Goal: Task Accomplishment & Management: Manage account settings

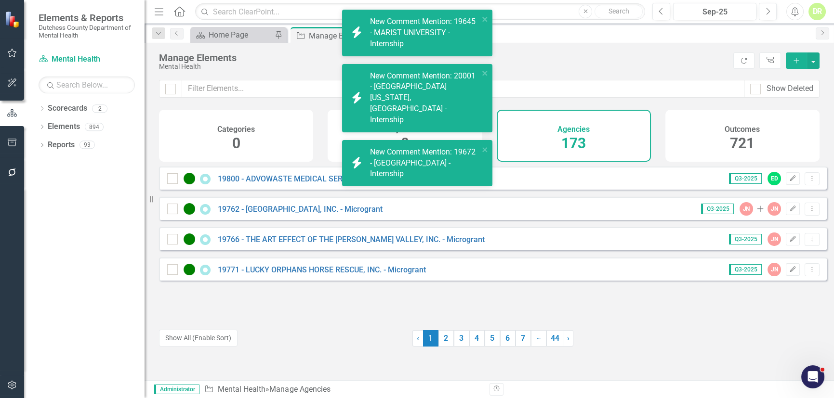
scroll to position [2746, 0]
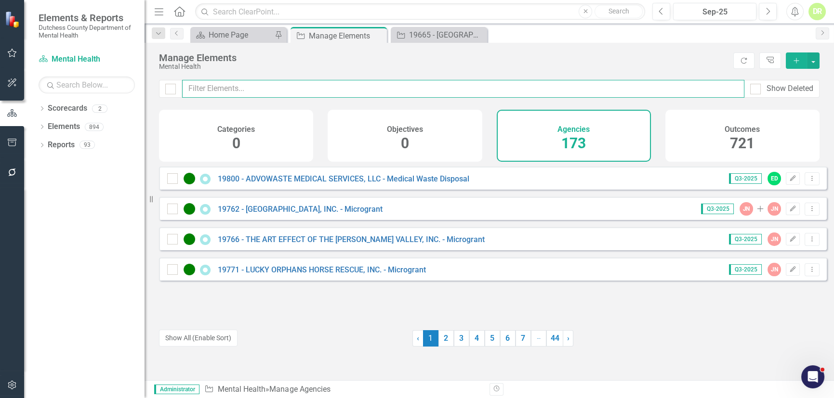
click at [256, 88] on input "text" at bounding box center [463, 89] width 562 height 18
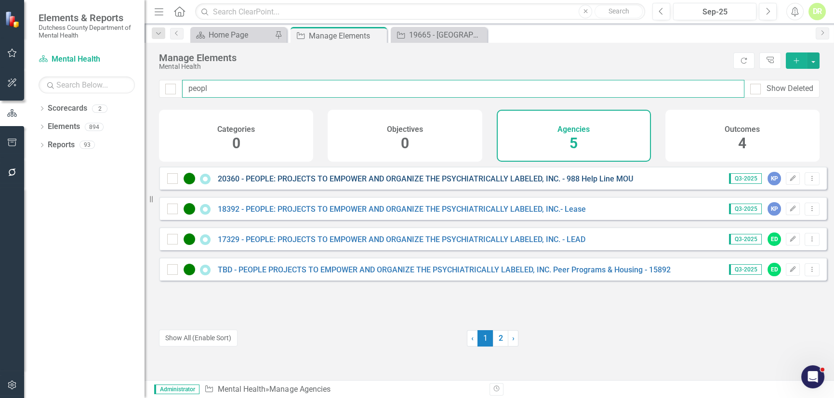
type input "peopl"
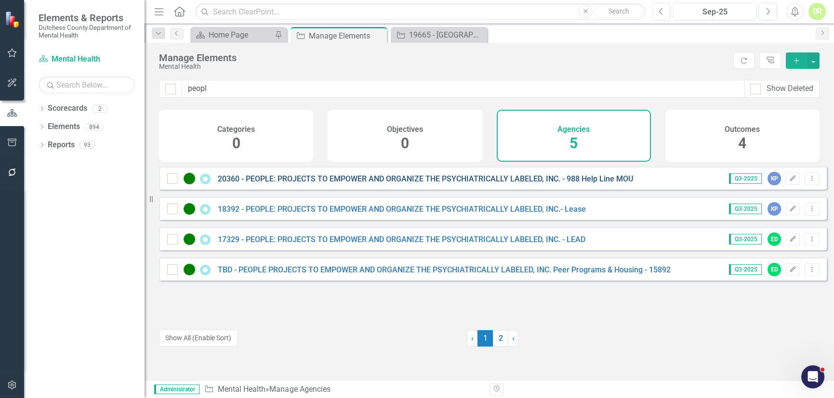
click at [332, 183] on link "20360 - PEOPLE: PROJECTS TO EMPOWER AND ORGANIZE THE PSYCHIATRICALLY LABELED, I…" at bounding box center [425, 178] width 415 height 9
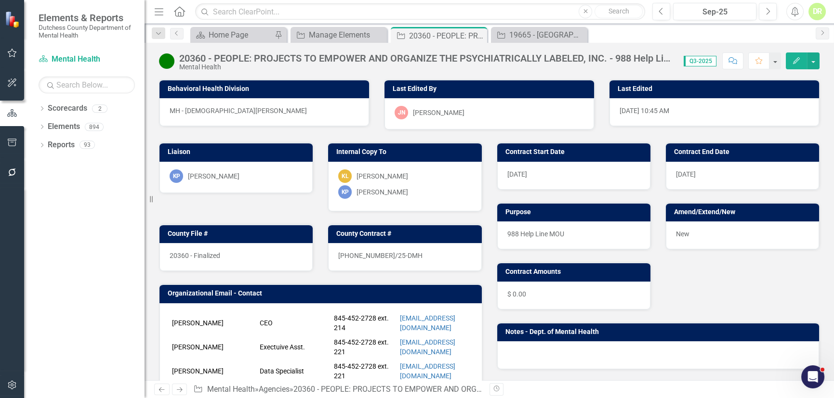
click at [735, 62] on icon "Comment" at bounding box center [732, 60] width 9 height 7
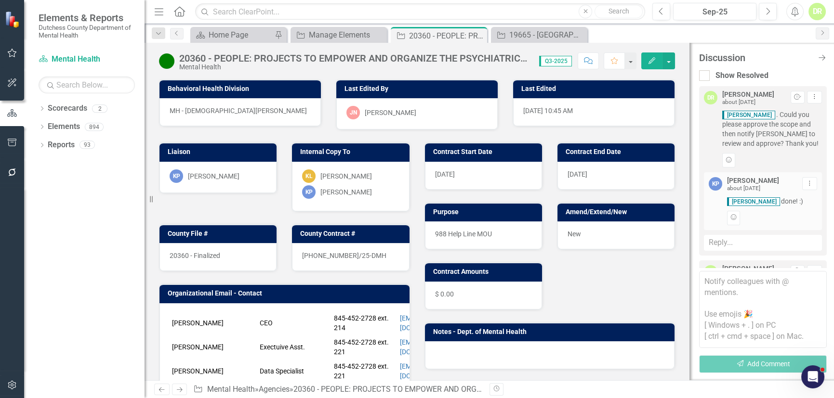
scroll to position [594, 0]
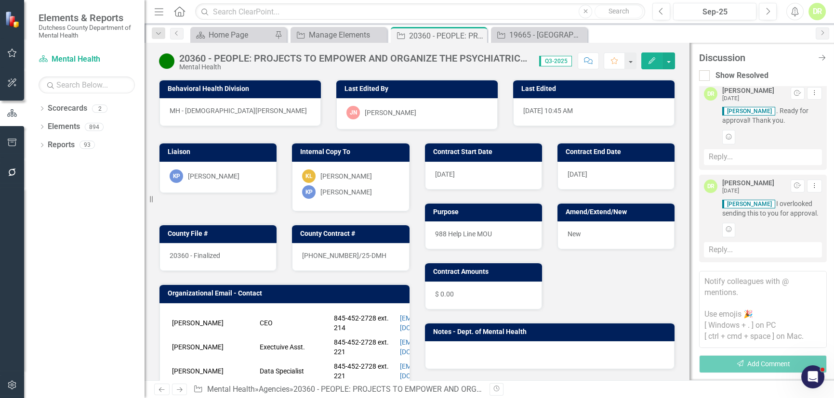
click at [710, 250] on div "Reply..." at bounding box center [763, 250] width 118 height 16
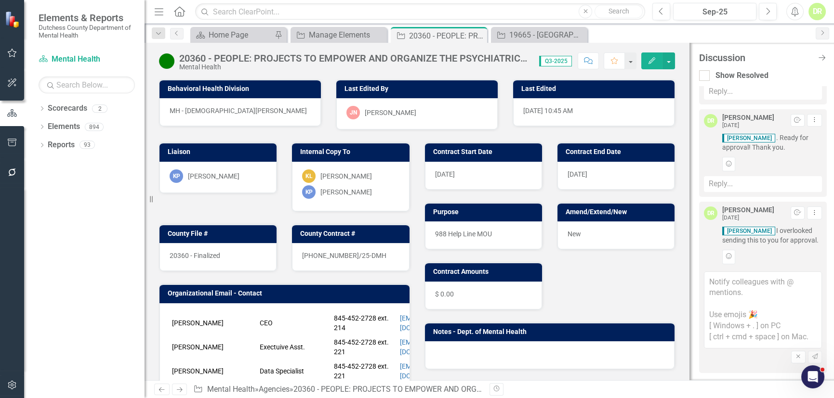
click at [713, 285] on textarea at bounding box center [763, 310] width 118 height 77
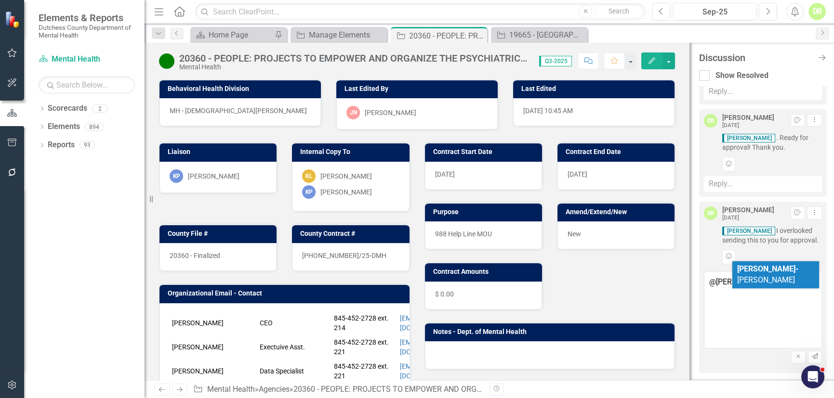
click at [751, 267] on b "[PERSON_NAME]-" at bounding box center [767, 268] width 61 height 9
type textarea "@[PERSON_NAME] just a reminder!"
click at [812, 355] on icon "button" at bounding box center [815, 357] width 6 height 6
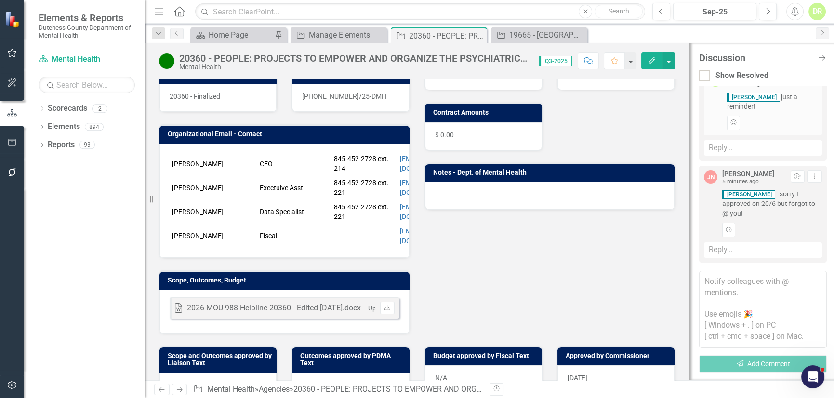
scroll to position [175, 0]
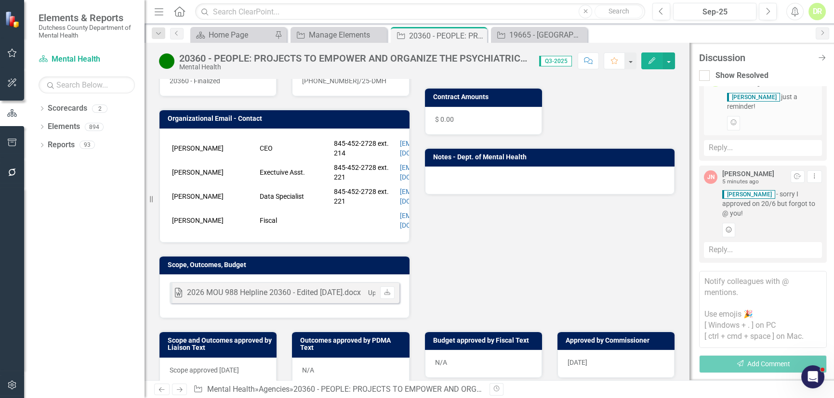
click at [727, 229] on icon "Add Reaction" at bounding box center [728, 230] width 7 height 6
click at [736, 218] on img "button" at bounding box center [739, 219] width 12 height 11
click at [503, 223] on div "Liaison KP [PERSON_NAME] Internal Copy To KL [PERSON_NAME] KP [PERSON_NAME][GEO…" at bounding box center [417, 137] width 530 height 364
click at [545, 36] on div "19665 - [GEOGRAPHIC_DATA] - Internship" at bounding box center [541, 35] width 64 height 12
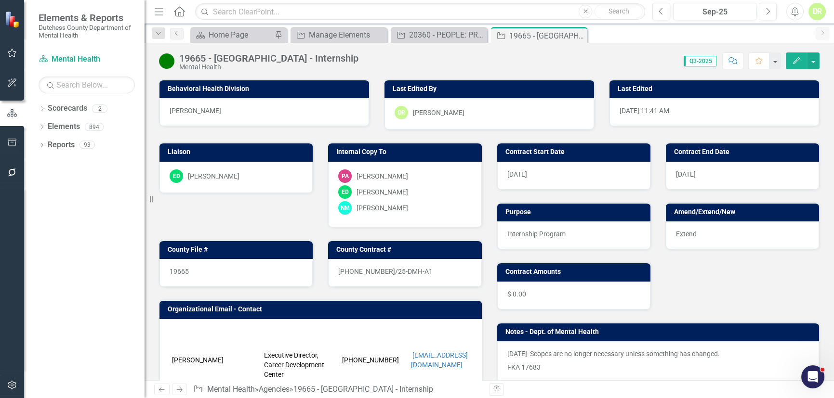
click at [547, 359] on p "[DATE] Scopes are no longer necessary unless something has changed." at bounding box center [658, 355] width 302 height 12
click at [507, 350] on p "[DATE] Scopes are no longer necessary unless something has changed." at bounding box center [658, 355] width 302 height 12
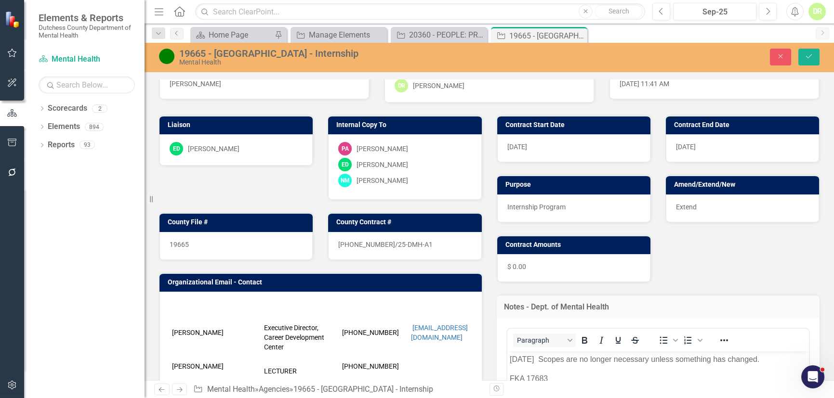
scroll to position [43, 0]
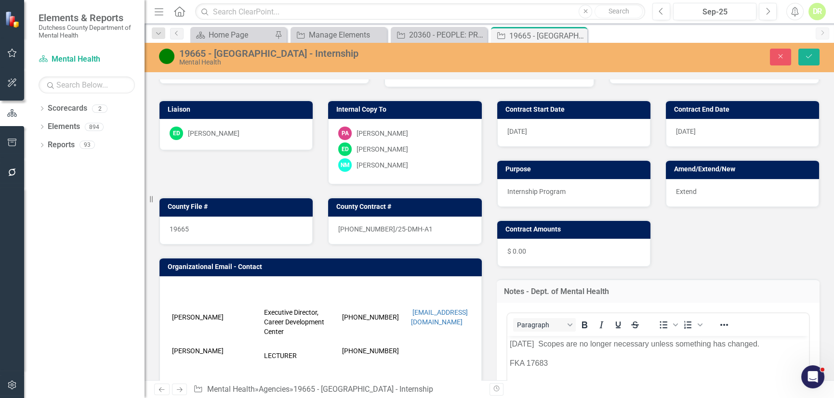
click at [511, 344] on p "[DATE] Scopes are no longer necessary unless something has changed." at bounding box center [657, 344] width 297 height 12
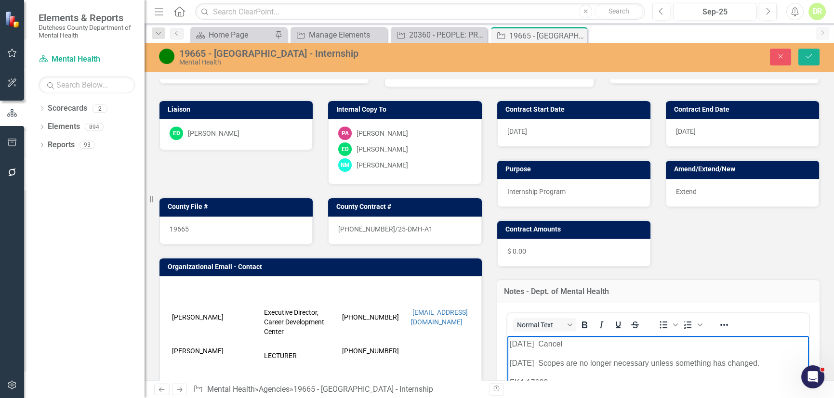
click at [575, 341] on p "[DATE] Cancel" at bounding box center [657, 344] width 297 height 12
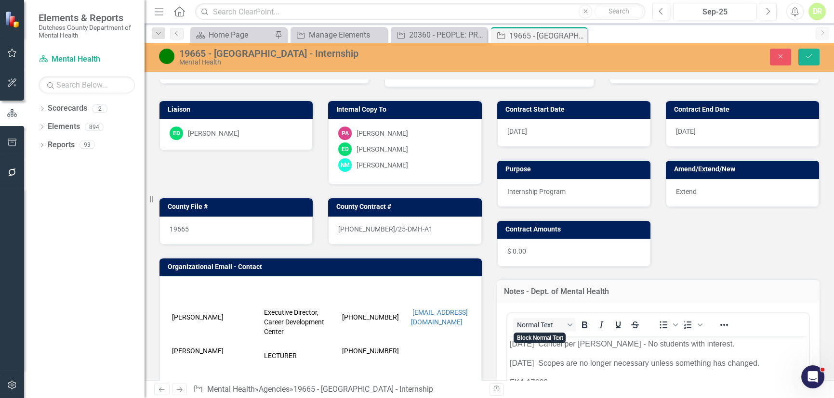
scroll to position [328, 0]
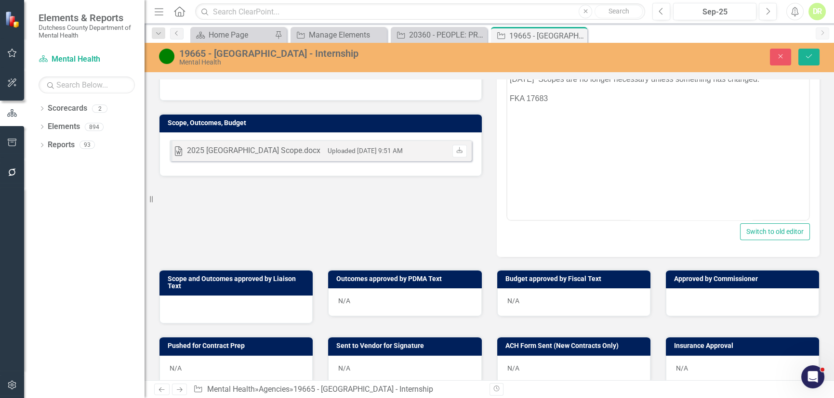
click at [166, 54] on img at bounding box center [166, 56] width 15 height 15
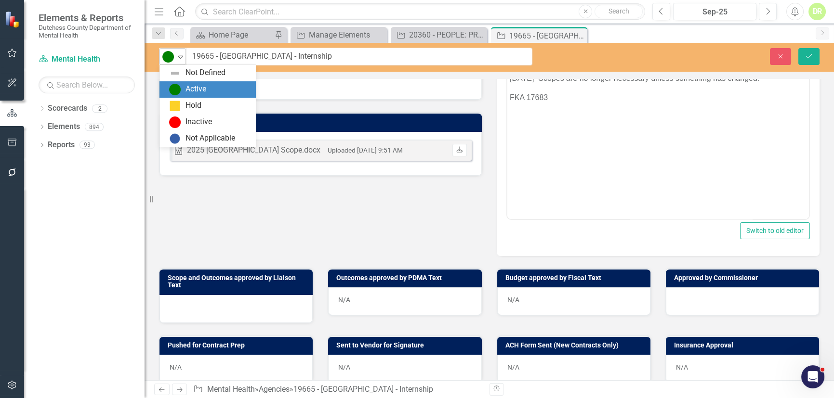
click at [182, 53] on icon "Expand" at bounding box center [181, 57] width 10 height 8
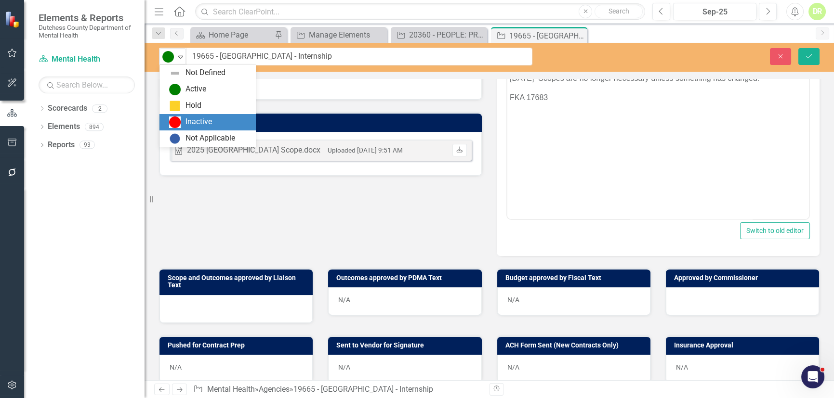
click at [201, 123] on div "Inactive" at bounding box center [198, 122] width 26 height 11
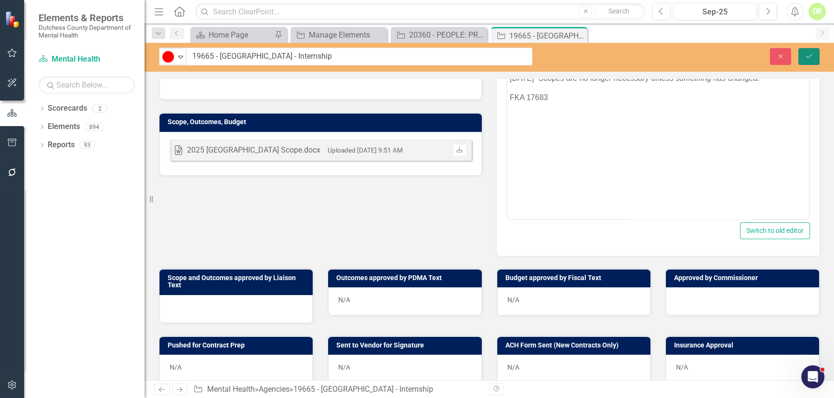
click at [807, 55] on icon "Save" at bounding box center [808, 56] width 9 height 7
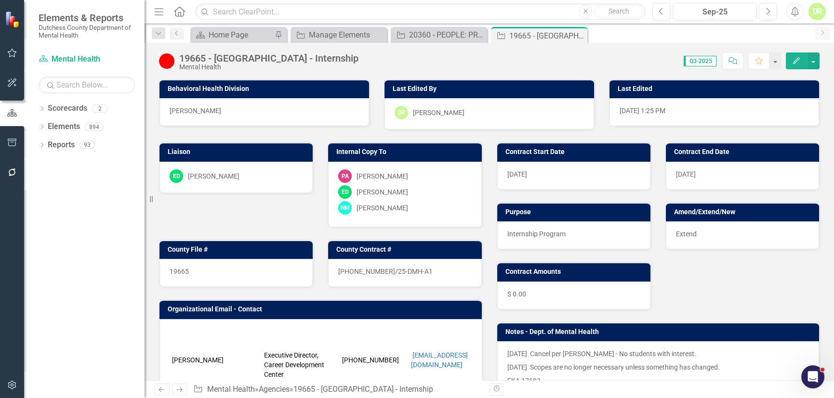
drag, startPoint x: 578, startPoint y: 36, endPoint x: 333, endPoint y: 68, distance: 246.8
click at [0, 0] on icon at bounding box center [0, 0] width 0 height 0
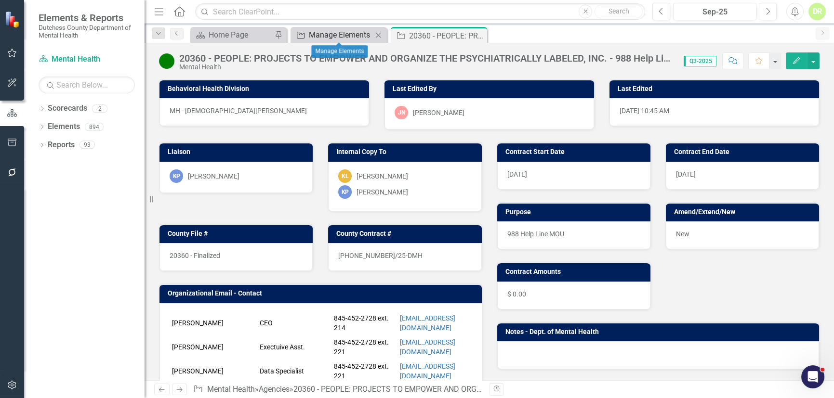
click at [346, 38] on div "Manage Elements" at bounding box center [341, 35] width 64 height 12
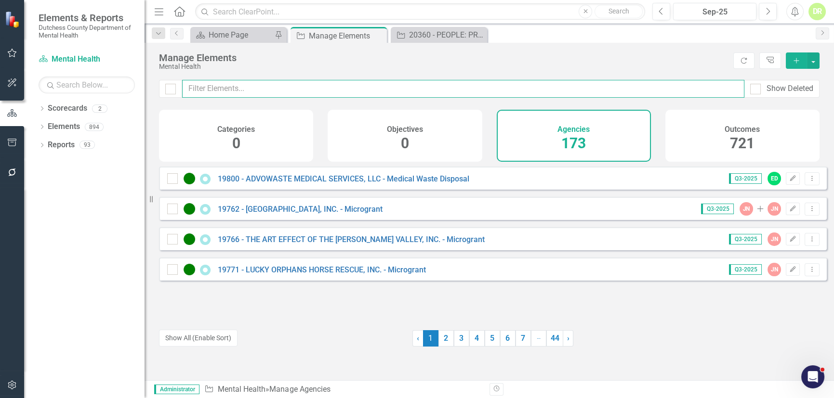
click at [217, 91] on input "text" at bounding box center [463, 89] width 562 height 18
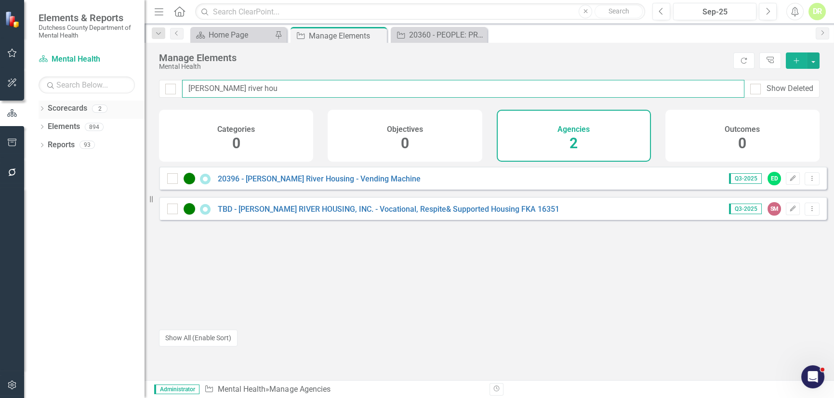
drag, startPoint x: 265, startPoint y: 85, endPoint x: 92, endPoint y: 109, distance: 175.0
click at [92, 109] on div "Elements & Reports Dutchess County Department of Mental Health Scorecard Mental…" at bounding box center [417, 199] width 834 height 398
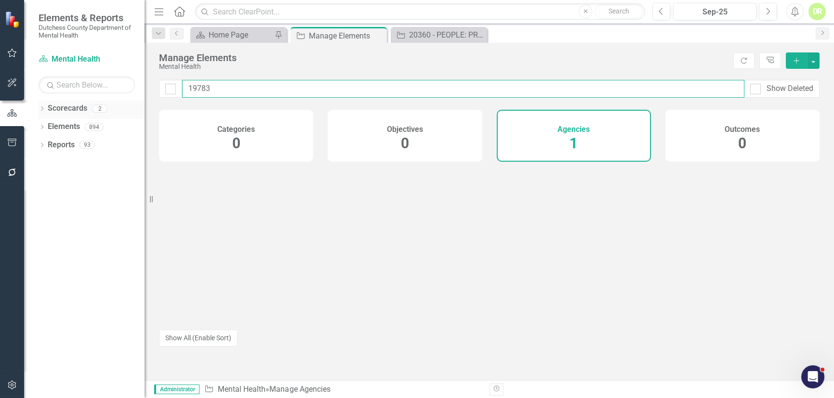
type input "19783"
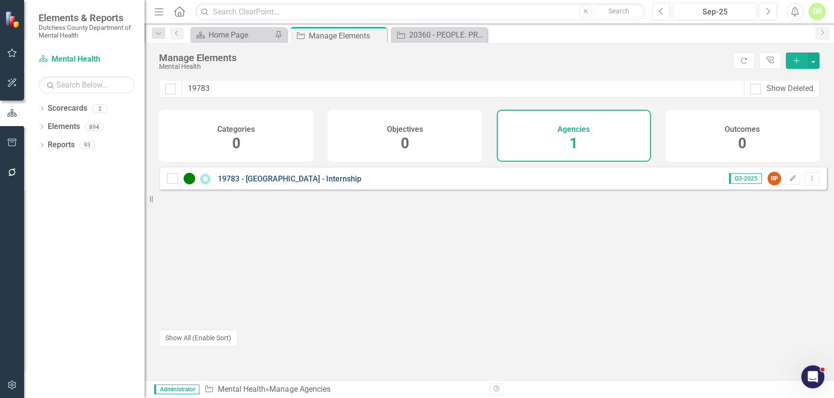
click at [225, 184] on link "19783 - [GEOGRAPHIC_DATA] - Internship" at bounding box center [290, 178] width 144 height 9
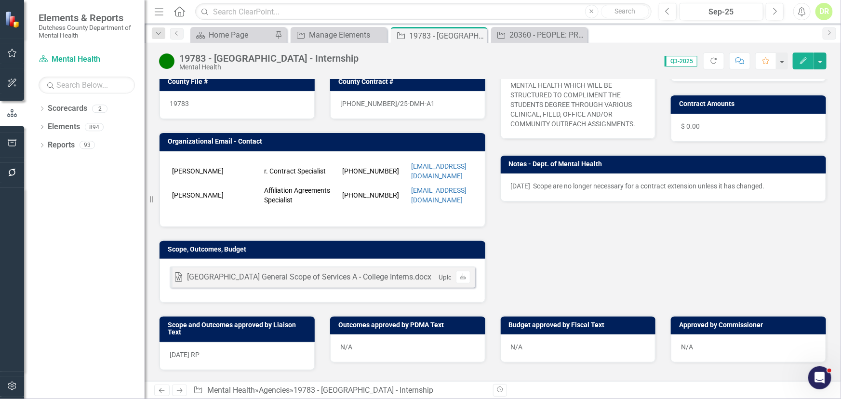
scroll to position [219, 0]
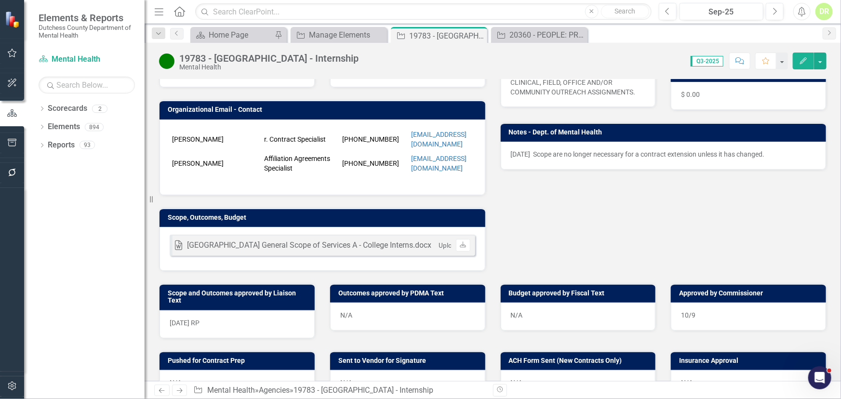
scroll to position [244, 0]
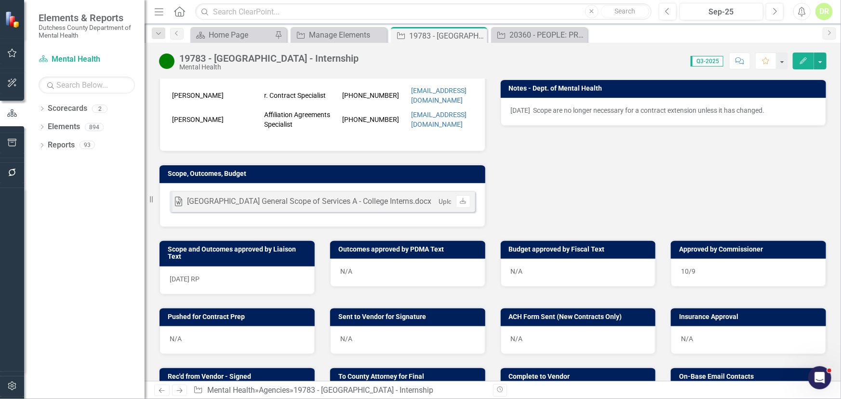
click at [697, 276] on div "10/9" at bounding box center [747, 273] width 155 height 28
click at [696, 276] on div "10/9" at bounding box center [747, 273] width 155 height 28
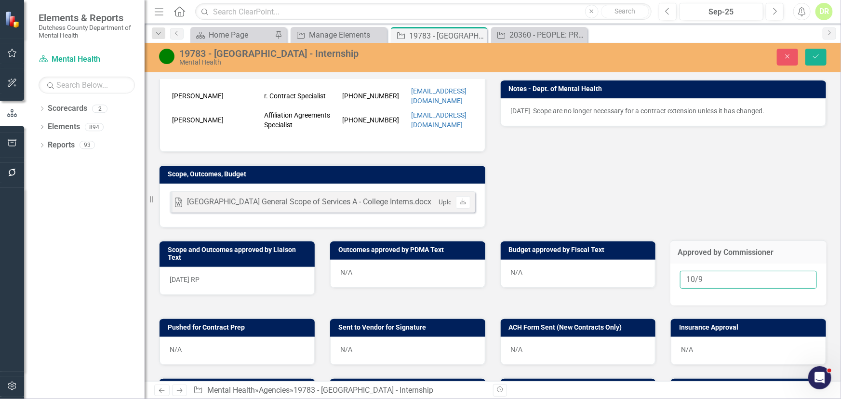
click at [703, 286] on input "10/9" at bounding box center [748, 280] width 137 height 18
type input "[DATE]"
click at [191, 351] on div "N/A" at bounding box center [236, 351] width 155 height 28
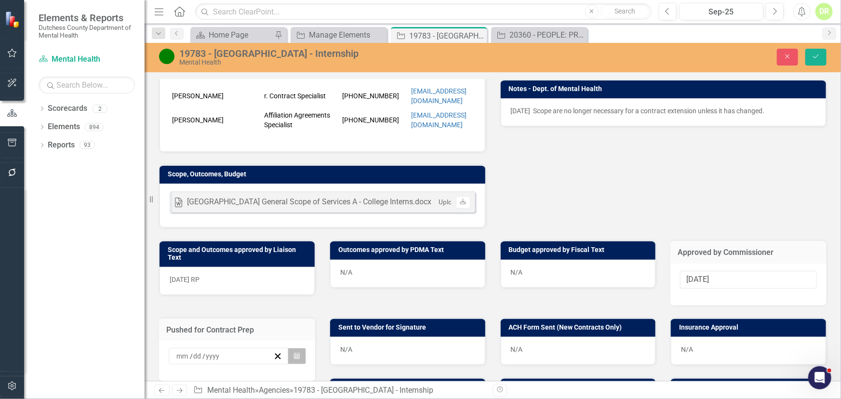
click at [294, 359] on icon "button" at bounding box center [297, 356] width 6 height 7
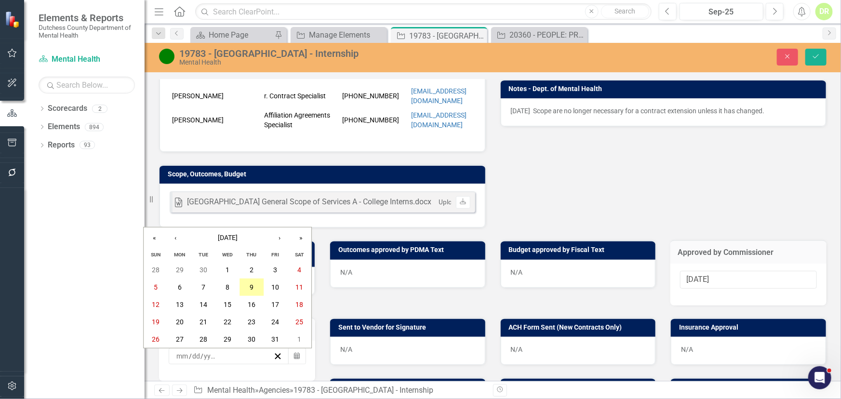
click at [251, 286] on abbr "9" at bounding box center [252, 287] width 4 height 8
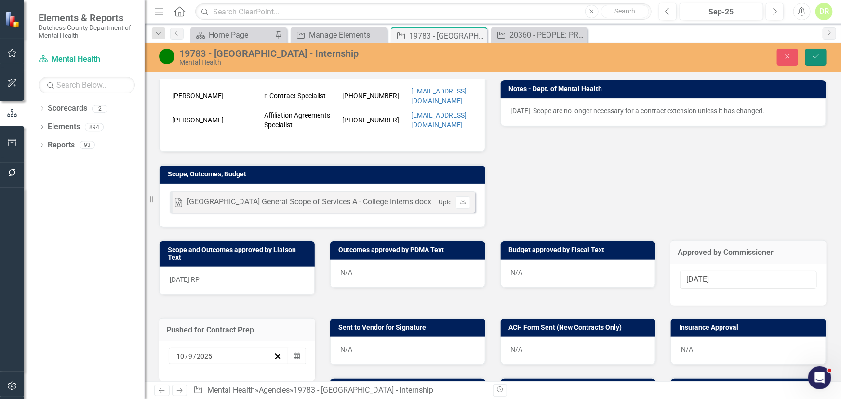
drag, startPoint x: 814, startPoint y: 53, endPoint x: 790, endPoint y: 68, distance: 27.9
click at [814, 53] on icon "Save" at bounding box center [815, 56] width 9 height 7
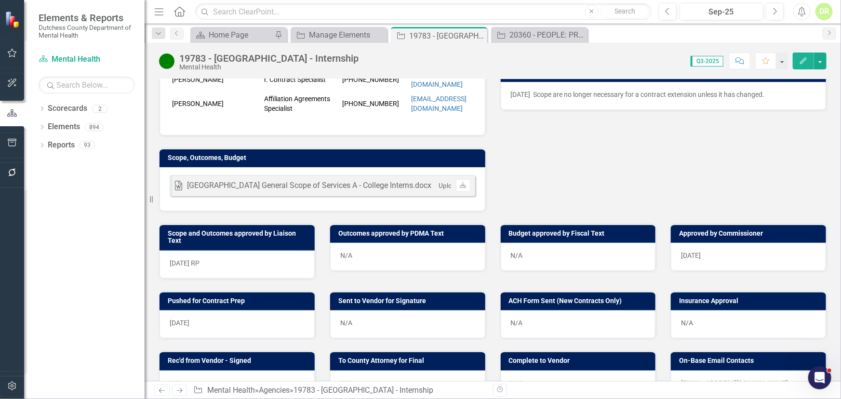
scroll to position [263, 0]
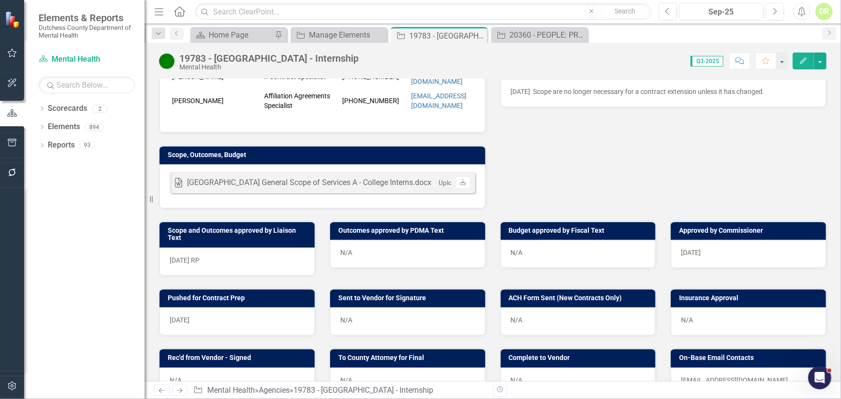
click at [220, 265] on div "[DATE] RP" at bounding box center [236, 262] width 155 height 28
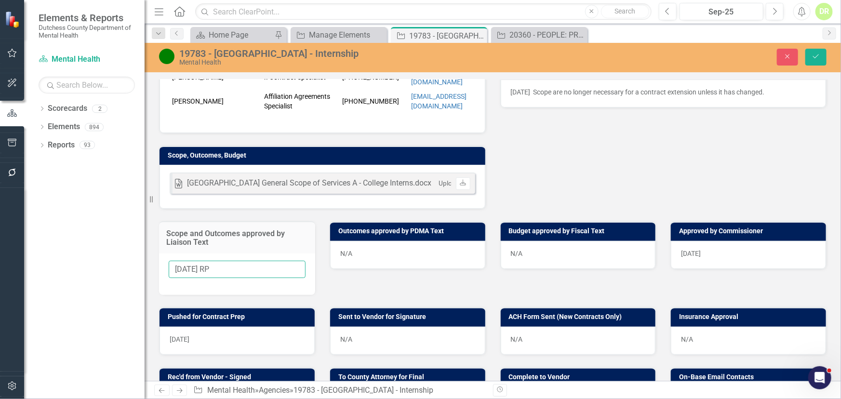
drag, startPoint x: 230, startPoint y: 276, endPoint x: 220, endPoint y: 273, distance: 10.7
click at [220, 273] on input "[DATE] RP" at bounding box center [237, 270] width 137 height 18
type input "10/09/25"
click at [817, 53] on button "Save" at bounding box center [815, 57] width 21 height 17
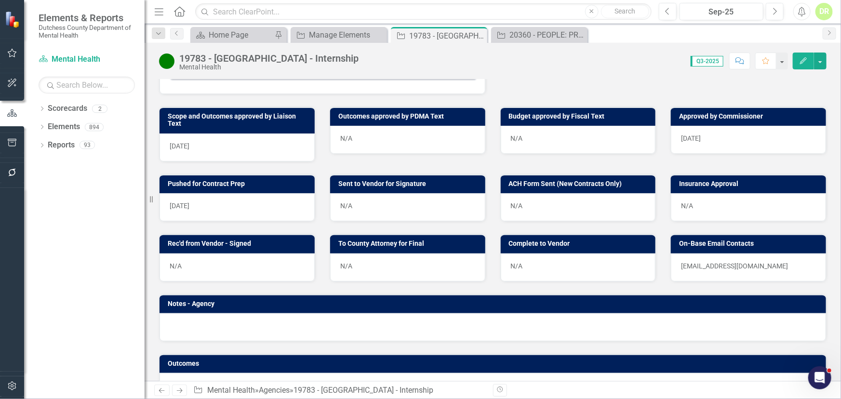
scroll to position [394, 0]
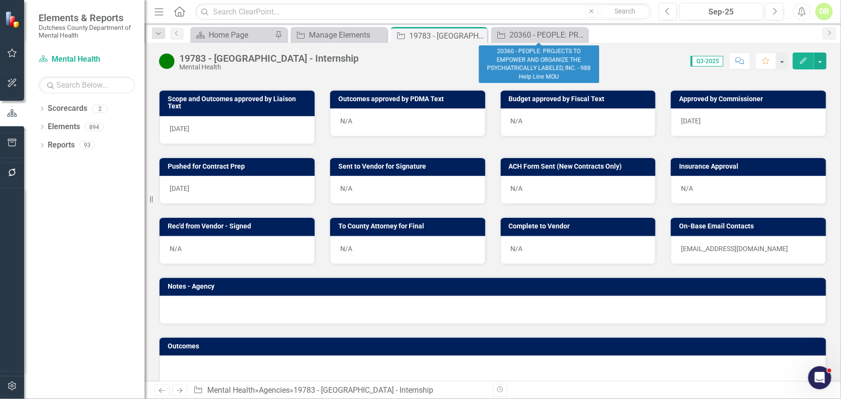
drag, startPoint x: 578, startPoint y: 33, endPoint x: 568, endPoint y: 35, distance: 9.9
click at [0, 0] on icon "Close" at bounding box center [0, 0] width 0 height 0
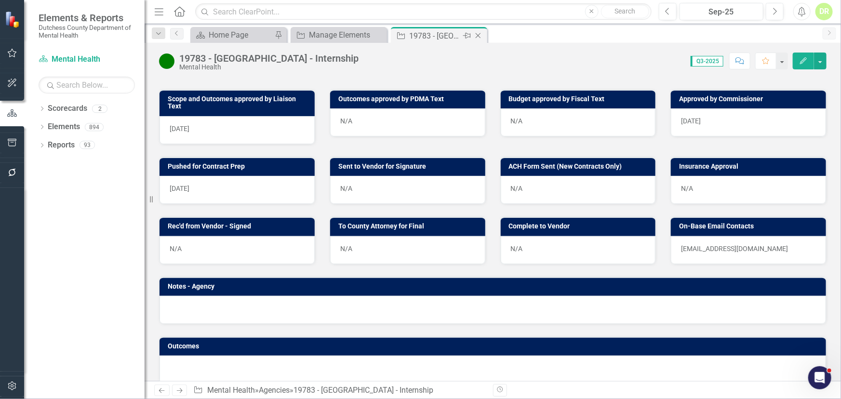
click at [480, 35] on icon "Close" at bounding box center [478, 36] width 10 height 8
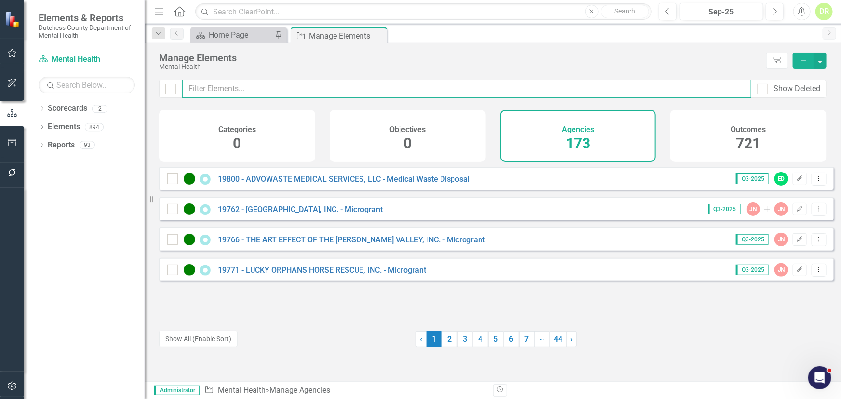
drag, startPoint x: 252, startPoint y: 88, endPoint x: 249, endPoint y: 83, distance: 5.5
click at [252, 88] on input "text" at bounding box center [466, 89] width 569 height 18
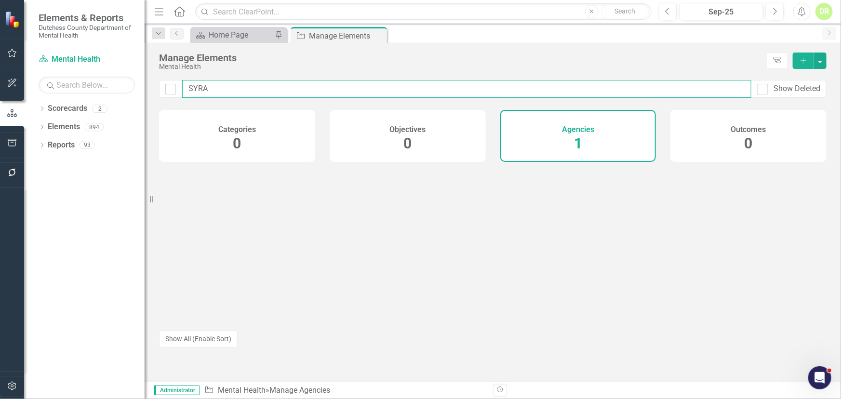
type input "SYRA"
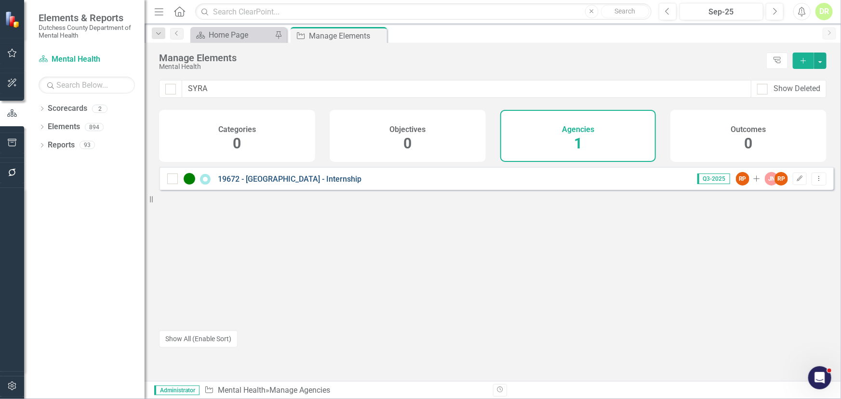
click at [279, 184] on link "19672 - [GEOGRAPHIC_DATA] - Internship" at bounding box center [290, 178] width 144 height 9
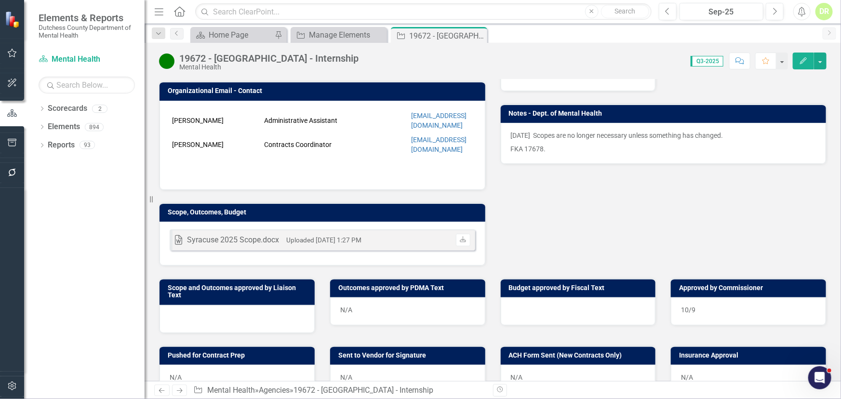
scroll to position [263, 0]
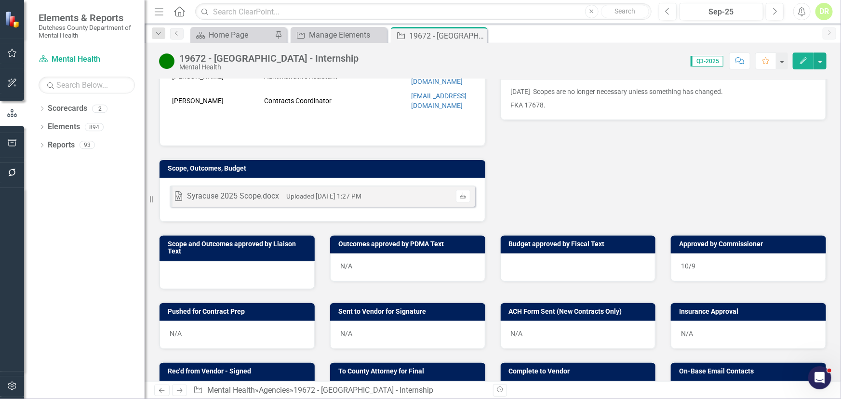
click at [696, 269] on div "10/9" at bounding box center [747, 267] width 155 height 28
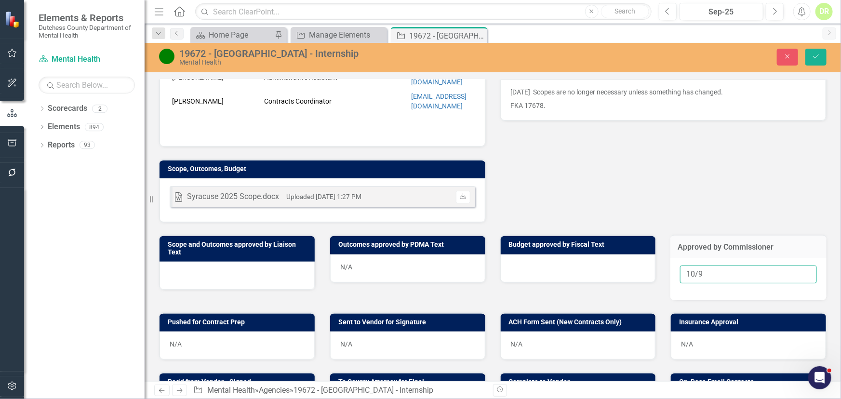
click at [698, 282] on input "10/9" at bounding box center [748, 274] width 137 height 18
type input "[DATE]"
click at [196, 284] on div at bounding box center [236, 276] width 155 height 28
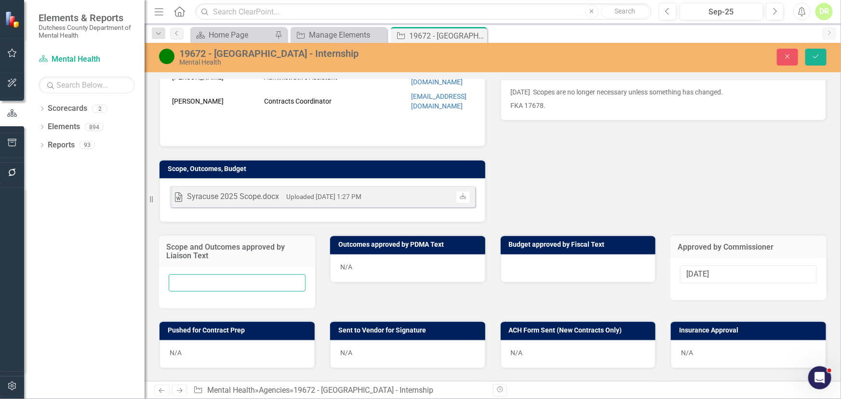
click at [181, 288] on input "text" at bounding box center [237, 283] width 137 height 18
type input "1/9/25"
click at [511, 279] on div at bounding box center [577, 268] width 155 height 28
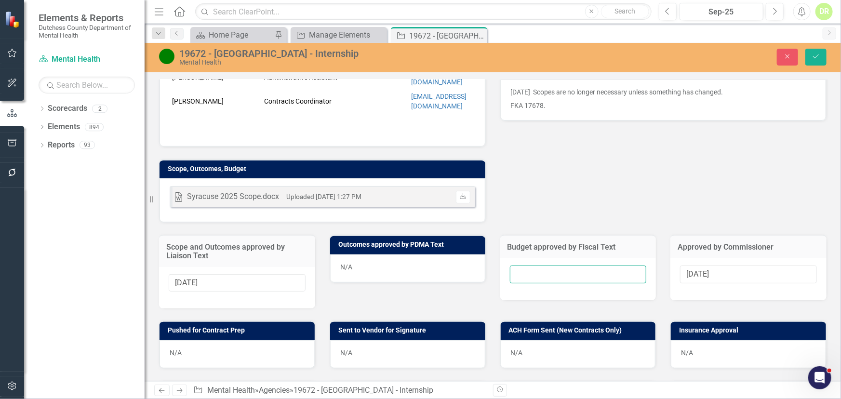
click at [512, 279] on input "text" at bounding box center [578, 274] width 137 height 18
type input "n"
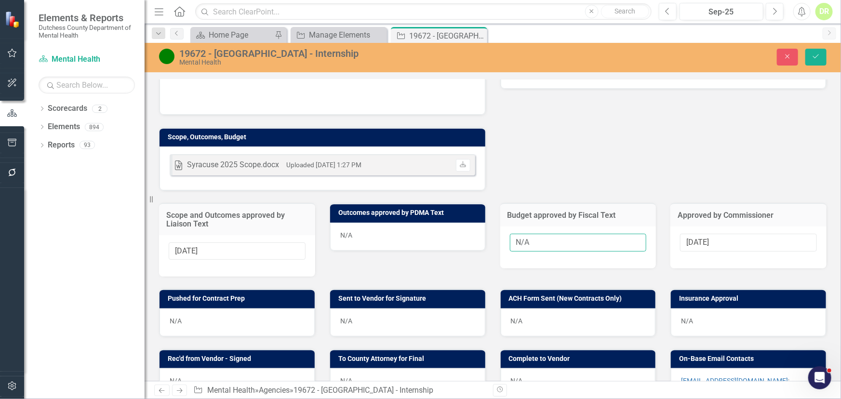
scroll to position [394, 0]
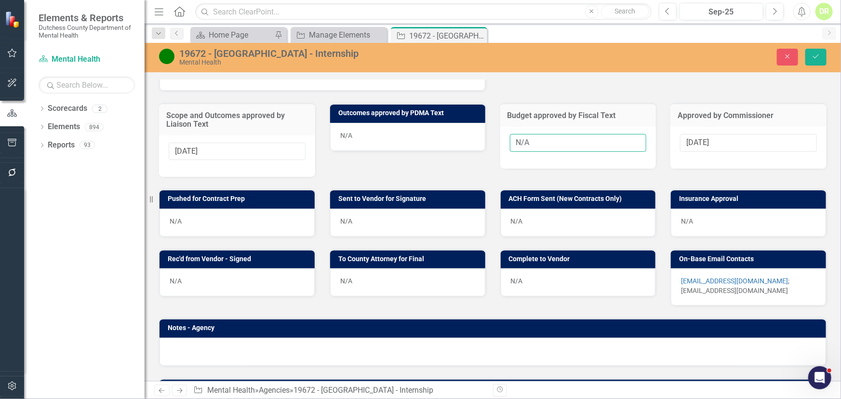
type input "N/A"
click at [204, 231] on div "N/A" at bounding box center [236, 223] width 155 height 28
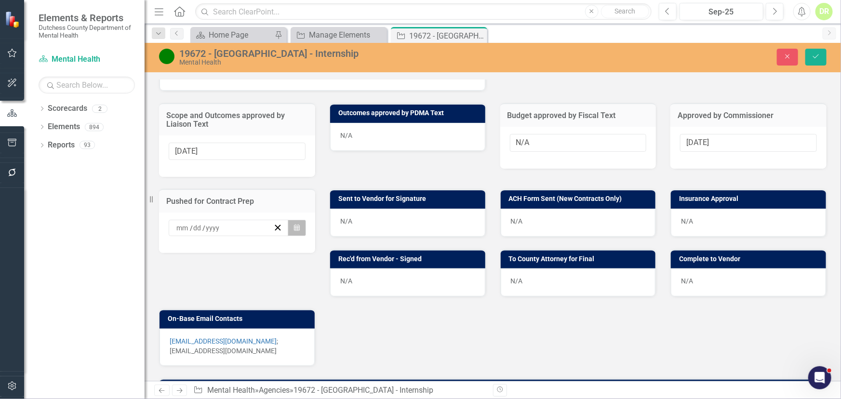
click at [295, 231] on icon "Calendar" at bounding box center [297, 227] width 6 height 7
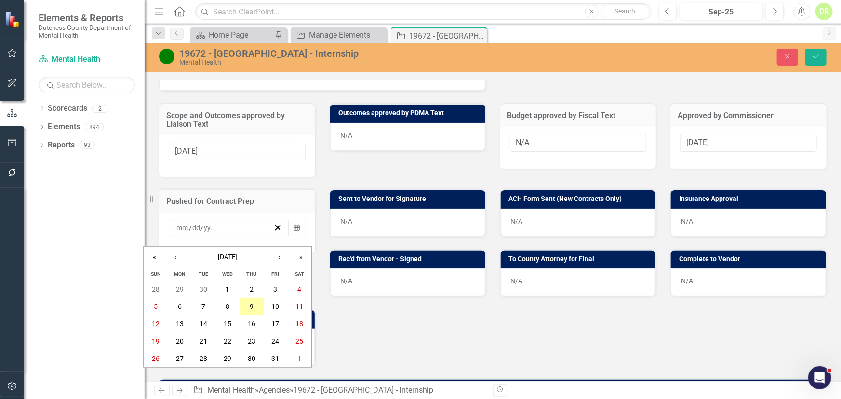
click at [250, 304] on abbr "9" at bounding box center [252, 306] width 4 height 8
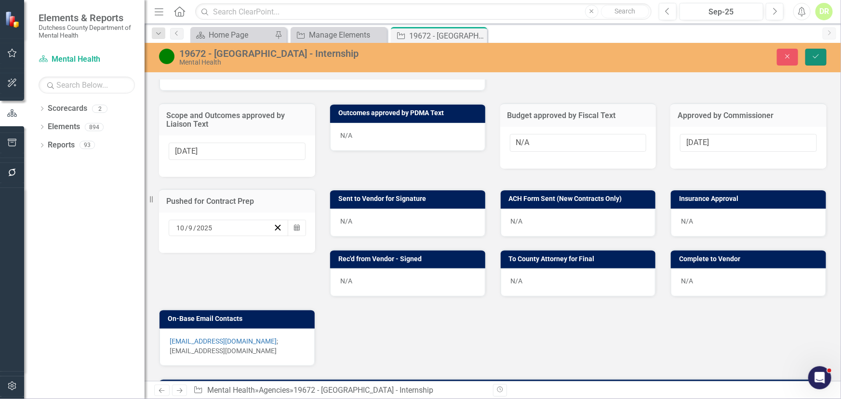
click at [816, 54] on icon "Save" at bounding box center [815, 56] width 9 height 7
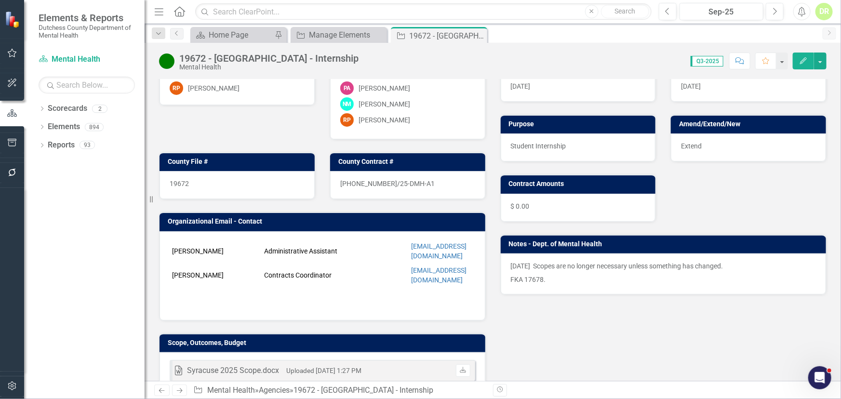
scroll to position [263, 0]
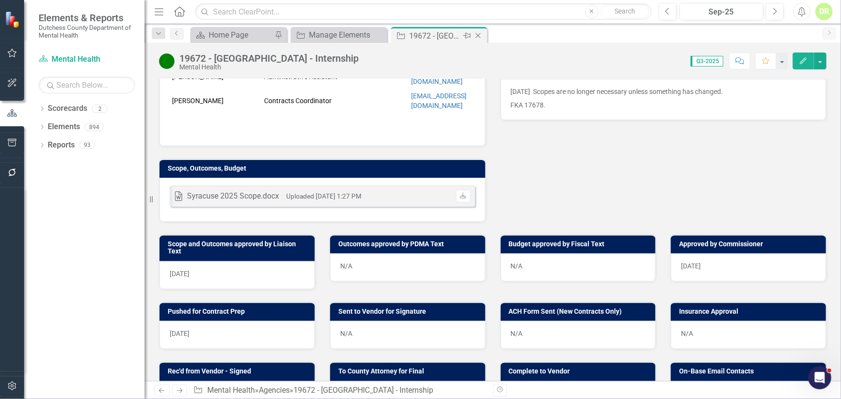
click at [477, 36] on icon at bounding box center [477, 35] width 5 height 5
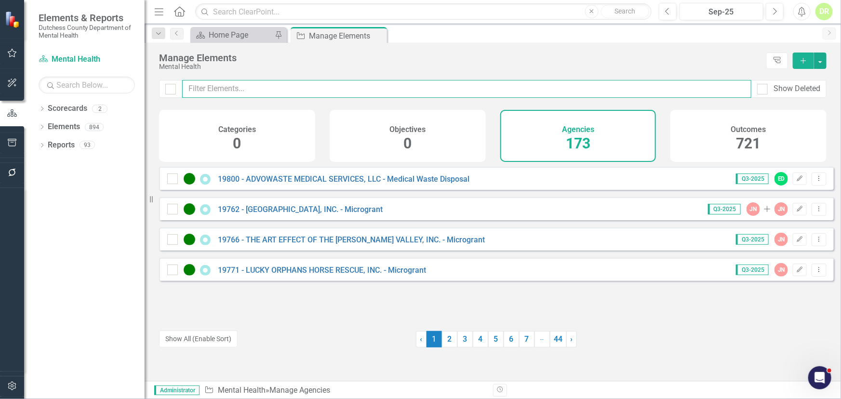
click at [236, 92] on input "text" at bounding box center [466, 89] width 569 height 18
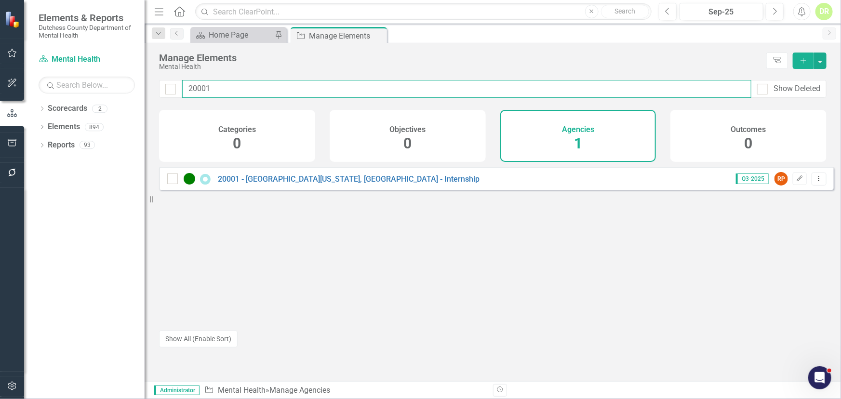
type input "20001"
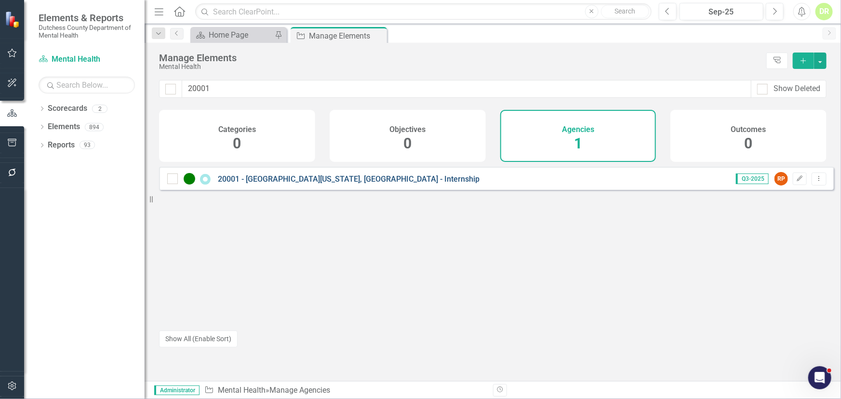
click at [308, 183] on link "20001 - [GEOGRAPHIC_DATA][US_STATE], [GEOGRAPHIC_DATA] - Internship" at bounding box center [349, 178] width 262 height 9
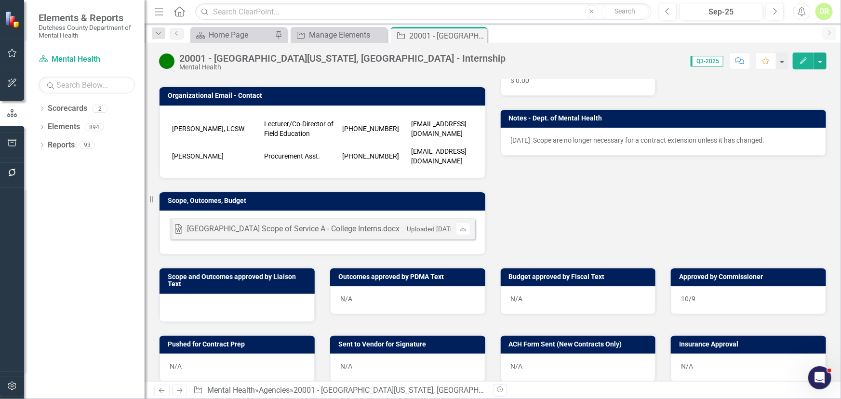
scroll to position [219, 0]
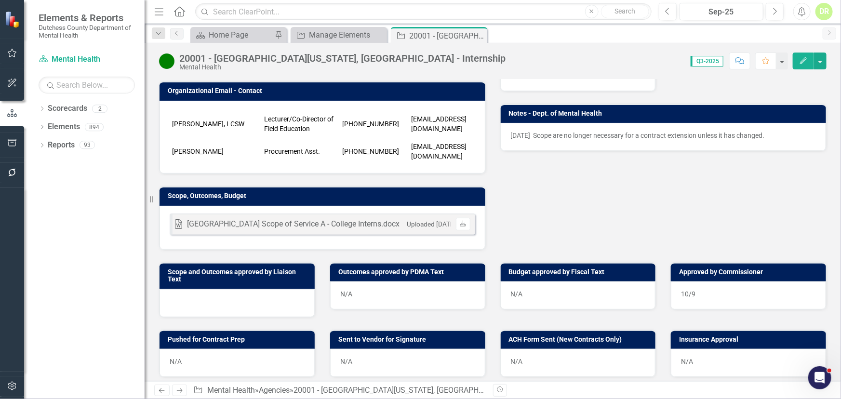
click at [193, 297] on div at bounding box center [236, 303] width 155 height 28
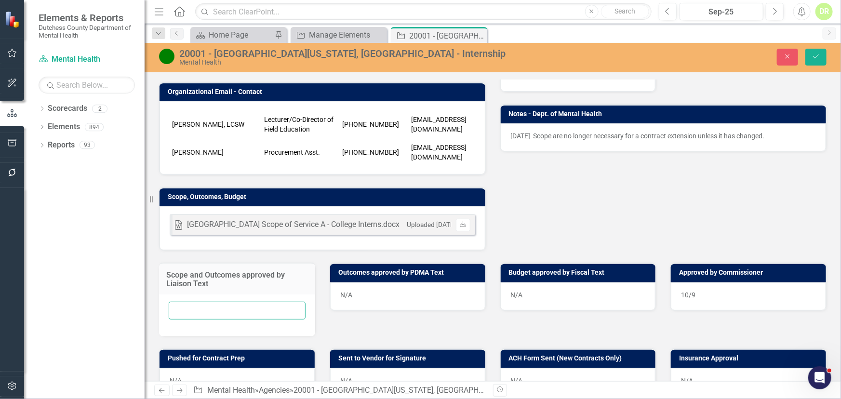
click at [188, 304] on input "text" at bounding box center [237, 311] width 137 height 18
type input "10/9/2025"
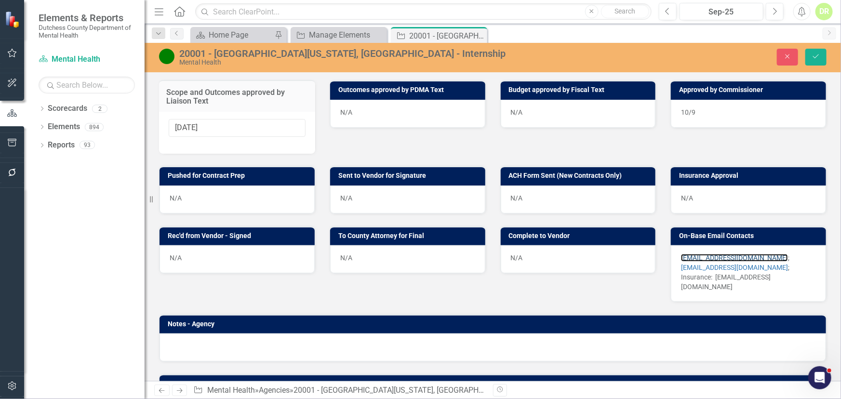
scroll to position [380, 0]
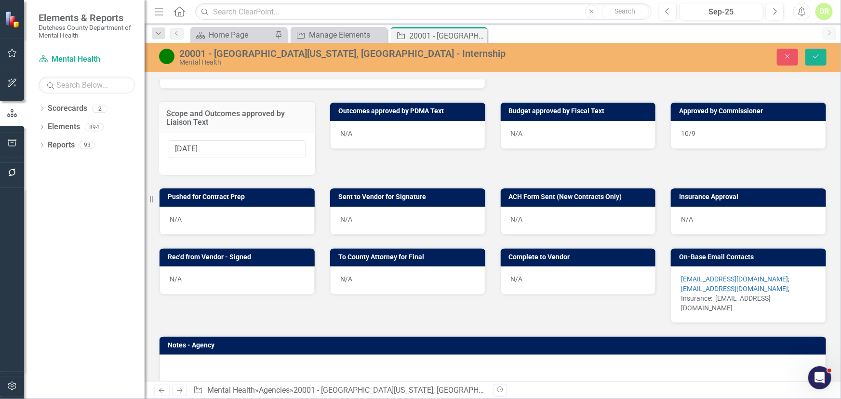
click at [695, 122] on div "10/9" at bounding box center [747, 135] width 155 height 28
click at [693, 129] on div "10/9" at bounding box center [747, 135] width 155 height 28
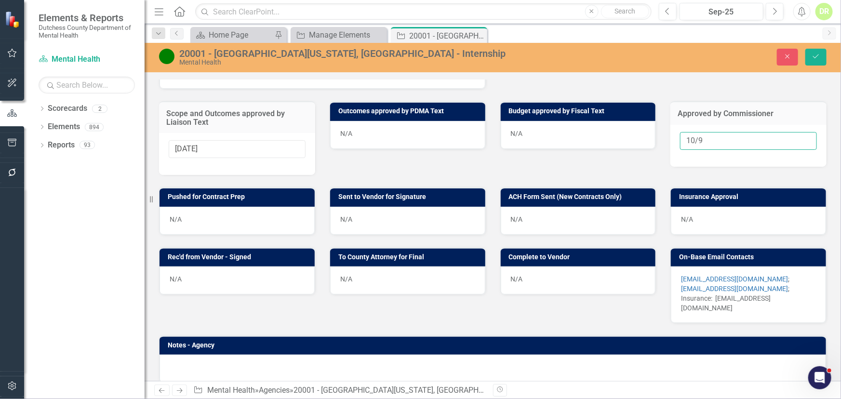
click at [701, 138] on input "10/9" at bounding box center [748, 141] width 137 height 18
type input "[DATE]"
drag, startPoint x: 197, startPoint y: 145, endPoint x: 240, endPoint y: 183, distance: 57.3
click at [201, 147] on input "10/9/2025" at bounding box center [237, 149] width 137 height 18
type input "[DATE]"
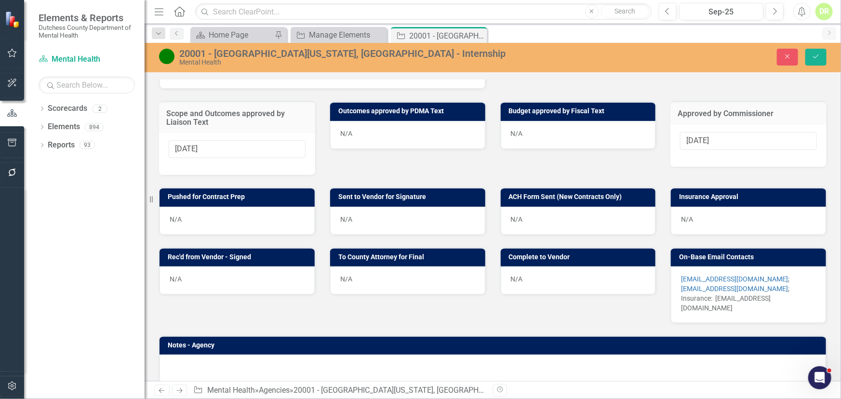
click at [180, 215] on div "N/A" at bounding box center [236, 221] width 155 height 28
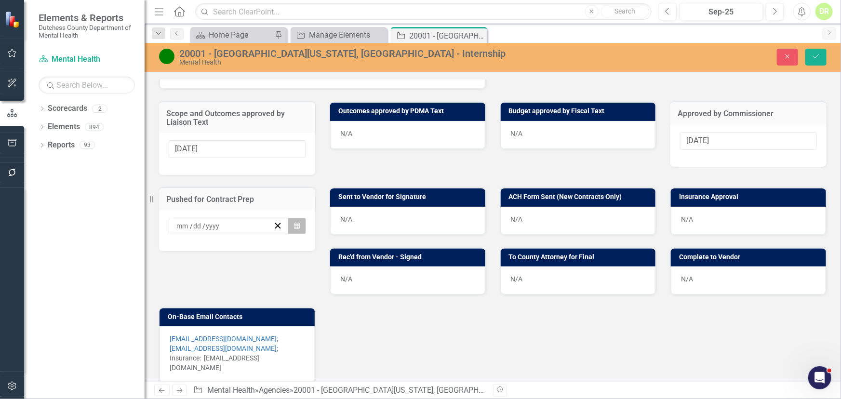
click at [292, 218] on button "Calendar" at bounding box center [297, 226] width 18 height 16
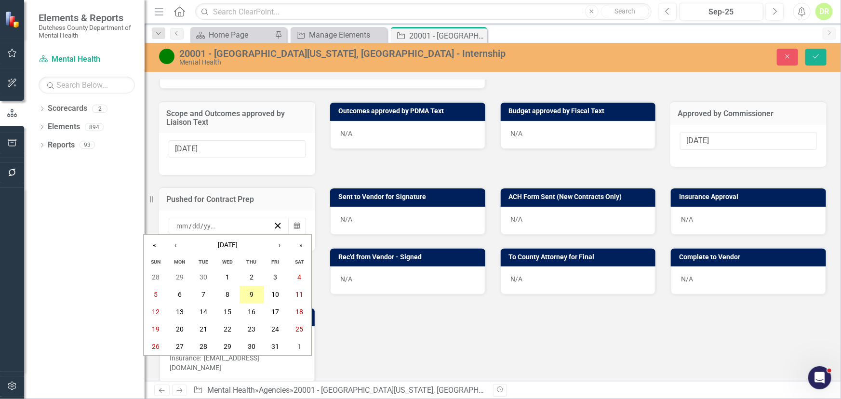
click at [251, 293] on abbr "9" at bounding box center [252, 295] width 4 height 8
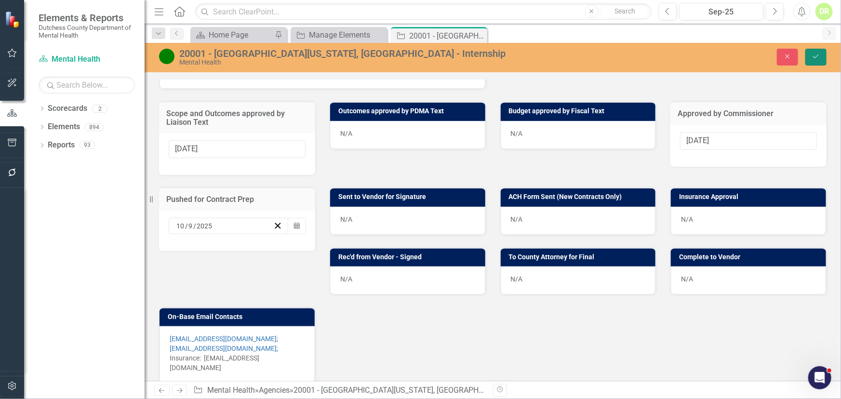
drag, startPoint x: 811, startPoint y: 58, endPoint x: 782, endPoint y: 69, distance: 30.8
click at [811, 58] on icon "Save" at bounding box center [815, 56] width 9 height 7
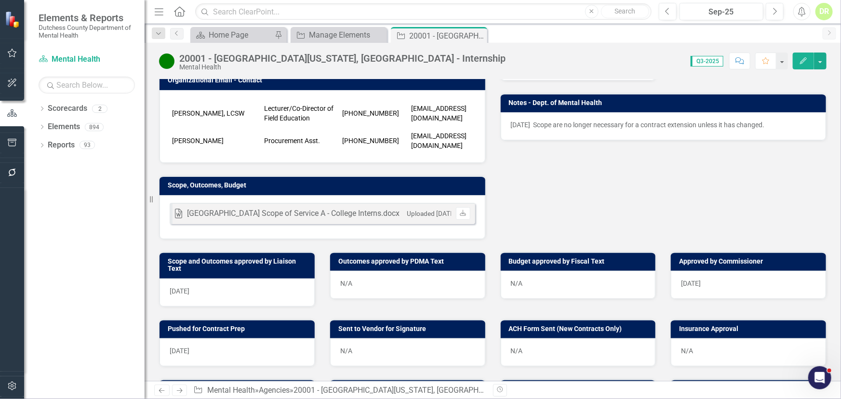
scroll to position [263, 0]
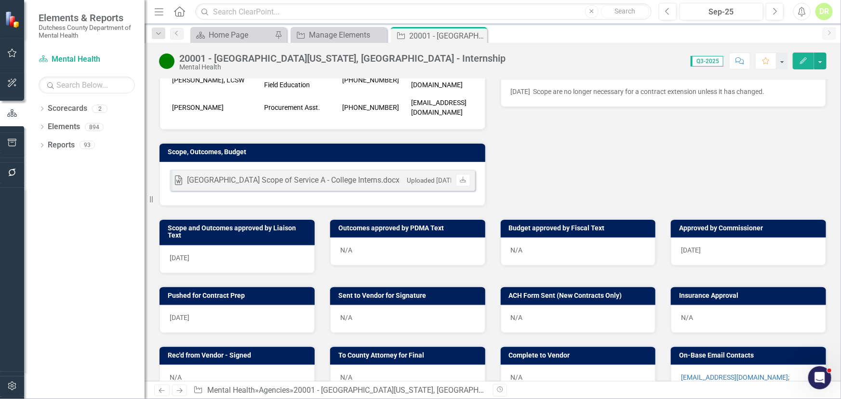
click at [210, 249] on div "[DATE]" at bounding box center [236, 259] width 155 height 28
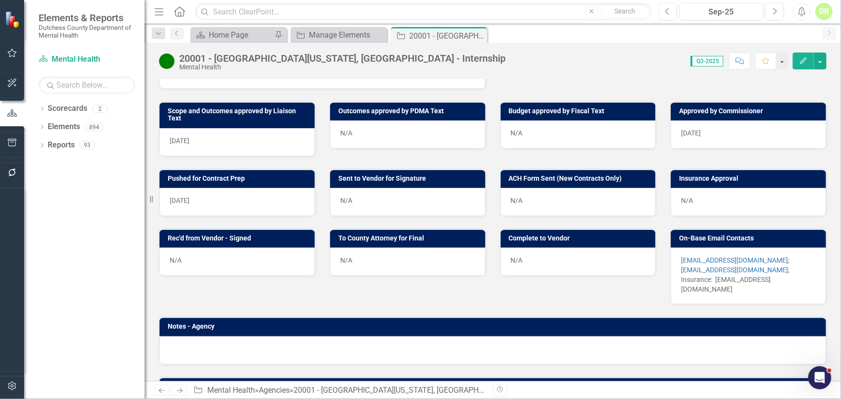
scroll to position [418, 0]
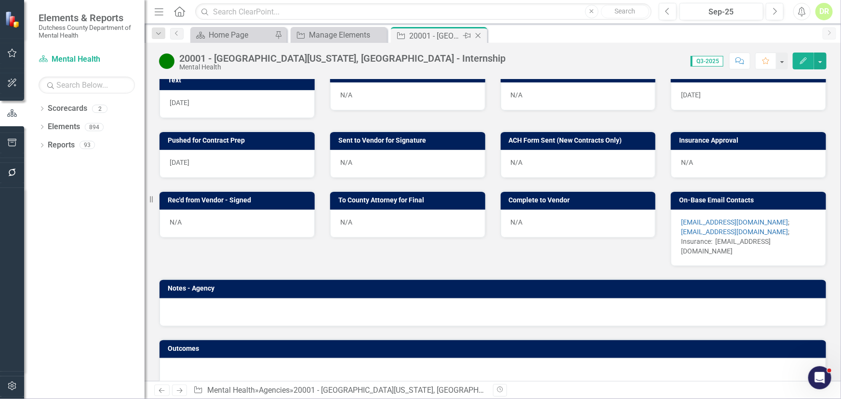
click at [479, 35] on icon "Close" at bounding box center [478, 36] width 10 height 8
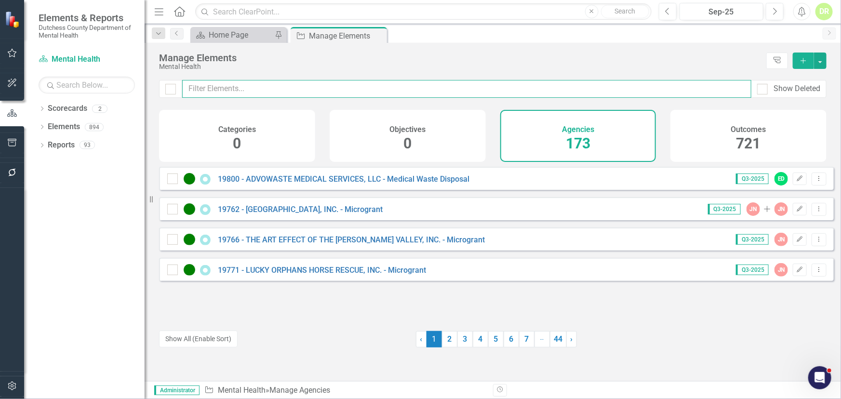
click at [368, 83] on input "text" at bounding box center [466, 89] width 569 height 18
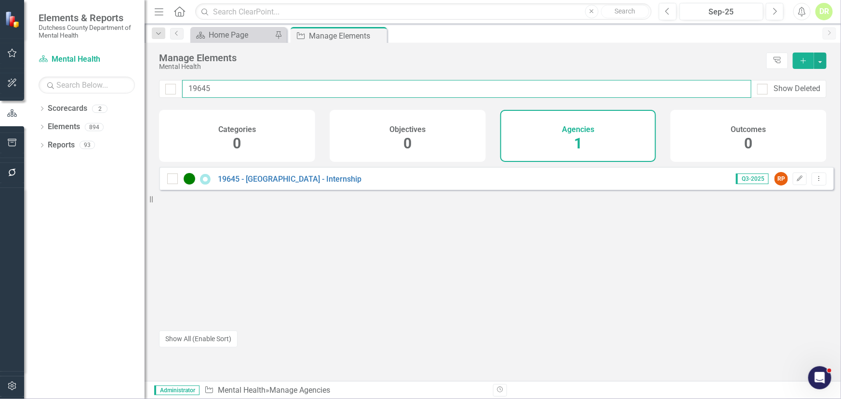
type input "19645"
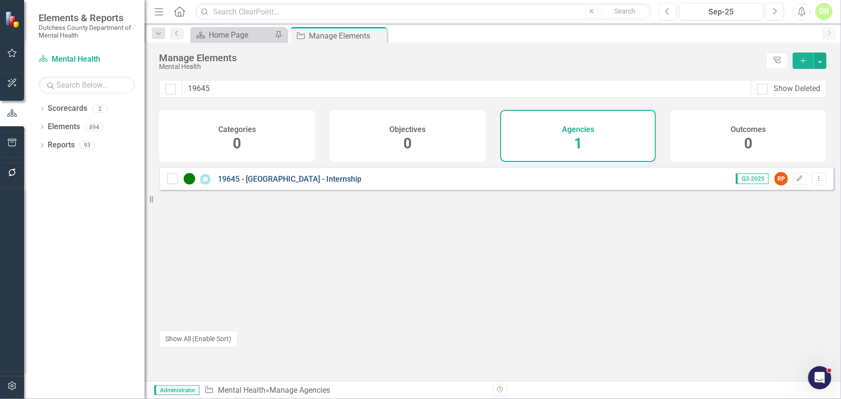
click at [265, 184] on link "19645 - [GEOGRAPHIC_DATA] - Internship" at bounding box center [290, 178] width 144 height 9
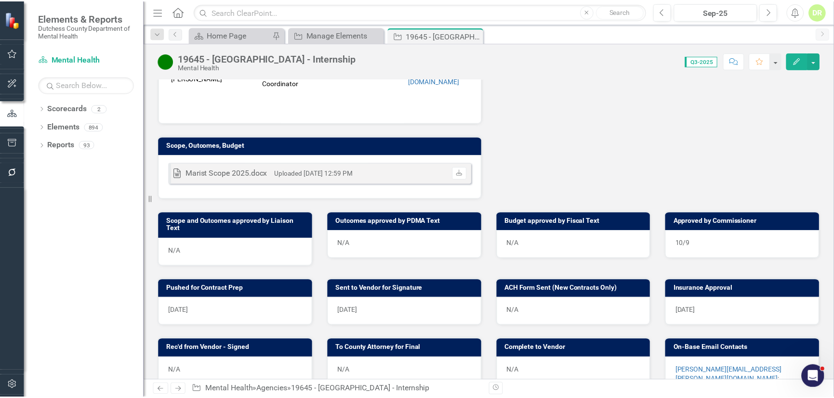
scroll to position [394, 0]
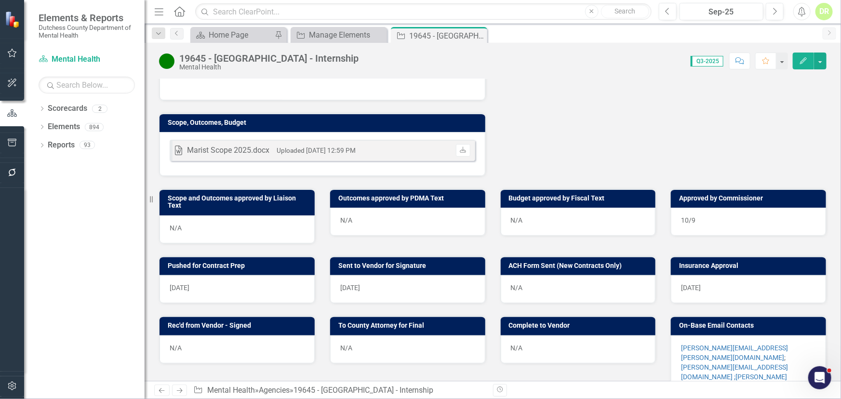
click at [700, 208] on div "10/9" at bounding box center [747, 222] width 155 height 28
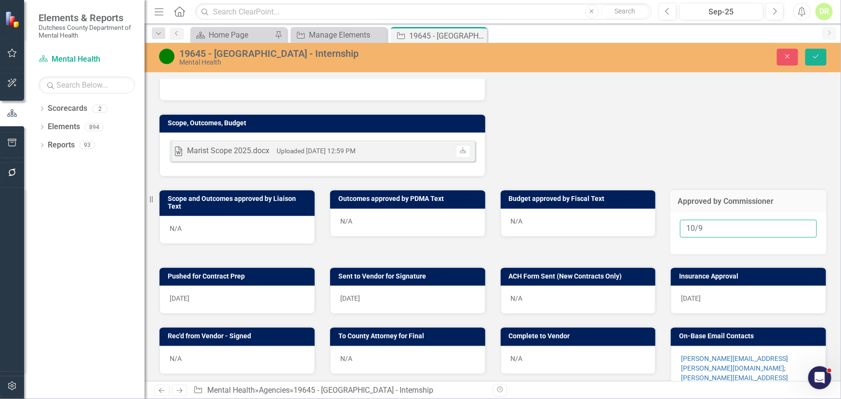
click at [700, 220] on input "10/9" at bounding box center [748, 229] width 137 height 18
drag, startPoint x: 700, startPoint y: 174, endPoint x: 428, endPoint y: 223, distance: 276.5
click at [486, 209] on div "Behavioral Health Division MH - Robin Peritz Last Edited By JN Jean-Marie Niebu…" at bounding box center [492, 107] width 667 height 868
type input "9/23/2025"
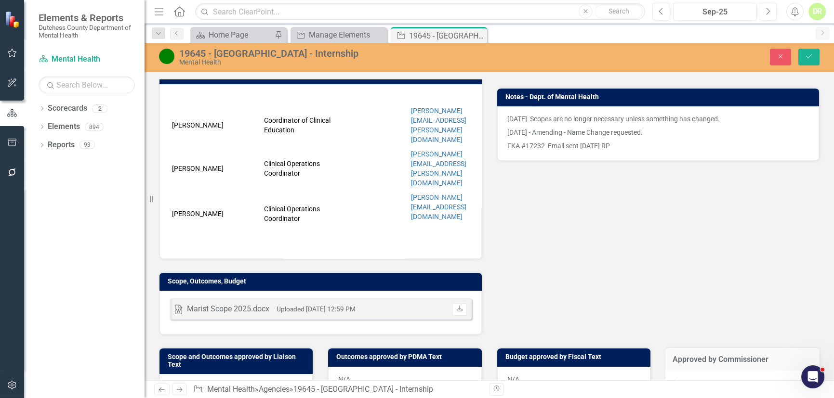
scroll to position [0, 0]
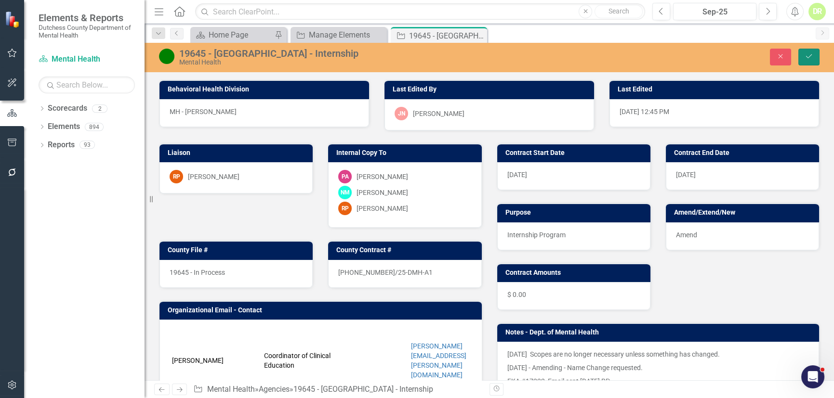
drag, startPoint x: 809, startPoint y: 55, endPoint x: 583, endPoint y: 92, distance: 229.3
click at [809, 55] on icon "Save" at bounding box center [808, 56] width 9 height 7
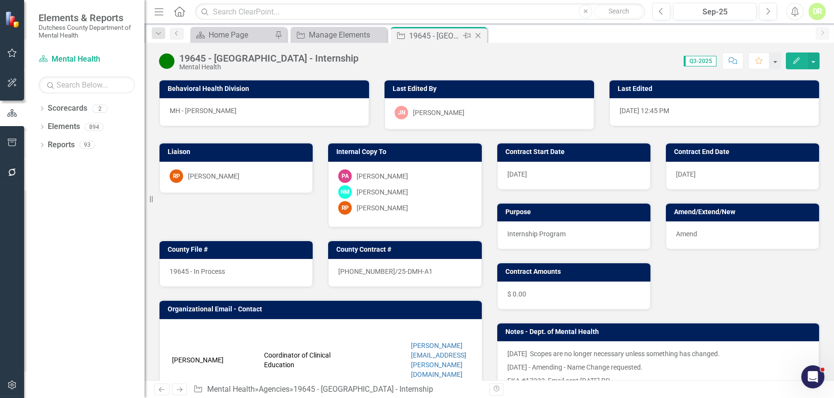
click at [477, 34] on icon "Close" at bounding box center [478, 36] width 10 height 8
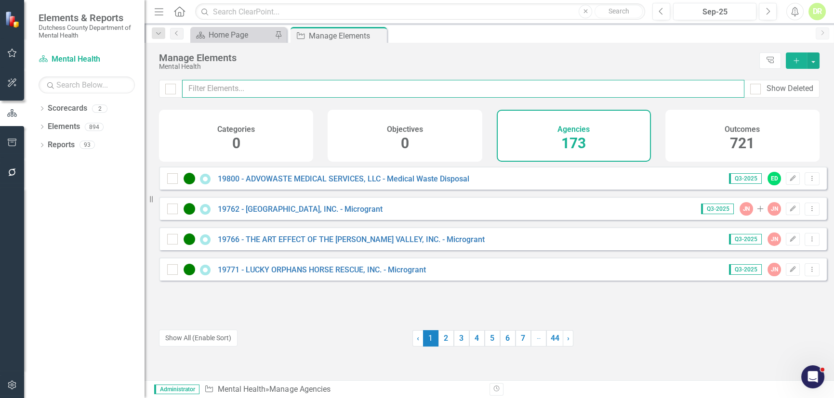
click at [229, 86] on input "text" at bounding box center [463, 89] width 562 height 18
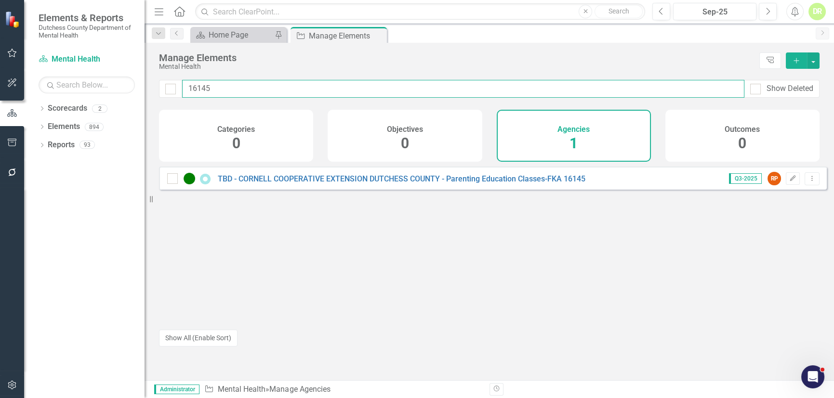
type input "16145"
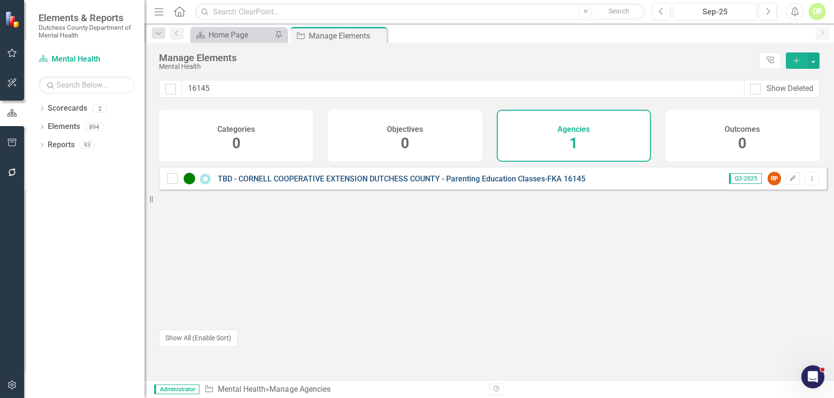
click at [359, 184] on link "TBD - CORNELL COOPERATIVE EXTENSION DUTCHESS COUNTY - Parenting Education Class…" at bounding box center [402, 178] width 368 height 9
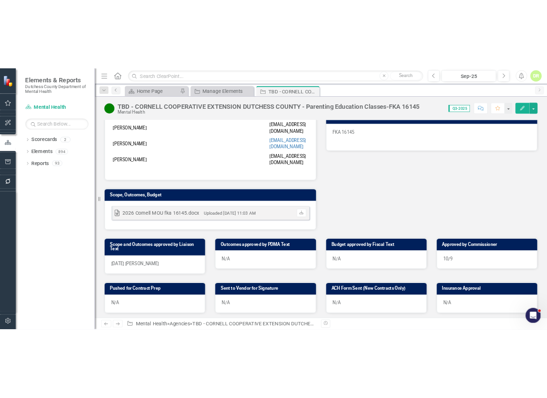
scroll to position [263, 0]
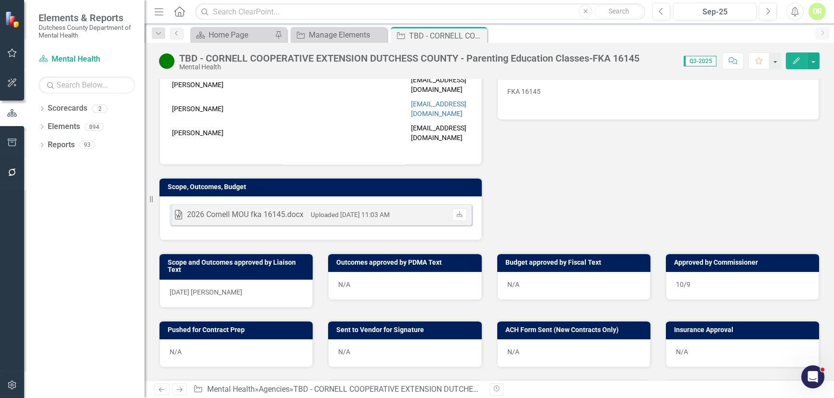
click at [707, 272] on div "10/9" at bounding box center [742, 286] width 153 height 28
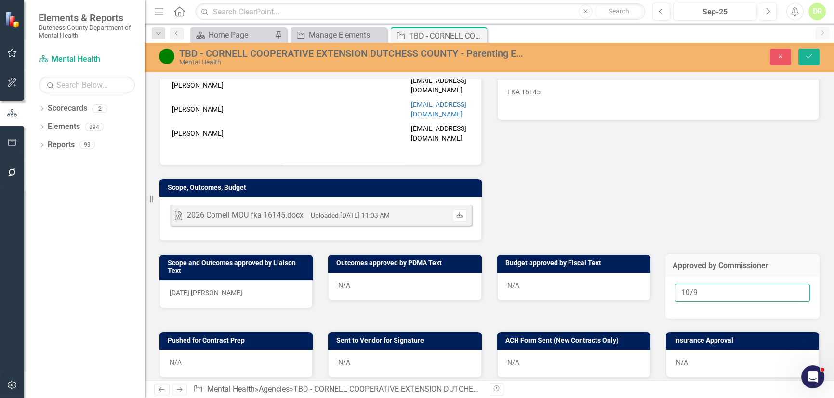
click at [698, 284] on input "10/9" at bounding box center [742, 293] width 135 height 18
type input "[DATE]"
click at [199, 289] on span "10/09/25 Robin Peritz" at bounding box center [206, 293] width 73 height 8
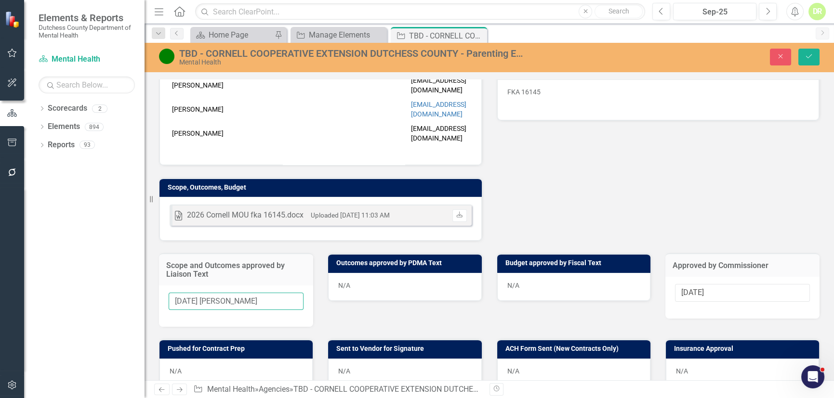
drag, startPoint x: 206, startPoint y: 267, endPoint x: 314, endPoint y: 260, distance: 108.1
click at [315, 262] on div "Scope and Outcomes approved by Liaison Text 10/09/25 Robin Peritz" at bounding box center [236, 284] width 169 height 86
type input "10/09/25"
click at [809, 55] on icon "Save" at bounding box center [808, 56] width 9 height 7
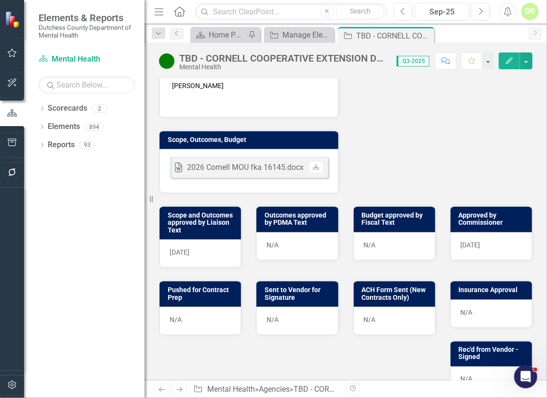
scroll to position [350, 0]
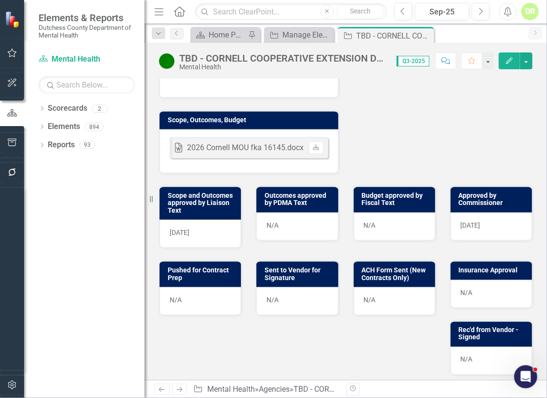
click at [222, 288] on div "N/A" at bounding box center [199, 302] width 81 height 28
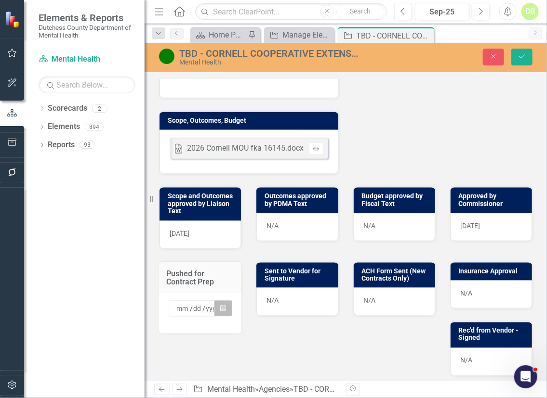
click at [220, 305] on icon "button" at bounding box center [223, 308] width 6 height 7
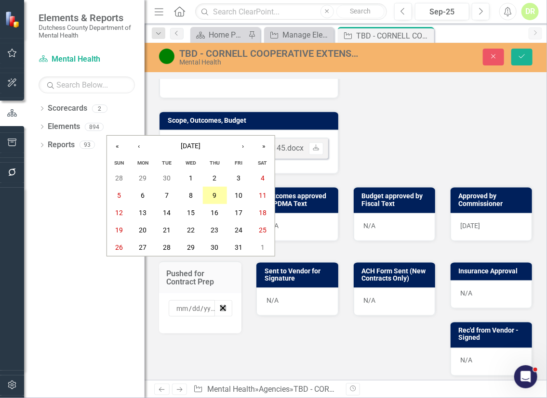
click at [213, 193] on abbr "9" at bounding box center [215, 196] width 4 height 8
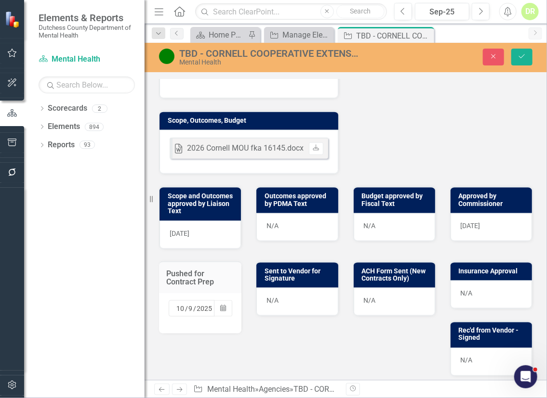
click at [302, 130] on div "Word 2026 Cornell MOU fka 16145.docx Uploaded Oct 9, 2025 11:03 AM Download" at bounding box center [248, 152] width 179 height 44
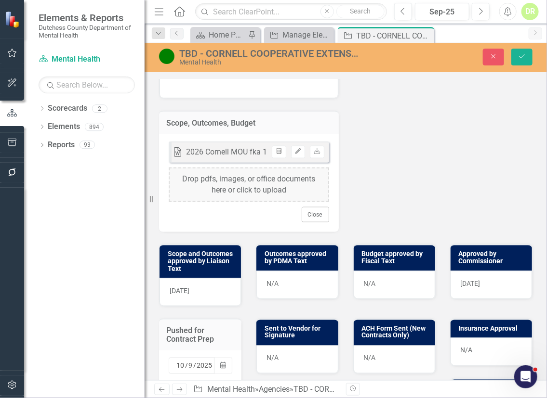
click at [277, 149] on icon "Trash" at bounding box center [278, 152] width 7 height 6
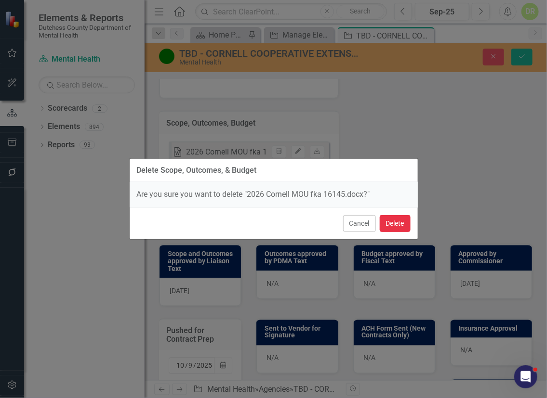
click at [390, 223] on button "Delete" at bounding box center [395, 223] width 31 height 17
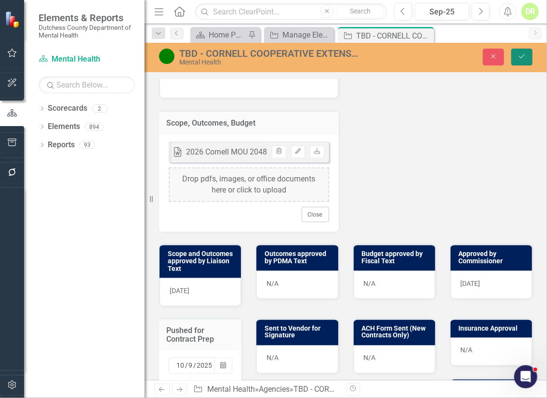
click at [523, 55] on icon "Save" at bounding box center [521, 56] width 9 height 7
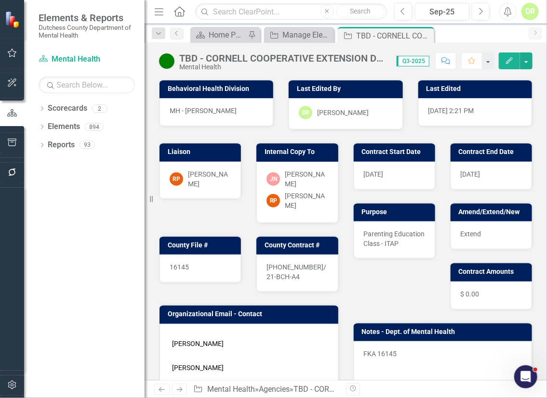
click at [202, 267] on div "16145" at bounding box center [199, 269] width 81 height 28
click at [202, 265] on div "16145" at bounding box center [199, 269] width 81 height 28
click at [201, 262] on div "16145" at bounding box center [199, 269] width 81 height 28
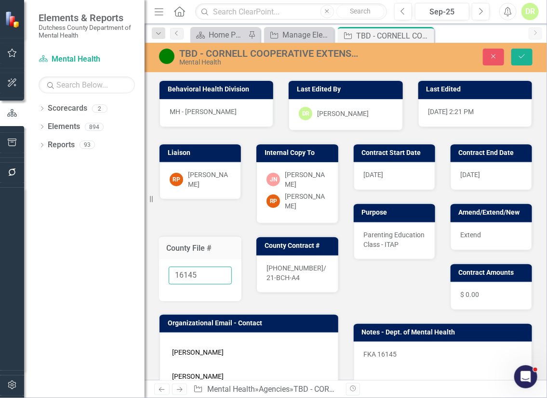
click at [199, 267] on input "16145" at bounding box center [200, 276] width 63 height 18
drag, startPoint x: 197, startPoint y: 269, endPoint x: -15, endPoint y: 263, distance: 211.6
click at [0, 263] on html "Elements & Reports Dutchess County Department of Mental Health Scorecard Mental…" at bounding box center [273, 199] width 547 height 398
type input "20485 - In process"
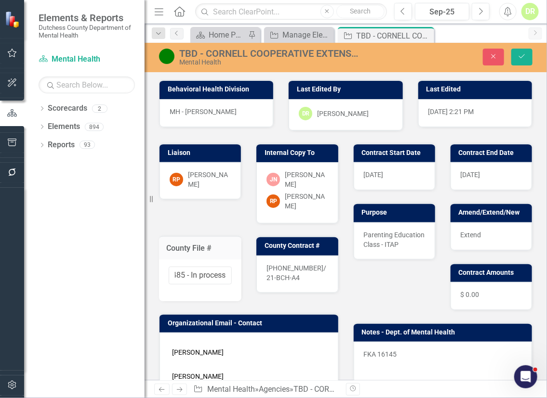
click at [191, 50] on div "TBD - CORNELL COOPERATIVE EXTENSION DUTCHESS COUNTY - Parenting Education Class…" at bounding box center [269, 53] width 181 height 11
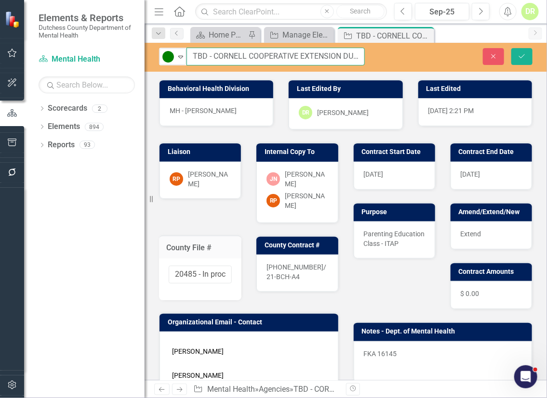
drag, startPoint x: 204, startPoint y: 56, endPoint x: 147, endPoint y: 57, distance: 56.8
click at [150, 57] on div "Elements & Reports Dutchess County Department of Mental Health Scorecard Mental…" at bounding box center [273, 199] width 547 height 398
drag, startPoint x: 207, startPoint y: 55, endPoint x: 162, endPoint y: 53, distance: 44.9
click at [162, 53] on div "Active Expand TBD - CORNELL COOPERATIVE EXTENSION DUTCHESS COUNTY - Parenting E…" at bounding box center [262, 57] width 206 height 18
type input "20485 - CORNELL COOPERATIVE EXTENSION DUTCHESS COUNTY - Parenting Education Cla…"
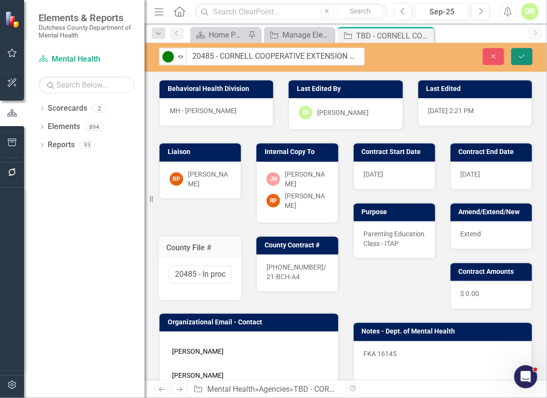
click at [516, 58] on button "Save" at bounding box center [521, 56] width 21 height 17
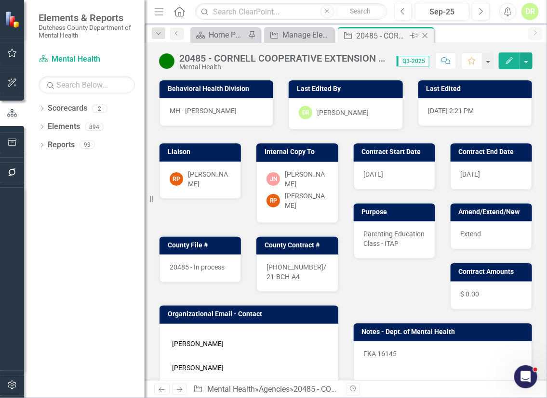
click at [424, 34] on icon "Close" at bounding box center [425, 36] width 10 height 8
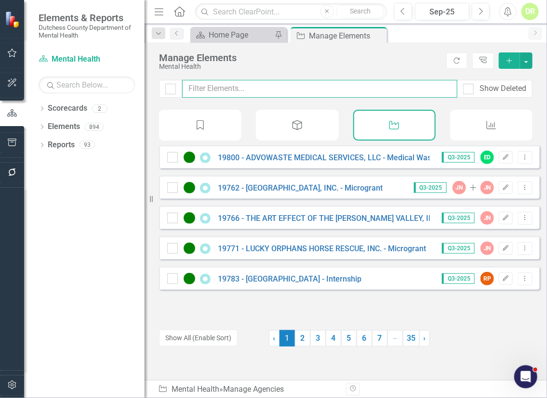
click at [227, 87] on input "text" at bounding box center [319, 89] width 275 height 18
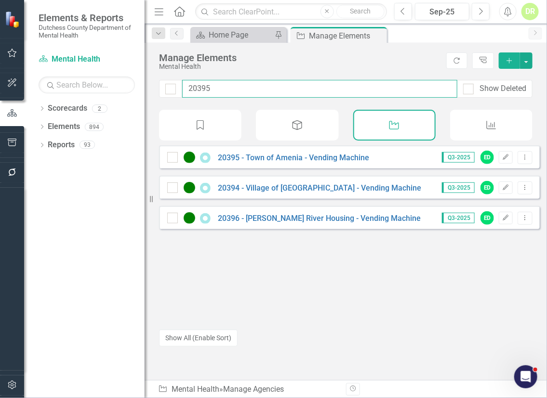
type input "20395"
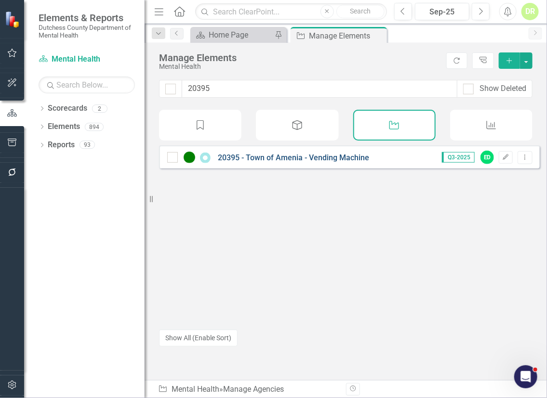
click at [276, 161] on link "20395 - Town of Amenia - Vending Machine" at bounding box center [293, 157] width 151 height 9
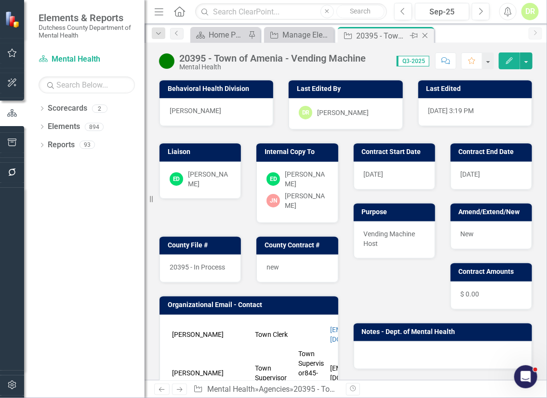
click at [430, 35] on div "Close" at bounding box center [426, 36] width 12 height 12
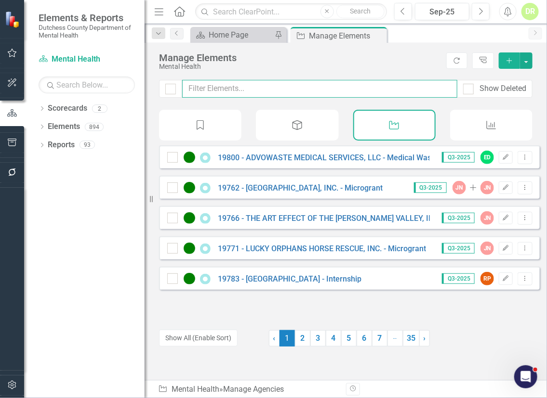
click at [219, 90] on input "text" at bounding box center [319, 89] width 275 height 18
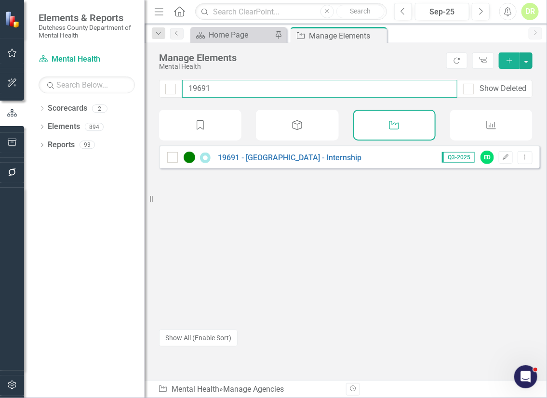
type input "19691"
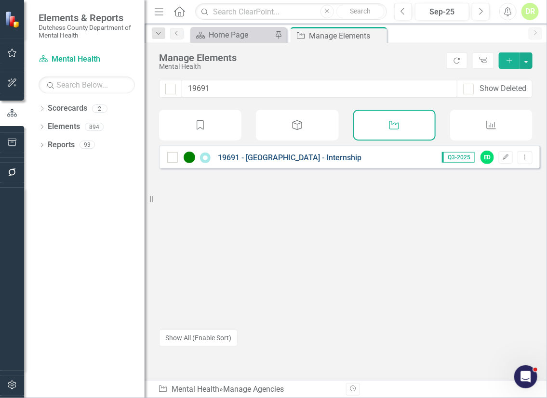
click at [299, 161] on link "19691 - [GEOGRAPHIC_DATA] - Internship" at bounding box center [290, 157] width 144 height 9
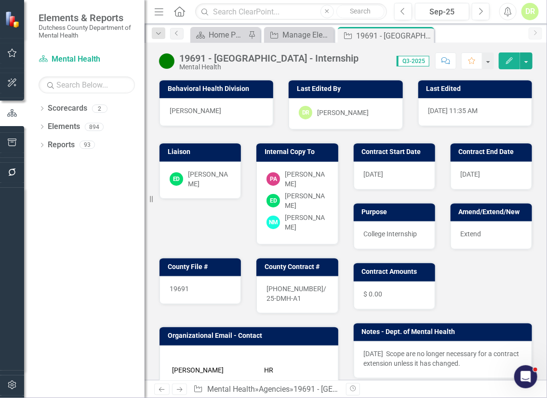
click at [194, 281] on div "19691" at bounding box center [199, 290] width 81 height 28
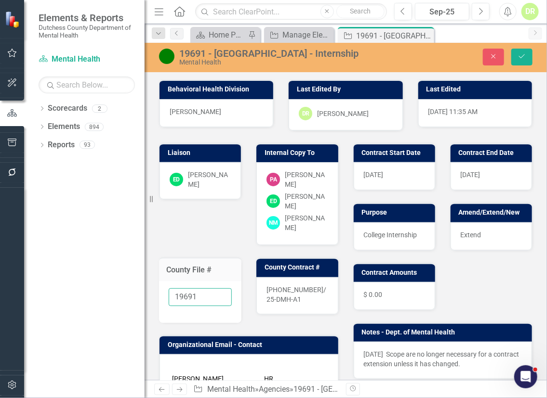
click at [199, 289] on input "19691" at bounding box center [200, 298] width 63 height 18
type input "19691 - In process"
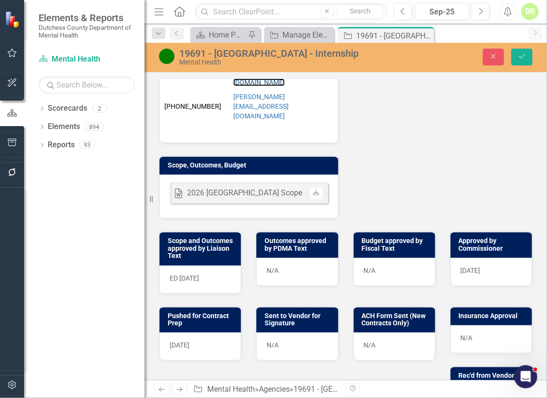
scroll to position [0, 0]
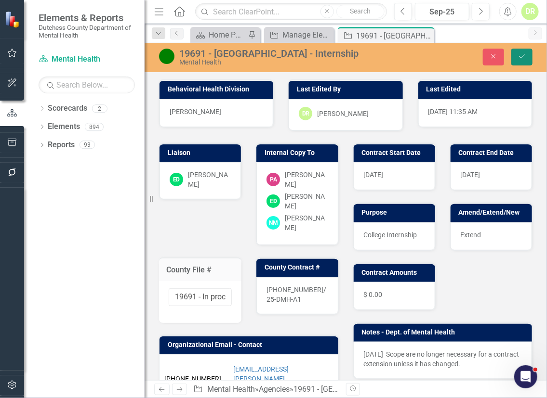
drag, startPoint x: 524, startPoint y: 54, endPoint x: 520, endPoint y: 66, distance: 12.6
click at [524, 54] on icon "Save" at bounding box center [521, 56] width 9 height 7
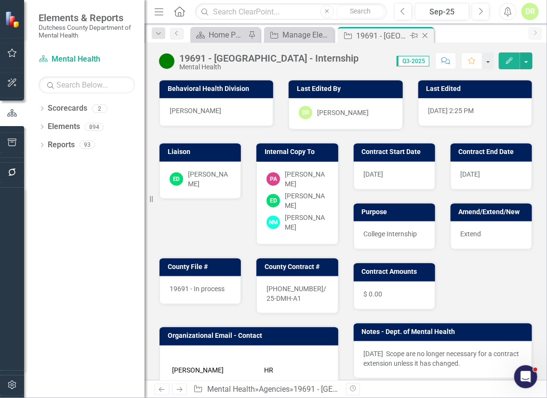
click at [426, 33] on icon "Close" at bounding box center [425, 36] width 10 height 8
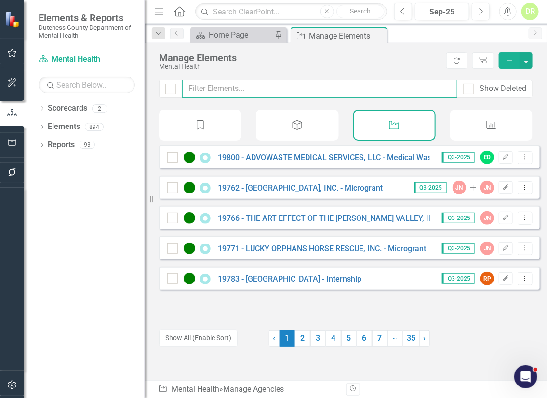
click at [209, 82] on input "text" at bounding box center [319, 89] width 275 height 18
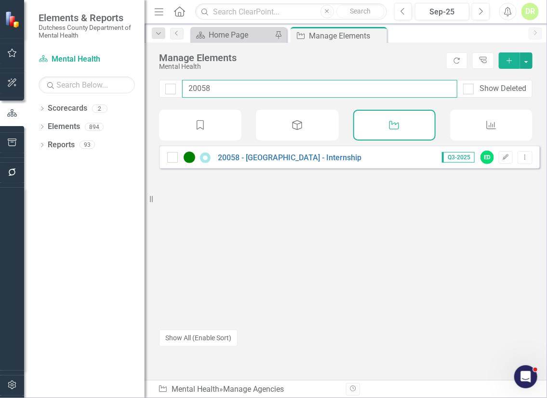
type input "20058"
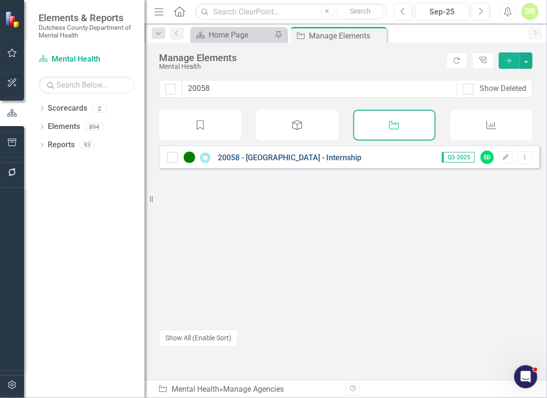
click at [251, 162] on link "20058 - [GEOGRAPHIC_DATA] - Internship" at bounding box center [290, 157] width 144 height 9
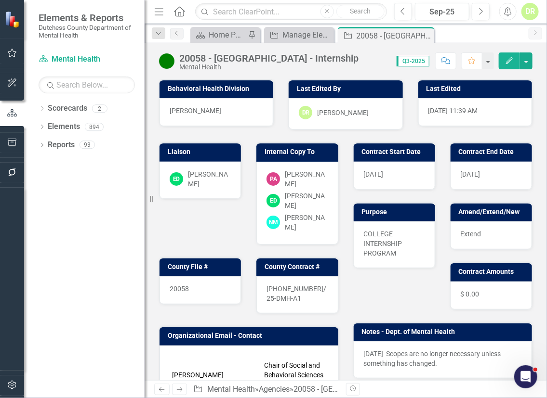
click at [195, 278] on div "20058" at bounding box center [199, 290] width 81 height 28
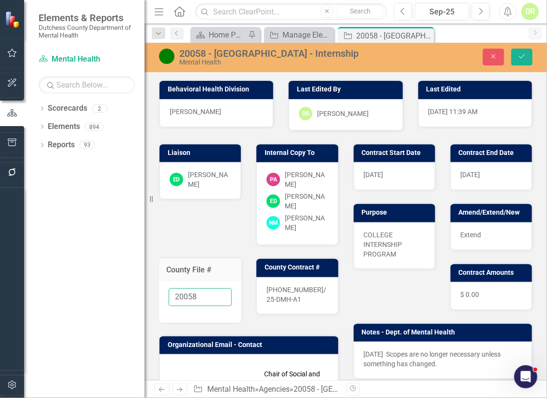
click at [207, 293] on input "20058" at bounding box center [200, 298] width 63 height 18
type input "20058 - In Process"
drag, startPoint x: 522, startPoint y: 53, endPoint x: 502, endPoint y: 178, distance: 126.3
click at [523, 54] on icon "Save" at bounding box center [521, 56] width 9 height 7
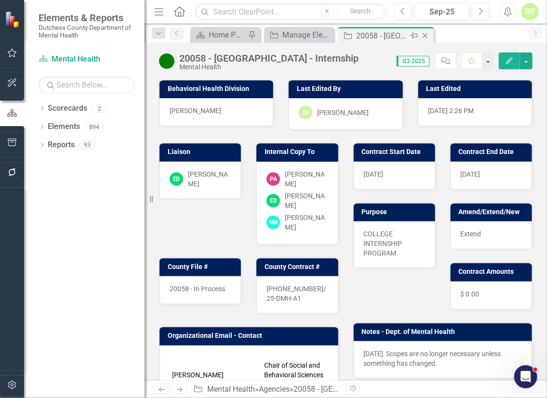
click at [426, 33] on icon "Close" at bounding box center [425, 36] width 10 height 8
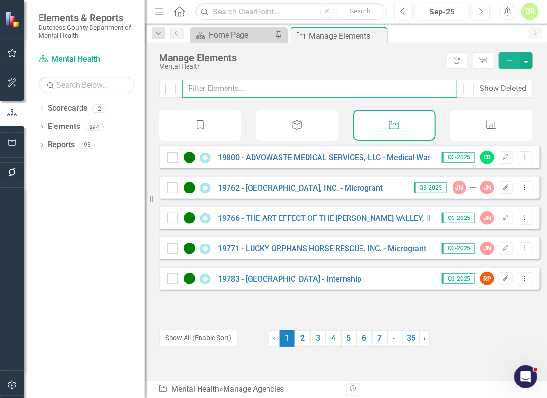
click at [247, 92] on input "text" at bounding box center [319, 89] width 275 height 18
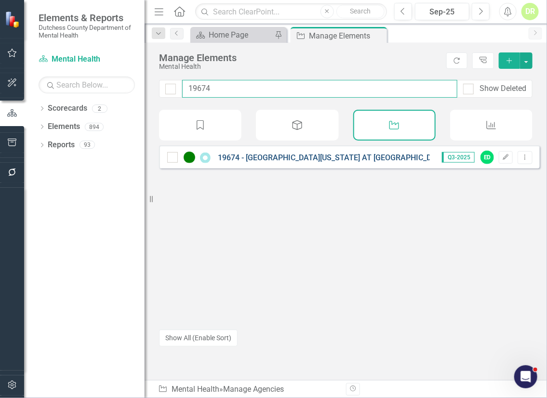
type input "19674"
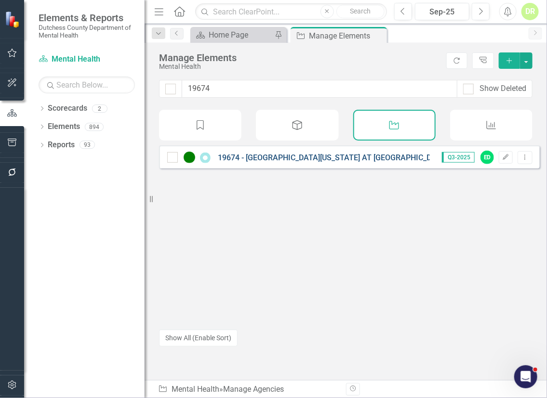
click at [275, 161] on link "19674 - [GEOGRAPHIC_DATA][US_STATE] AT [GEOGRAPHIC_DATA] - Internship" at bounding box center [353, 157] width 271 height 9
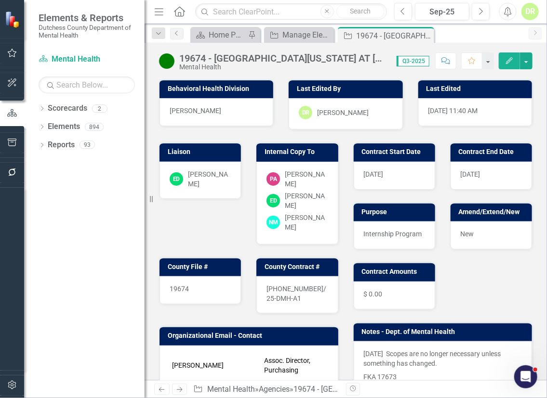
scroll to position [43, 0]
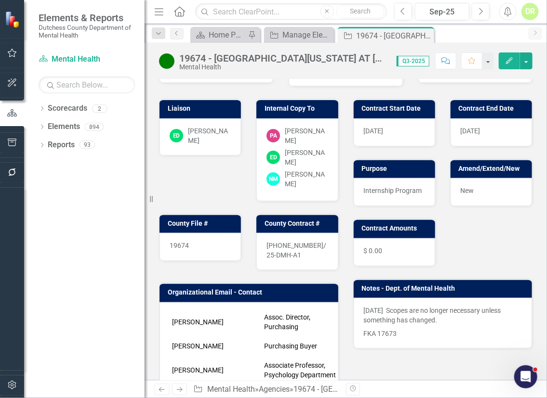
click at [202, 235] on div "19674" at bounding box center [199, 247] width 81 height 28
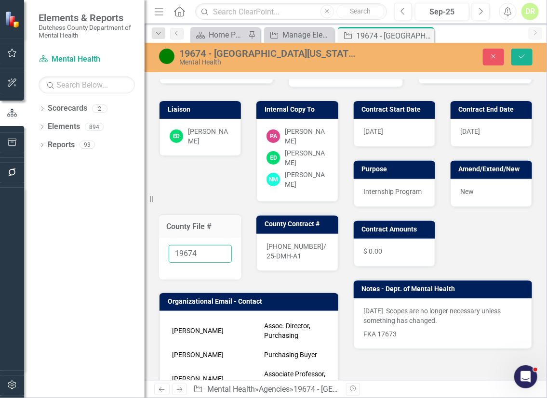
click at [203, 249] on input "19674" at bounding box center [200, 254] width 63 height 18
type input "19674 - In process"
click at [522, 57] on icon "Save" at bounding box center [521, 56] width 9 height 7
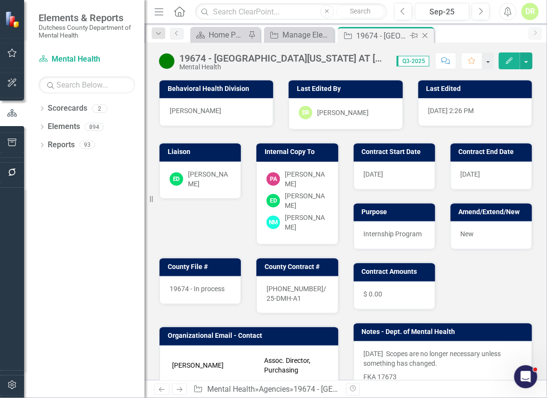
click at [428, 37] on icon "Close" at bounding box center [425, 36] width 10 height 8
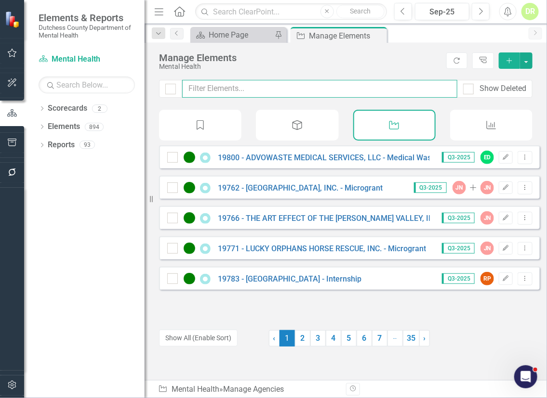
click at [218, 96] on input "text" at bounding box center [319, 89] width 275 height 18
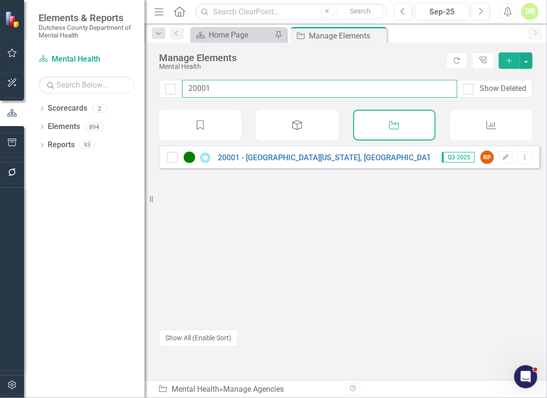
type input "20001"
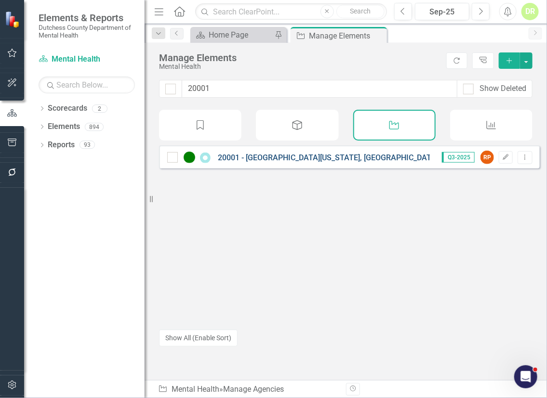
click at [275, 160] on link "20001 - [GEOGRAPHIC_DATA][US_STATE], [GEOGRAPHIC_DATA] - Internship" at bounding box center [349, 157] width 262 height 9
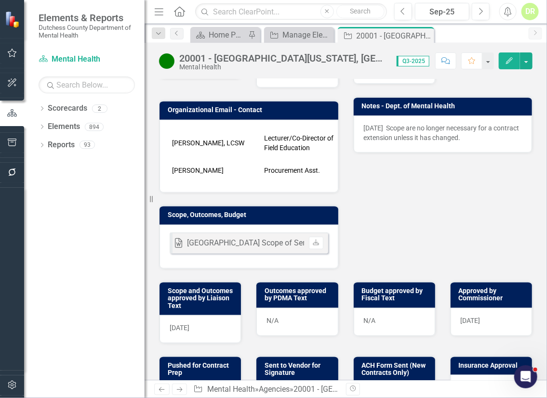
scroll to position [131, 0]
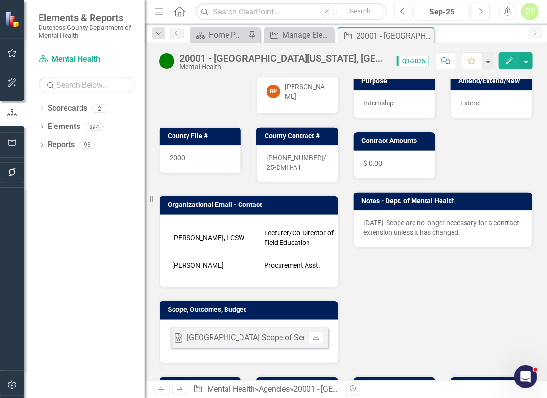
click at [202, 153] on div "20001" at bounding box center [199, 159] width 81 height 28
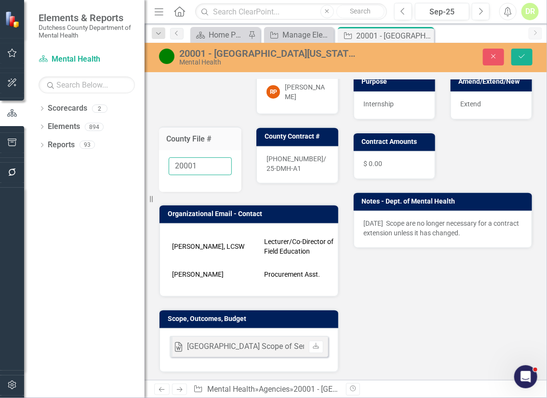
click at [197, 158] on input "20001" at bounding box center [200, 167] width 63 height 18
type input "20001 - In Process"
click at [520, 57] on icon "submit" at bounding box center [522, 56] width 6 height 4
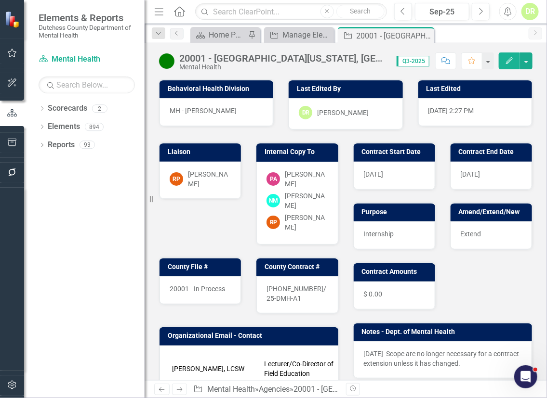
click at [0, 0] on icon "Close" at bounding box center [0, 0] width 0 height 0
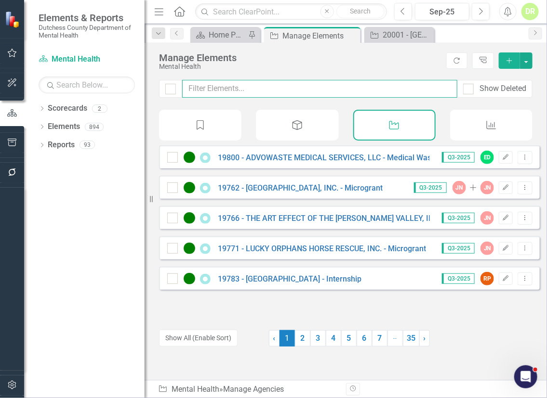
click at [190, 89] on input "text" at bounding box center [319, 89] width 275 height 18
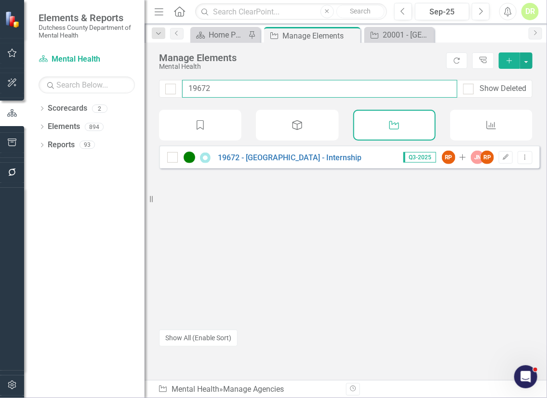
type input "19672"
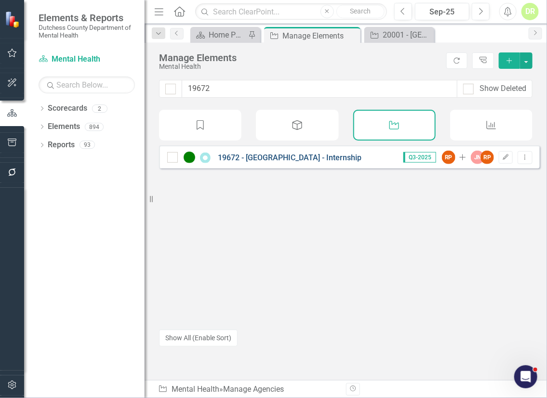
click at [274, 162] on link "19672 - [GEOGRAPHIC_DATA] - Internship" at bounding box center [290, 157] width 144 height 9
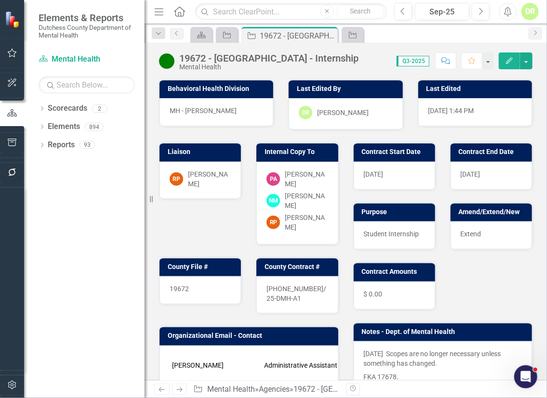
click at [207, 278] on div "19672" at bounding box center [199, 290] width 81 height 28
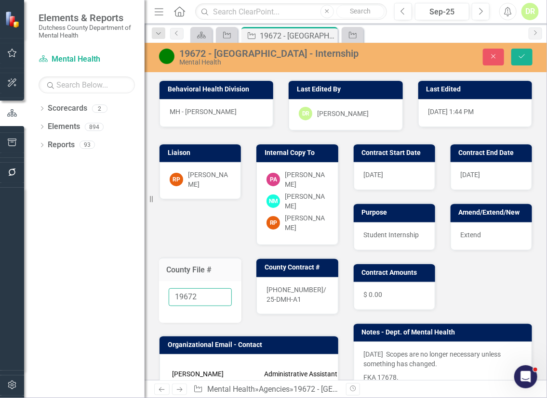
drag, startPoint x: 202, startPoint y: 284, endPoint x: 206, endPoint y: 278, distance: 7.2
click at [202, 289] on input "19672" at bounding box center [200, 298] width 63 height 18
type input "19672 - In Process"
click at [522, 53] on icon "Save" at bounding box center [521, 56] width 9 height 7
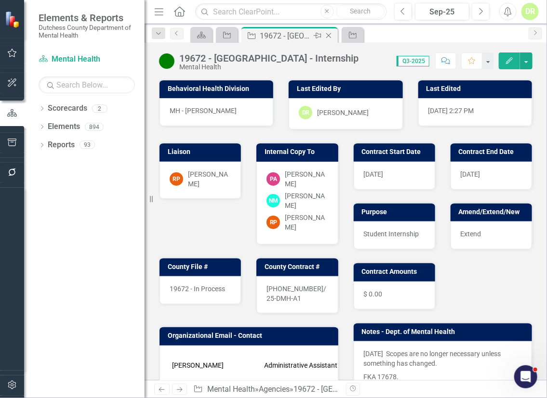
click at [328, 32] on icon "Close" at bounding box center [329, 36] width 10 height 8
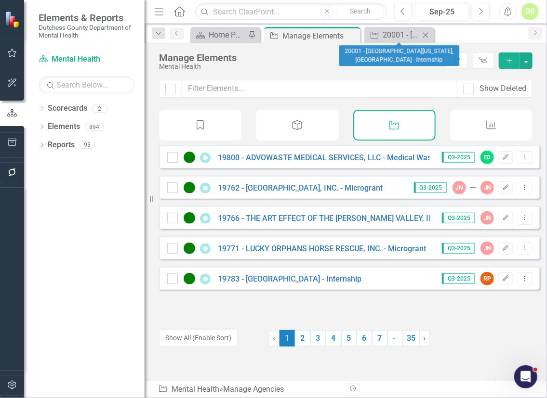
click at [426, 34] on icon at bounding box center [425, 34] width 5 height 5
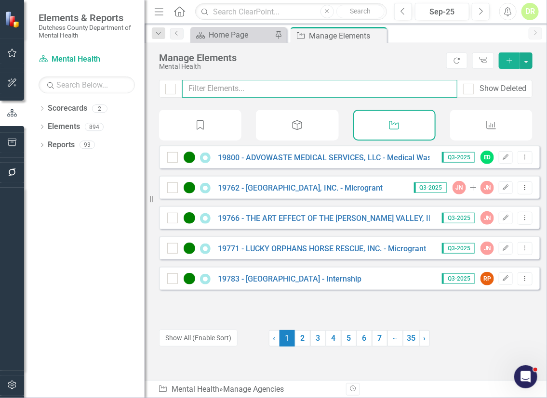
click at [240, 86] on input "text" at bounding box center [319, 89] width 275 height 18
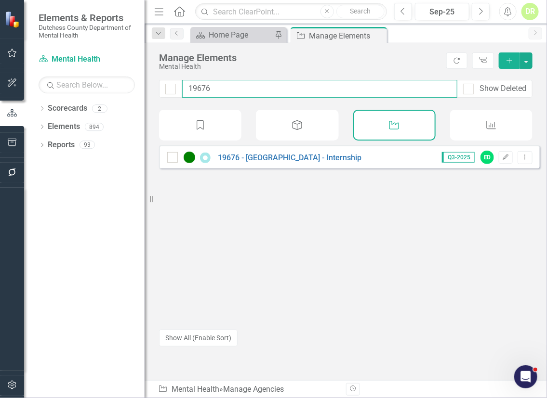
type input "19676"
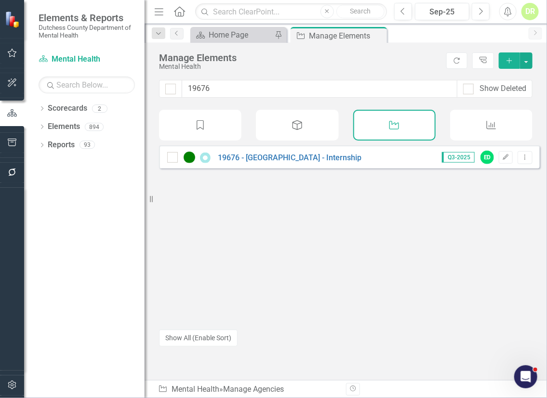
click at [292, 163] on div "19676 - [GEOGRAPHIC_DATA] - Internship" at bounding box center [265, 158] width 197 height 12
click at [291, 162] on link "19676 - [GEOGRAPHIC_DATA] - Internship" at bounding box center [290, 157] width 144 height 9
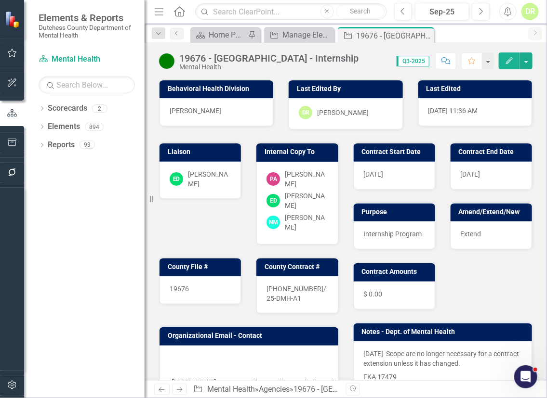
click at [195, 276] on div "19676" at bounding box center [199, 290] width 81 height 28
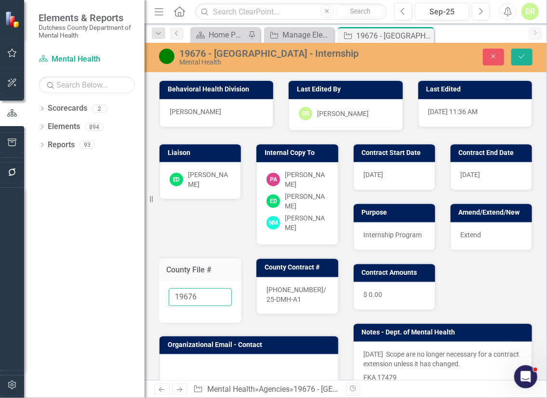
click at [198, 289] on input "19676" at bounding box center [200, 298] width 63 height 18
type input "19676-In process"
click at [525, 53] on button "Save" at bounding box center [521, 57] width 21 height 17
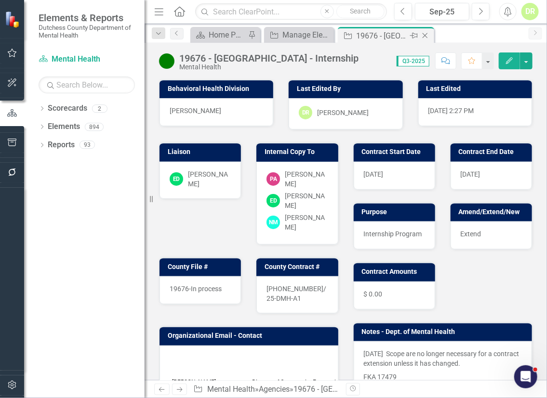
click at [428, 32] on icon "Close" at bounding box center [425, 36] width 10 height 8
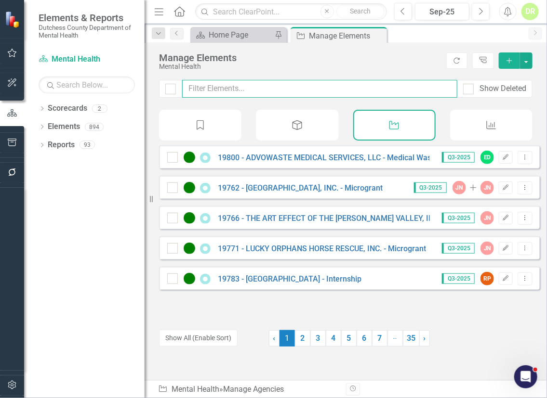
click at [213, 87] on input "text" at bounding box center [319, 89] width 275 height 18
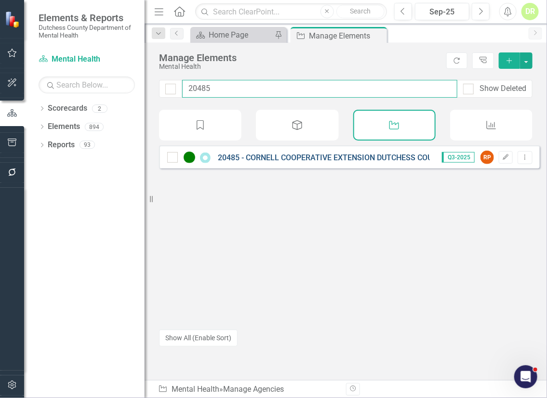
type input "20485"
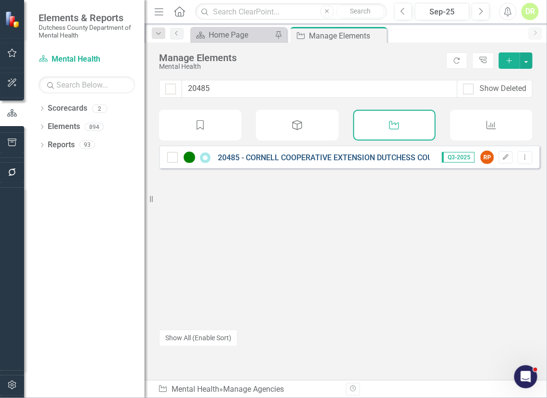
click at [301, 161] on link "20485 - CORNELL COOPERATIVE EXTENSION DUTCHESS COUNTY - Parenting Education Cla…" at bounding box center [405, 157] width 375 height 9
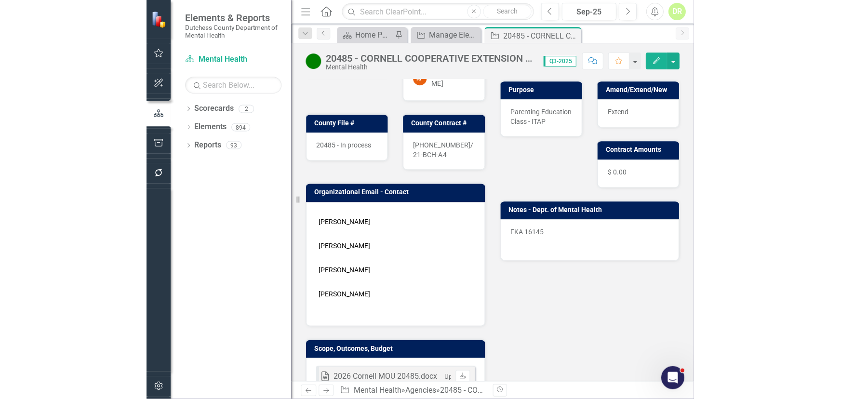
scroll to position [175, 0]
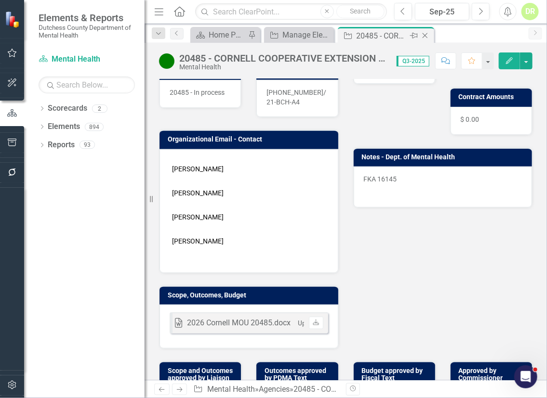
click at [428, 34] on icon "Close" at bounding box center [425, 36] width 10 height 8
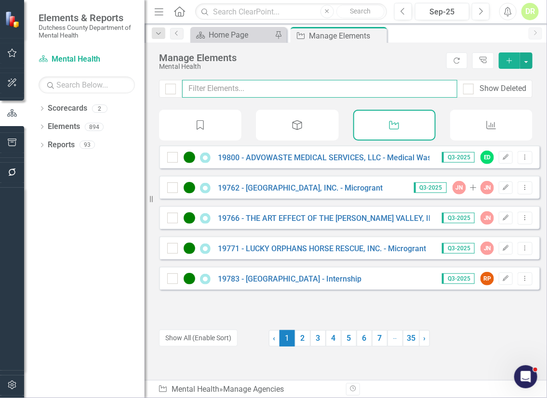
click at [212, 91] on input "text" at bounding box center [319, 89] width 275 height 18
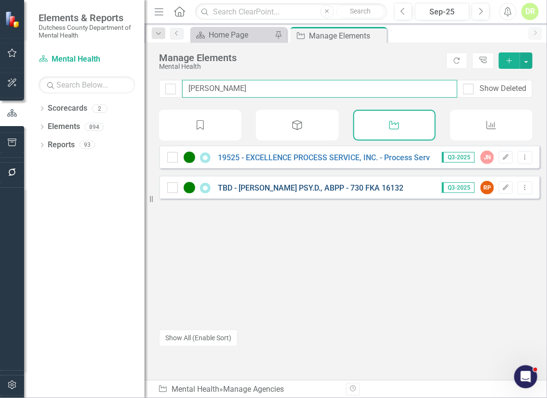
type input "ellen"
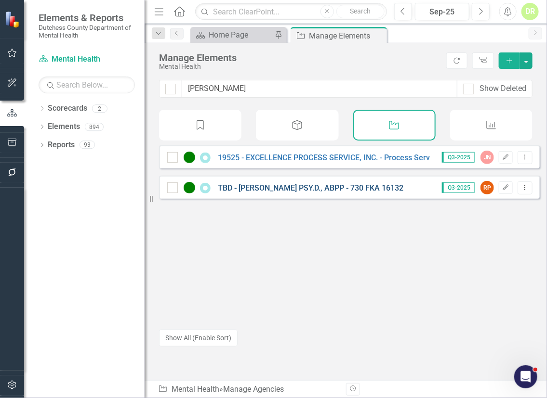
click at [272, 193] on link "TBD - [PERSON_NAME] PSY.D., ABPP - 730 FKA 16132" at bounding box center [310, 188] width 185 height 9
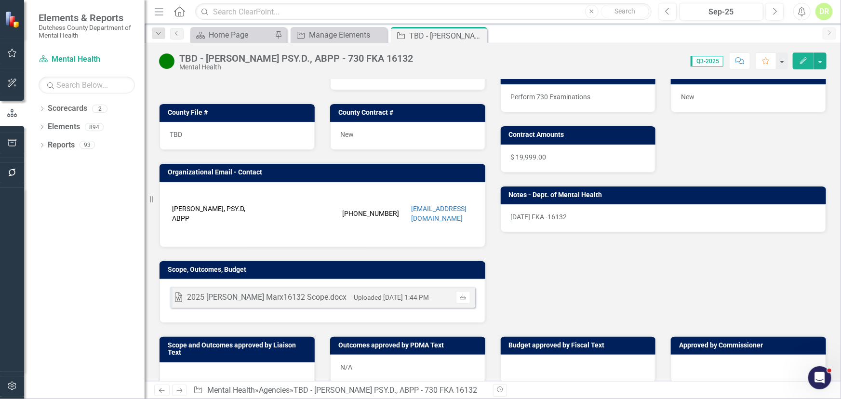
scroll to position [175, 0]
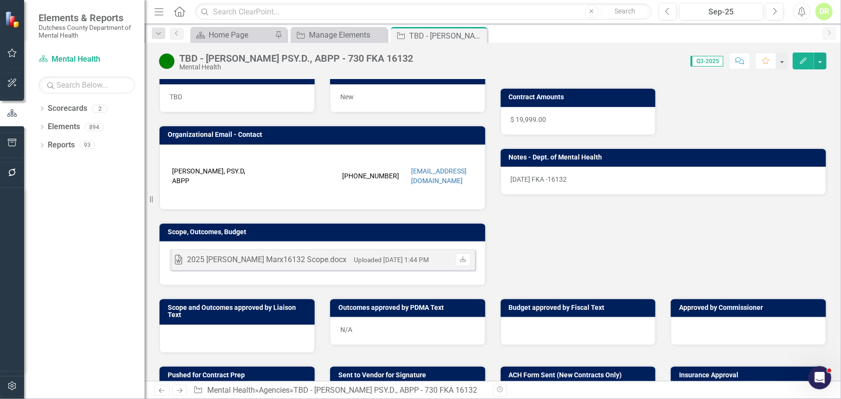
click at [392, 275] on div "Word 2025 Ellen Marx16132 Scope.docx Uploaded Nov 15, 2024 1:44 PM Download" at bounding box center [322, 263] width 326 height 44
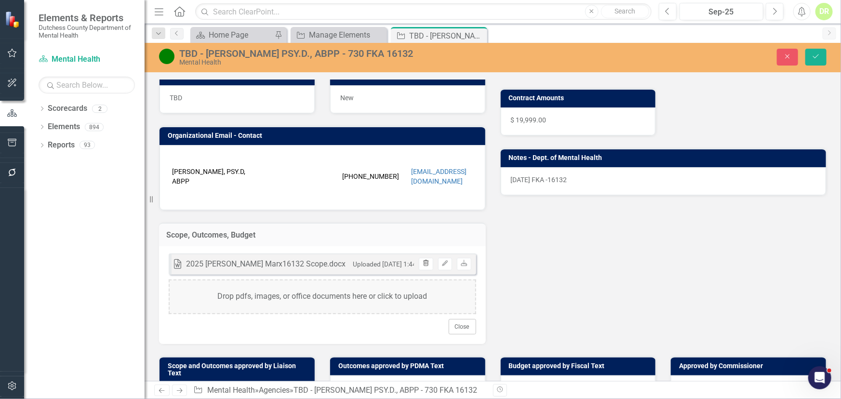
click at [424, 258] on button "Trash" at bounding box center [426, 264] width 14 height 13
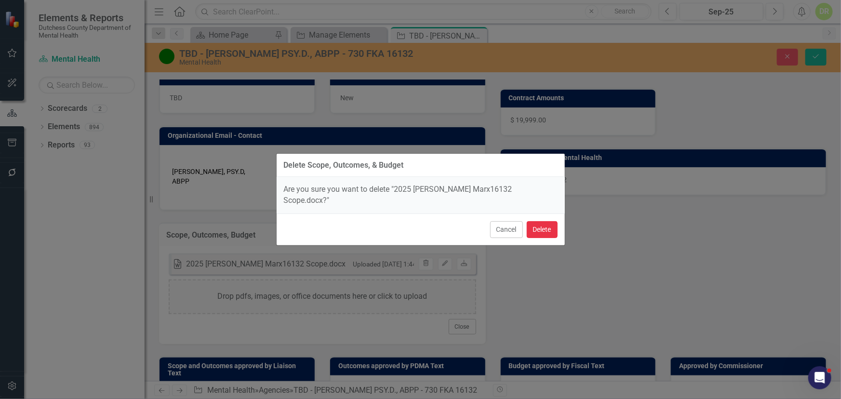
drag, startPoint x: 551, startPoint y: 221, endPoint x: 753, endPoint y: 143, distance: 217.5
click at [550, 221] on button "Delete" at bounding box center [541, 229] width 31 height 17
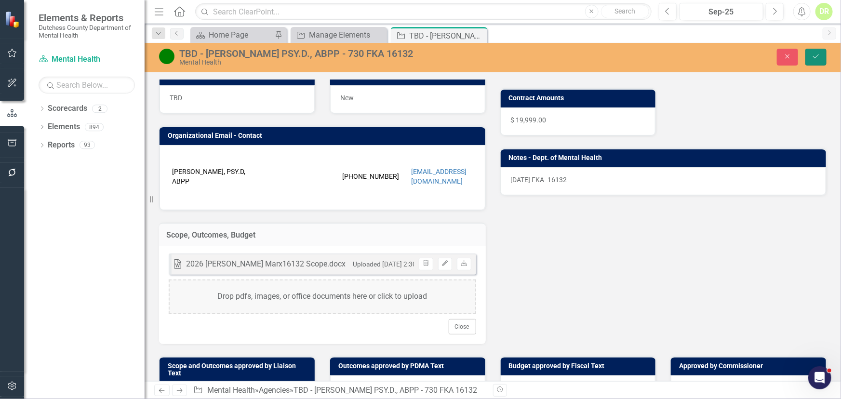
click at [821, 53] on button "Save" at bounding box center [815, 57] width 21 height 17
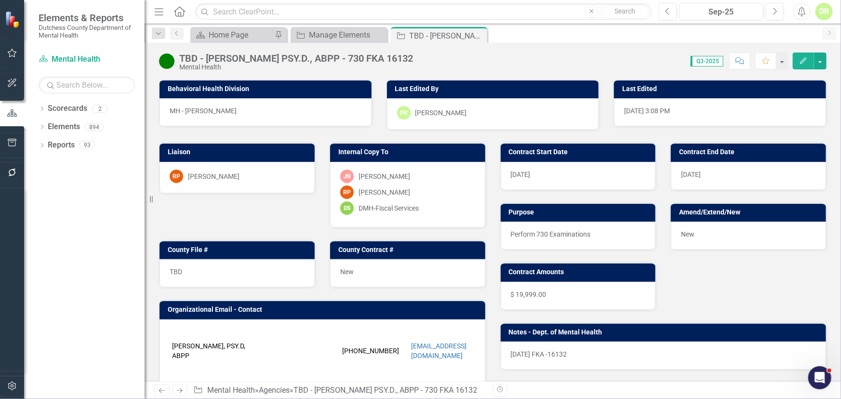
click at [740, 58] on icon "Comment" at bounding box center [739, 60] width 9 height 7
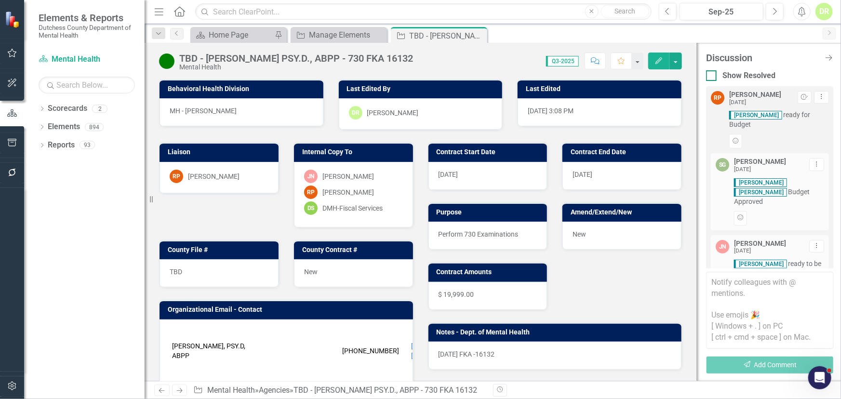
scroll to position [54, 0]
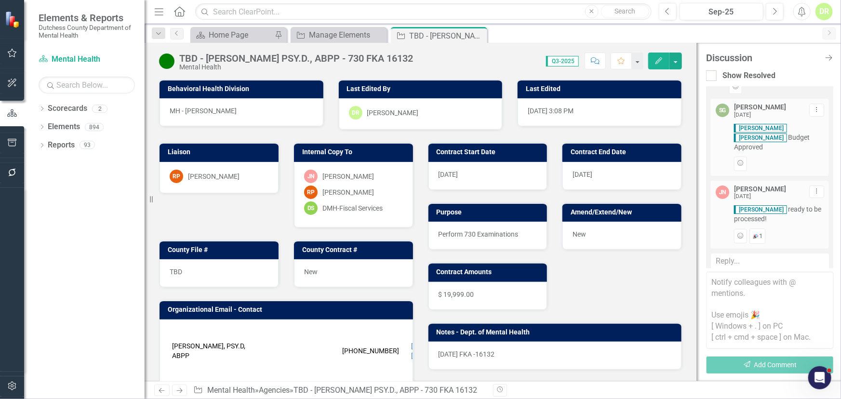
click at [714, 282] on textarea at bounding box center [770, 310] width 128 height 77
type textarea "#"
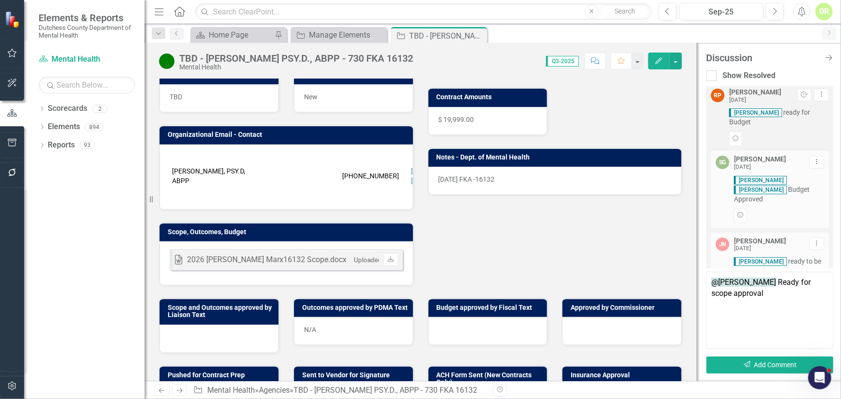
scroll to position [0, 0]
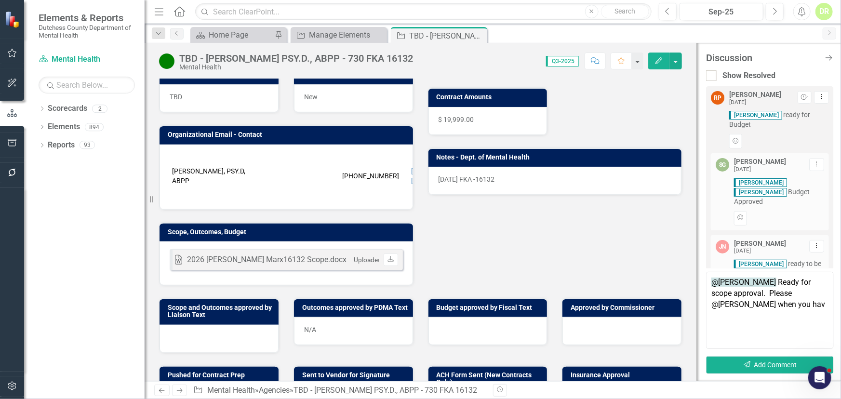
drag, startPoint x: 747, startPoint y: 292, endPoint x: 828, endPoint y: 307, distance: 83.3
click at [828, 307] on textarea "@Robin Peritz Ready for scope approval. Please @sean when you hav" at bounding box center [770, 310] width 128 height 77
type textarea "@Robin Peritz Ready for scope approval. @Sean Griffin Ready for budget approval."
click at [761, 362] on button "Send Add Comment" at bounding box center [770, 365] width 128 height 18
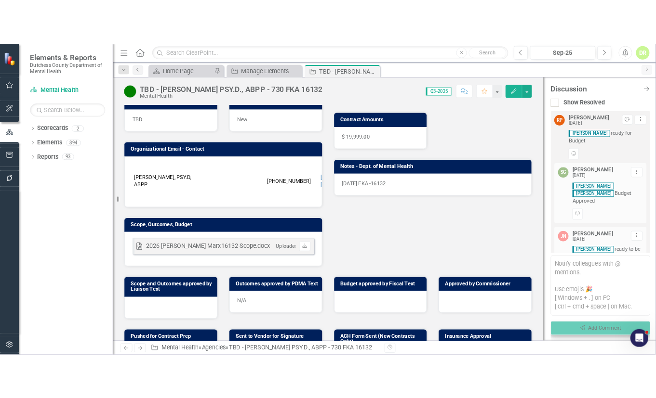
scroll to position [157, 0]
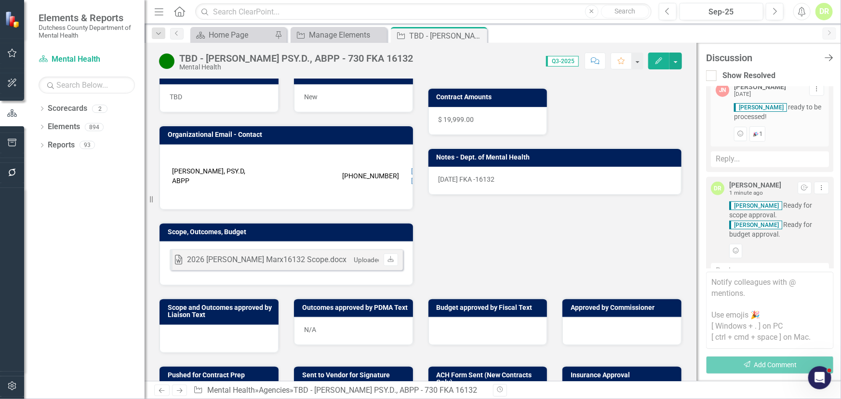
click at [829, 56] on icon "Close Discussion Bar" at bounding box center [828, 57] width 12 height 9
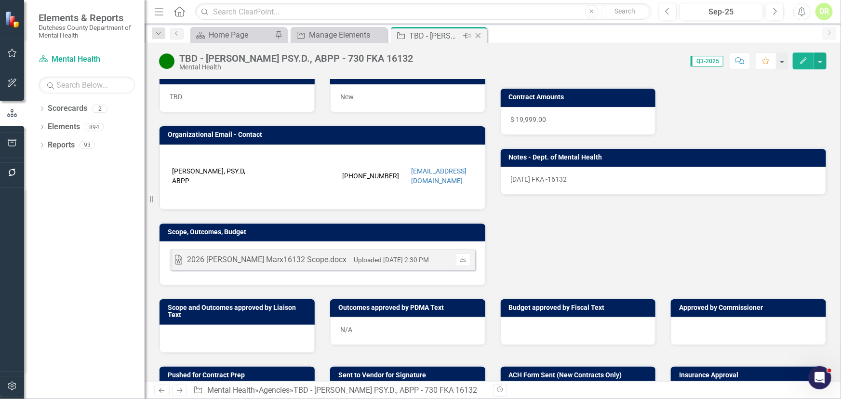
click at [475, 35] on icon "Close" at bounding box center [478, 36] width 10 height 8
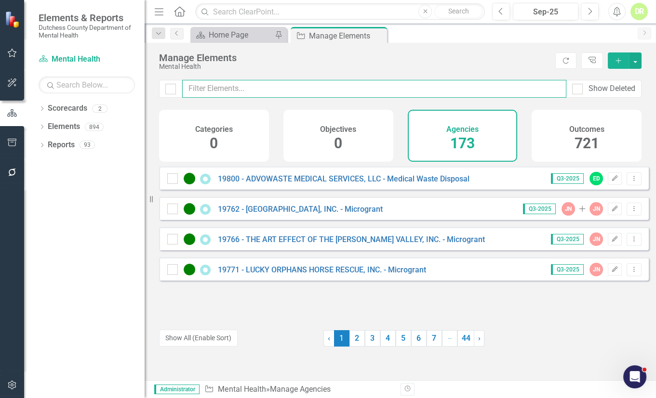
click at [276, 86] on input "text" at bounding box center [374, 89] width 384 height 18
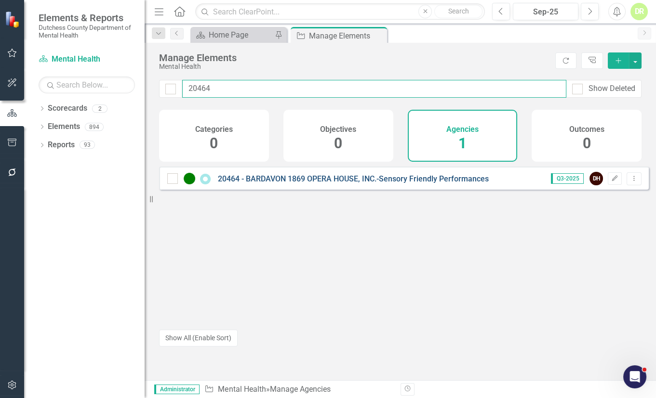
type input "20464"
click at [228, 183] on link "20464 - BARDAVON 1869 OPERA HOUSE, INC.-Sensory Friendly Performances" at bounding box center [353, 178] width 271 height 9
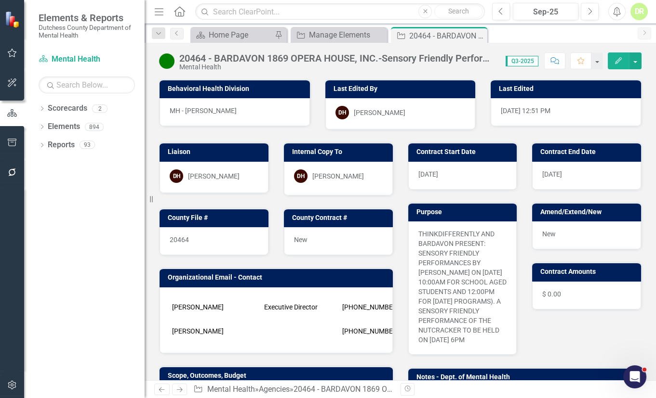
scroll to position [219, 0]
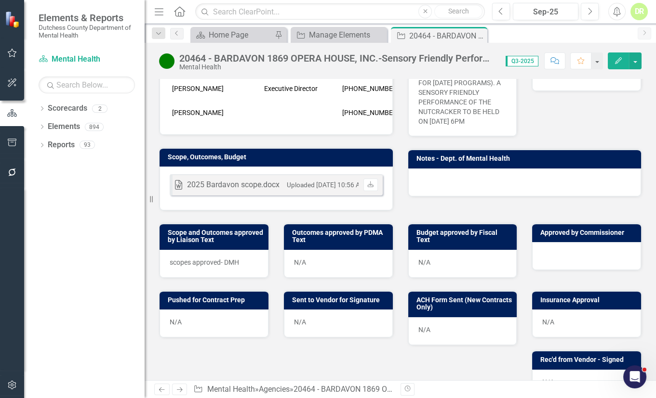
click at [554, 62] on icon "Comment" at bounding box center [554, 60] width 9 height 7
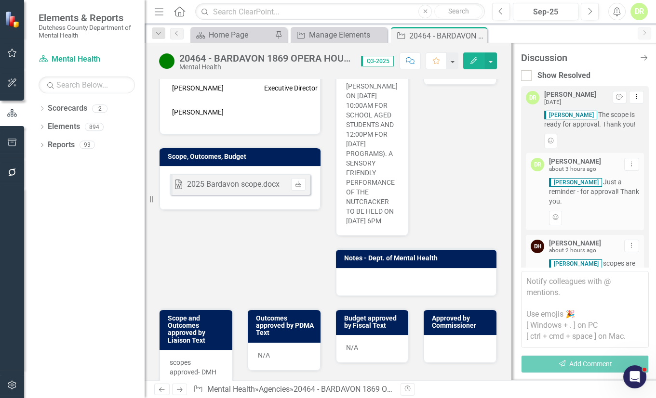
scroll to position [73, 0]
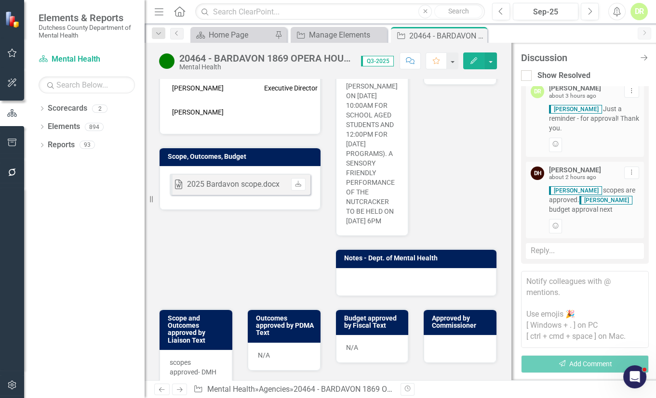
click at [542, 255] on div "Reply..." at bounding box center [585, 251] width 118 height 16
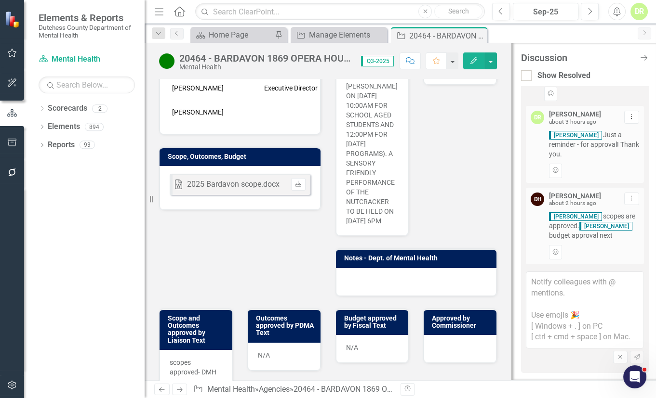
scroll to position [47, 0]
click at [539, 283] on textarea at bounding box center [585, 310] width 118 height 77
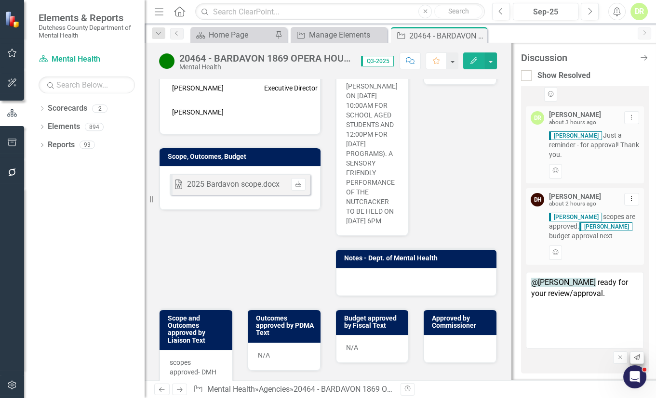
type textarea "@Jean-Marie Niebuhr ready for your review/approval."
click at [633, 355] on icon "Send" at bounding box center [636, 358] width 7 height 6
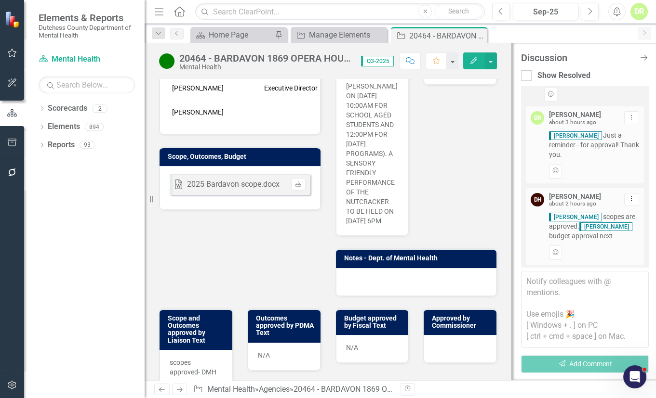
scroll to position [145, 0]
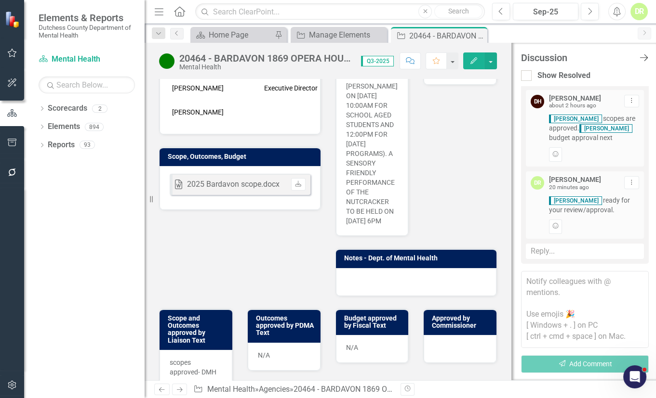
click at [644, 59] on icon "Close Discussion Bar" at bounding box center [643, 57] width 12 height 9
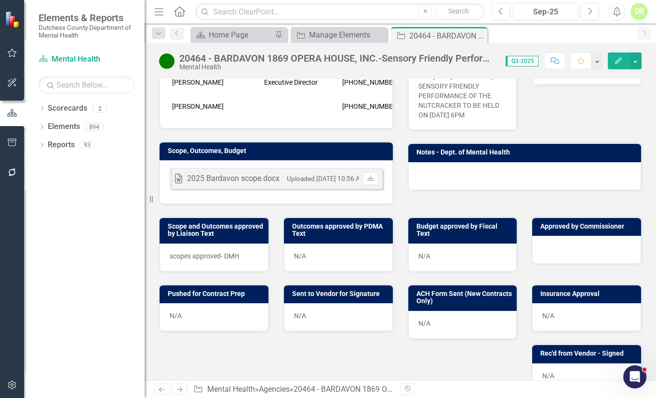
scroll to position [219, 0]
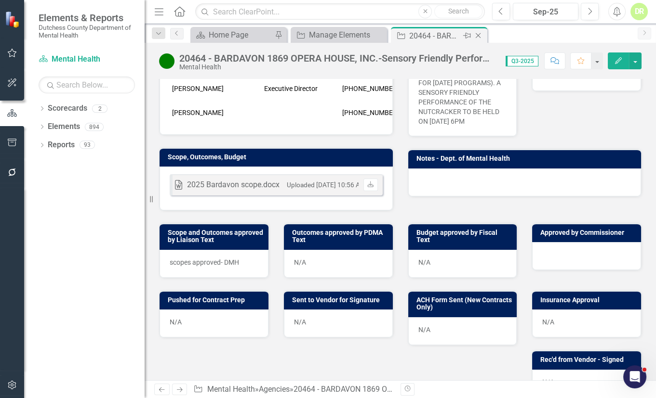
click at [479, 34] on icon "Close" at bounding box center [478, 36] width 10 height 8
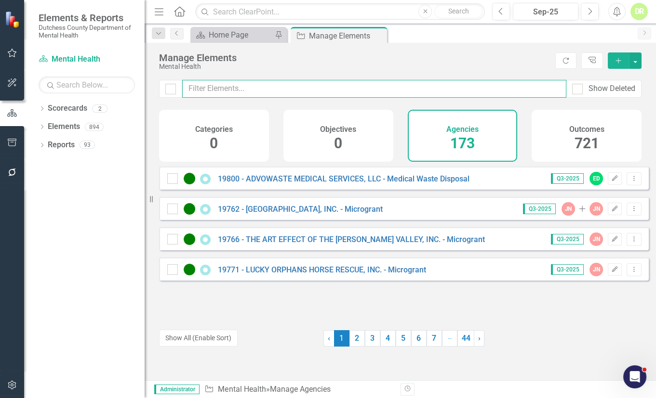
click at [347, 84] on input "text" at bounding box center [374, 89] width 384 height 18
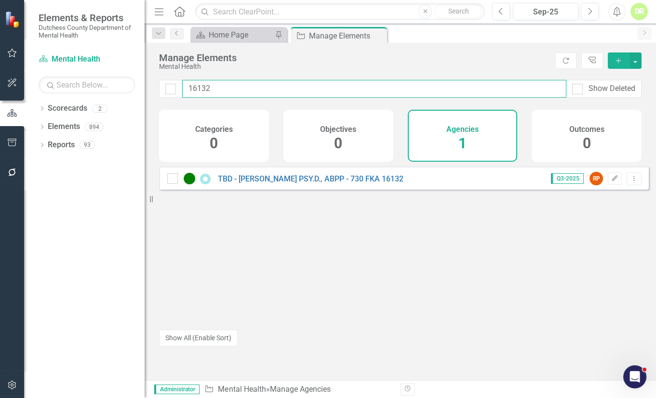
type input "16132"
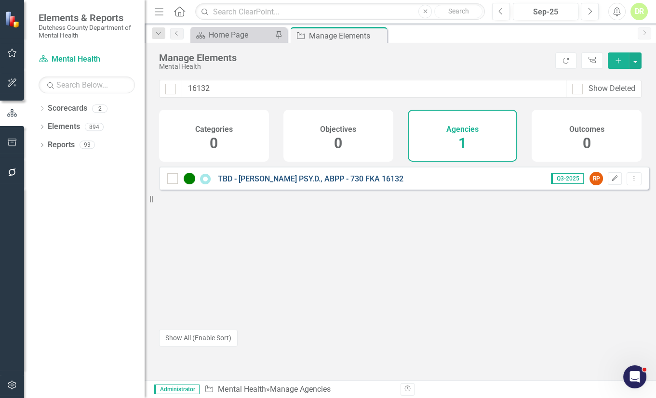
click at [356, 184] on link "TBD - [PERSON_NAME] PSY.D., ABPP - 730 FKA 16132" at bounding box center [310, 178] width 185 height 9
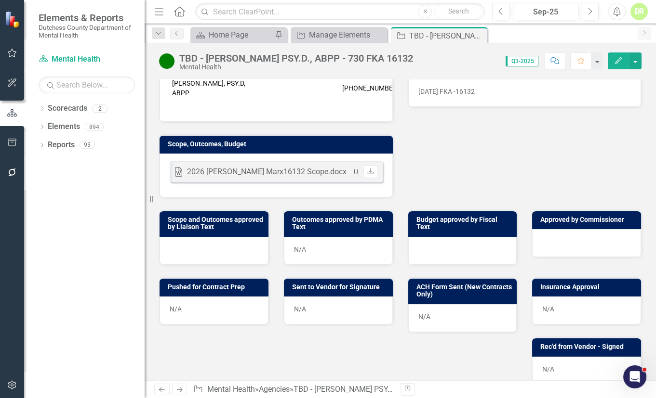
scroll to position [219, 0]
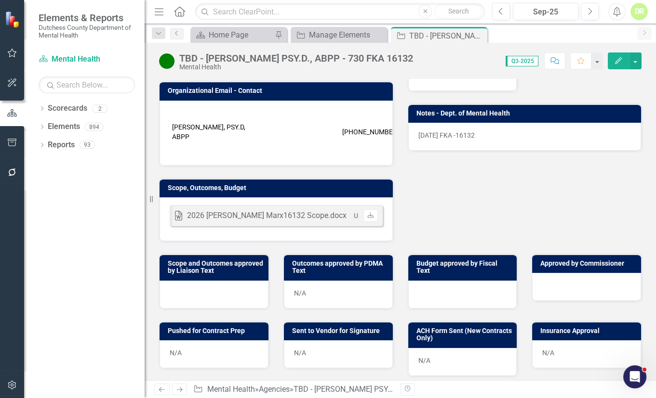
click at [553, 56] on button "Comment" at bounding box center [554, 61] width 21 height 17
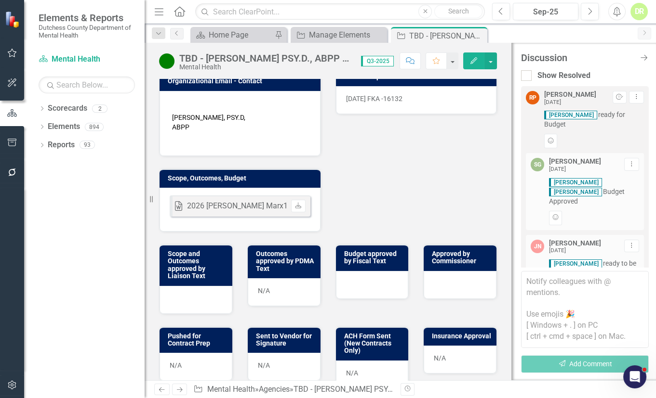
scroll to position [157, 0]
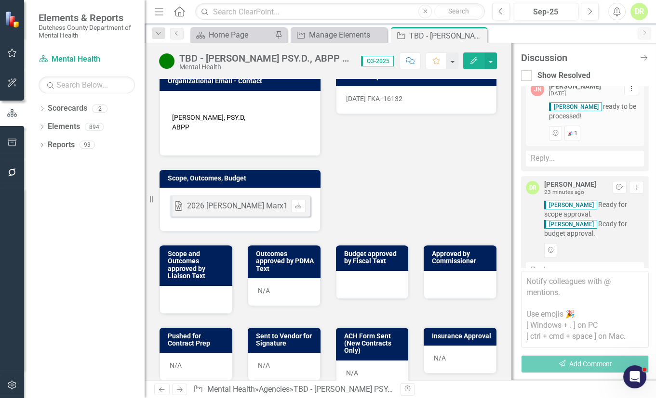
click at [462, 149] on div "Liaison RP Robin Peritz Internal Copy To JN Jean-Marie Niebuhr RP Robin Peritz …" at bounding box center [328, 53] width 352 height 357
click at [478, 34] on icon at bounding box center [477, 35] width 5 height 5
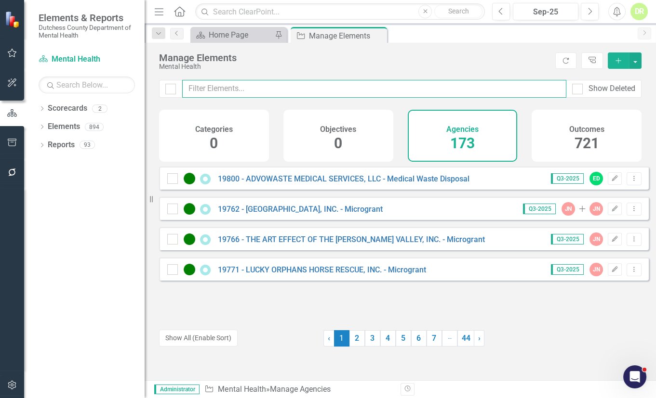
click at [282, 87] on input "text" at bounding box center [374, 89] width 384 height 18
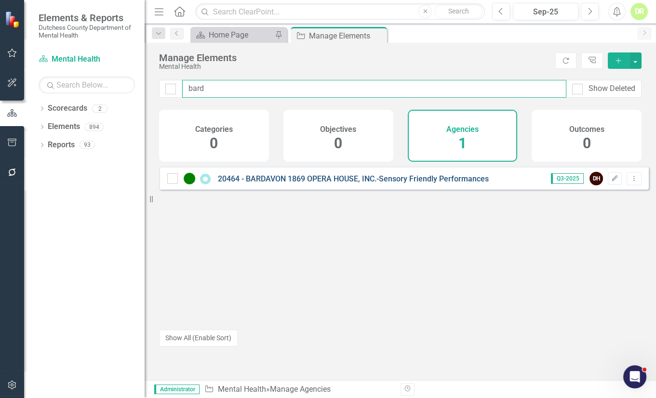
type input "bard"
click at [359, 184] on link "20464 - BARDAVON 1869 OPERA HOUSE, INC.-Sensory Friendly Performances" at bounding box center [353, 178] width 271 height 9
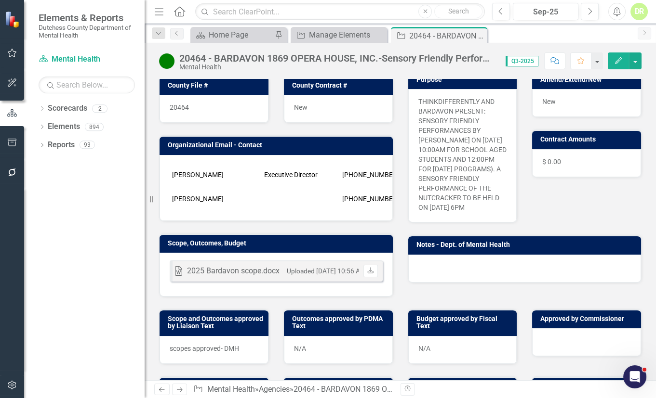
scroll to position [219, 0]
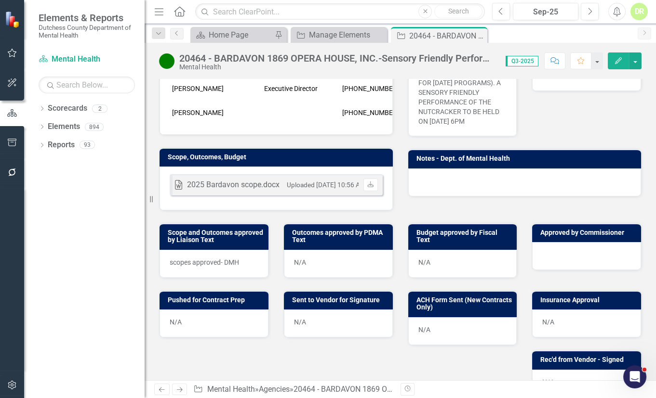
click at [237, 253] on div "scopes approved- DMH" at bounding box center [213, 264] width 109 height 28
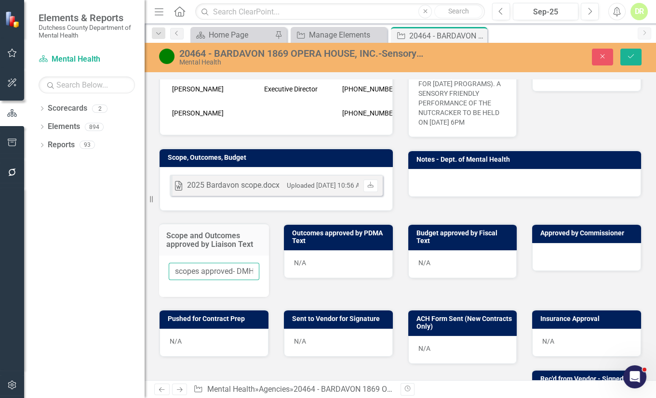
scroll to position [0, 3]
drag, startPoint x: 171, startPoint y: 258, endPoint x: 576, endPoint y: 248, distance: 405.2
click at [576, 248] on div "Scope and Outcomes approved by Liaison Text scopes approved- DMH Outcomes appro…" at bounding box center [400, 254] width 497 height 86
type input "10/9/2025"
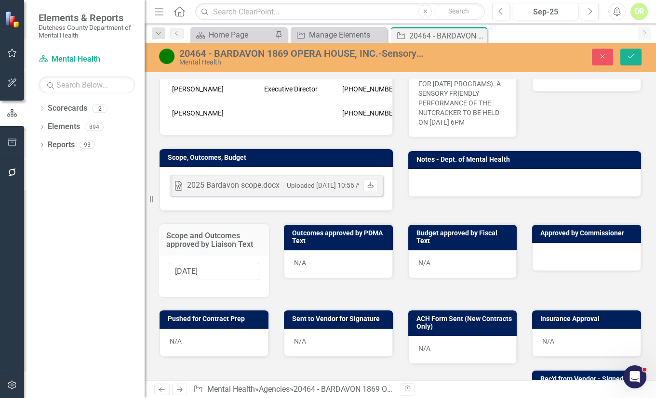
scroll to position [438, 0]
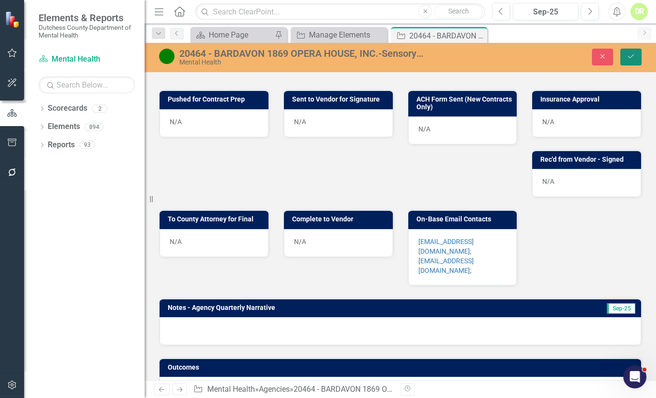
drag, startPoint x: 631, startPoint y: 55, endPoint x: 601, endPoint y: 95, distance: 49.9
click at [631, 55] on icon "Save" at bounding box center [630, 56] width 9 height 7
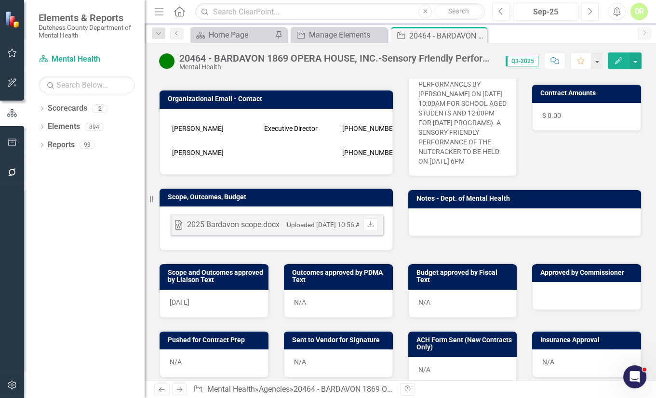
scroll to position [219, 0]
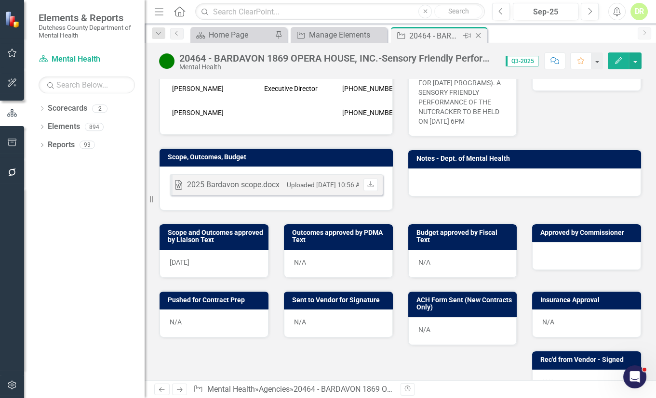
click at [481, 35] on icon "Close" at bounding box center [478, 36] width 10 height 8
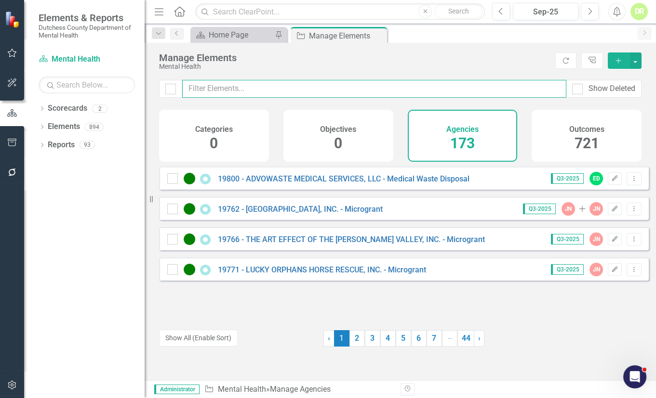
click at [248, 87] on input "text" at bounding box center [374, 89] width 384 height 18
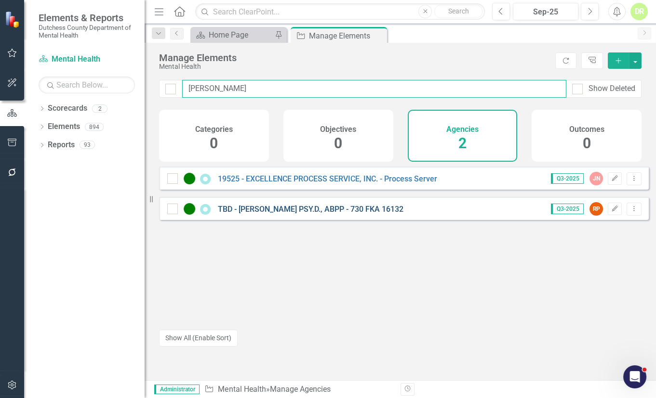
type input "ellen"
click at [255, 214] on link "TBD - [PERSON_NAME] PSY.D., ABPP - 730 FKA 16132" at bounding box center [310, 209] width 185 height 9
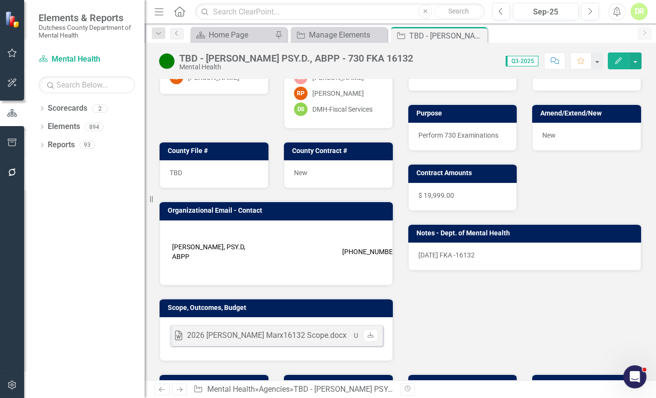
scroll to position [131, 0]
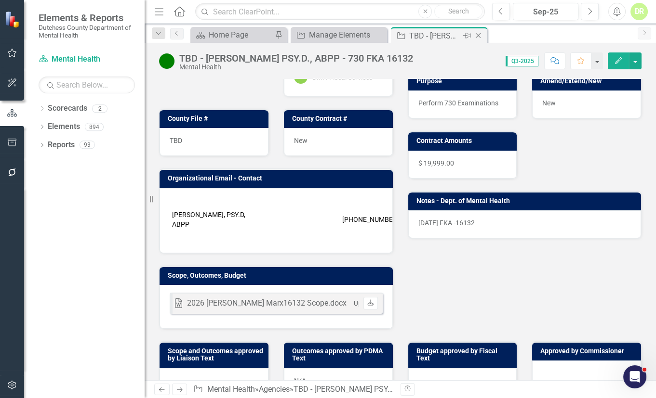
click at [479, 36] on icon "Close" at bounding box center [478, 36] width 10 height 8
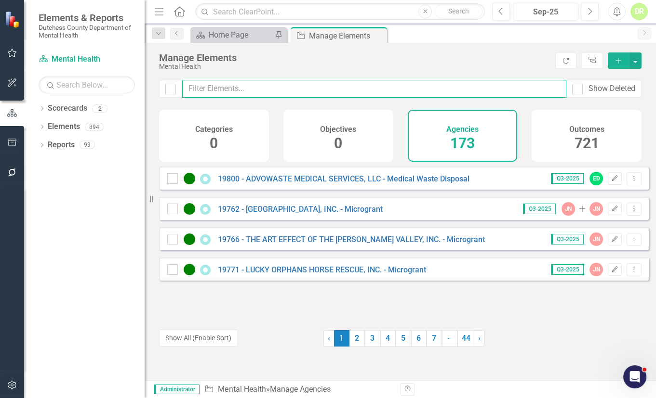
drag, startPoint x: 227, startPoint y: 91, endPoint x: 221, endPoint y: 87, distance: 7.6
click at [226, 91] on input "text" at bounding box center [374, 89] width 384 height 18
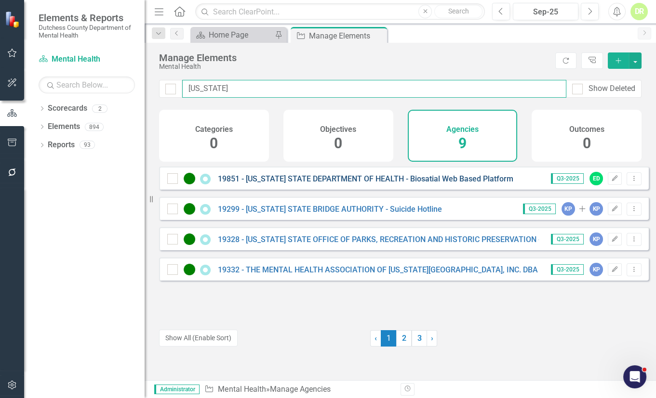
type input "new york"
click at [266, 184] on link "19851 - [US_STATE] STATE DEPARTMENT OF HEALTH - Biosatial Web Based Platform" at bounding box center [365, 178] width 295 height 9
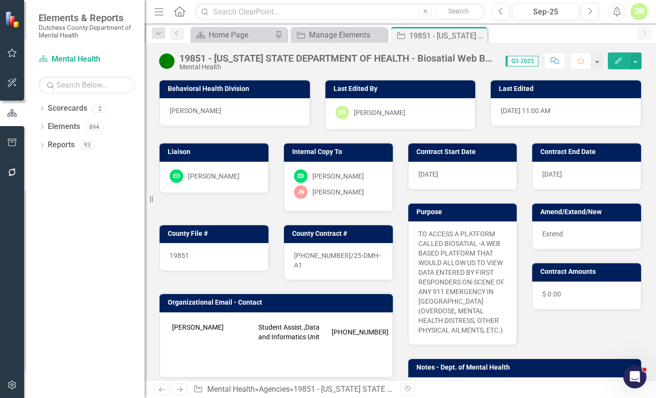
scroll to position [219, 0]
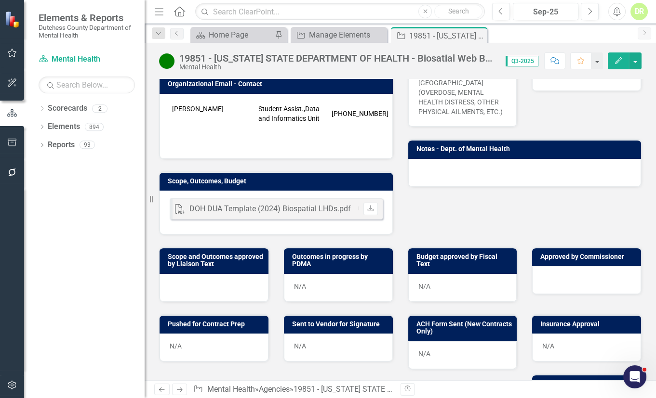
click at [289, 137] on p at bounding box center [276, 143] width 213 height 12
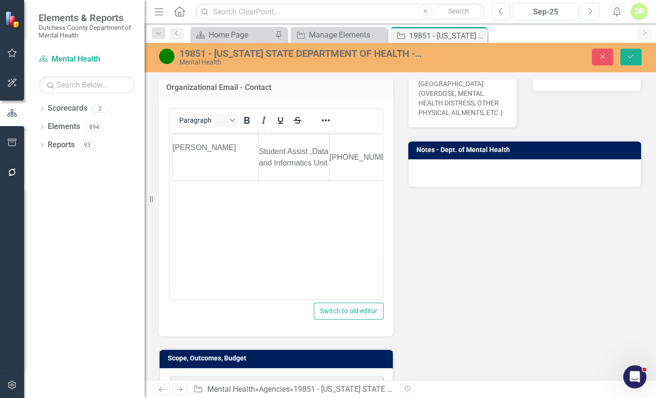
scroll to position [0, 0]
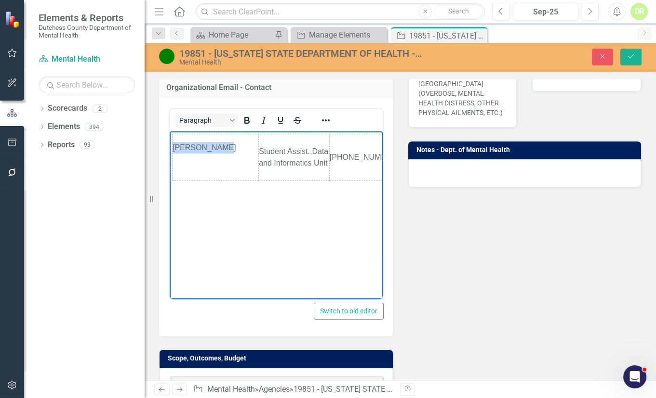
drag, startPoint x: 223, startPoint y: 140, endPoint x: 164, endPoint y: 140, distance: 59.2
click at [170, 140] on html "John Powhida Student Assist.,Data and Informatics Unit 518-402-1026 JOHN.POWHID…" at bounding box center [276, 203] width 213 height 145
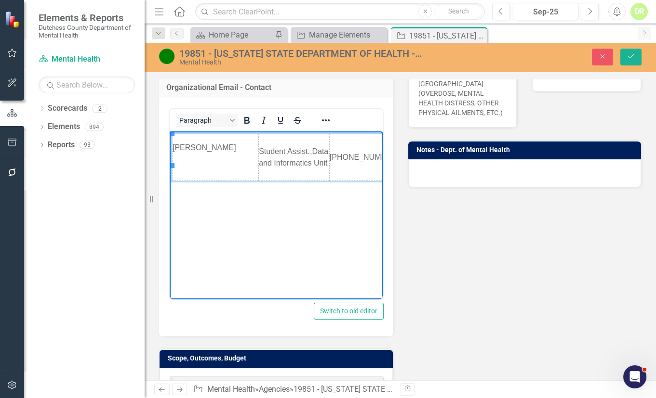
click at [198, 157] on p "Rich Text Area. Press ALT-0 for help." at bounding box center [215, 160] width 86 height 12
click at [250, 174] on icon "Insert row after" at bounding box center [249, 173] width 12 height 12
click at [342, 181] on td "Rich Text Area. Press ALT-0 for help." at bounding box center [364, 187] width 70 height 12
paste body "Rich Text Area. Press ALT-0 for help."
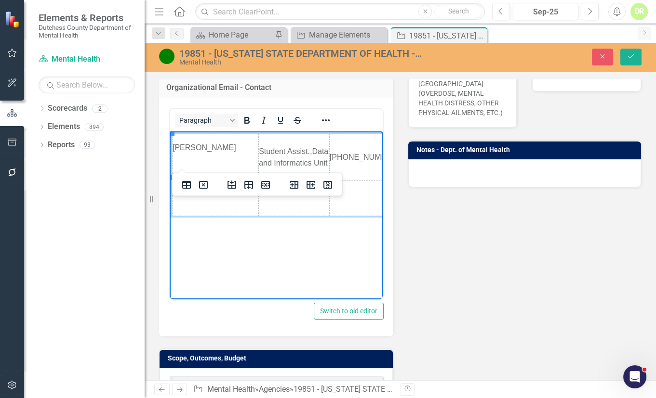
click at [359, 181] on td "Rich Text Area. Press ALT-0 for help." at bounding box center [364, 198] width 70 height 35
click at [182, 181] on td "Rich Text Area. Press ALT-0 for help." at bounding box center [215, 198] width 86 height 35
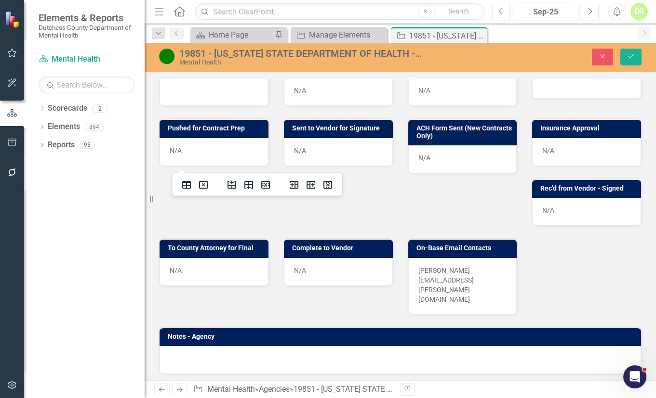
scroll to position [624, 0]
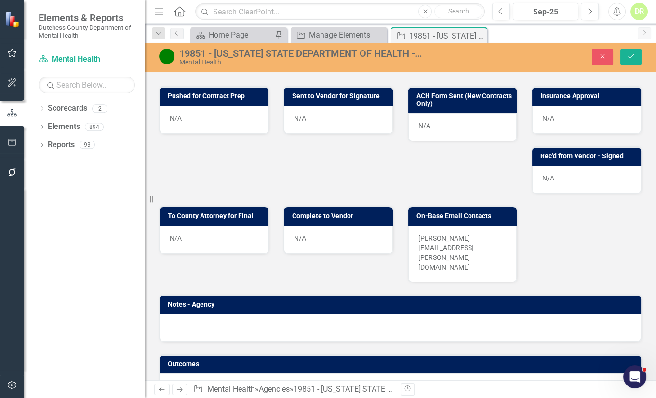
click at [450, 236] on p "JOHN.POWHIDA@HEALTH.NY.GOV" at bounding box center [462, 253] width 89 height 39
click at [450, 235] on p "JOHN.POWHIDA@HEALTH.NY.GOV" at bounding box center [462, 253] width 89 height 39
click at [440, 237] on p "JOHN.POWHIDA@HEALTH.NY.GOV" at bounding box center [462, 253] width 89 height 39
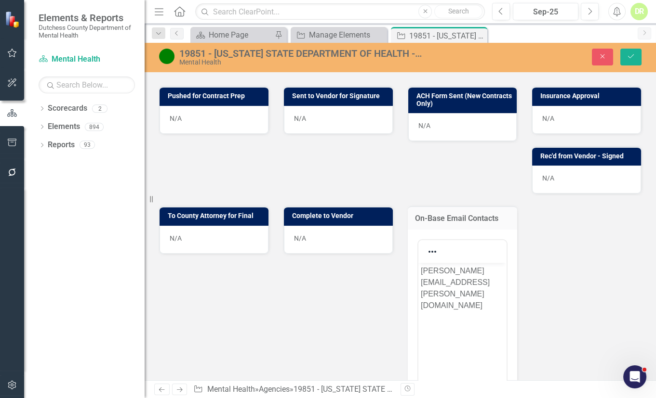
scroll to position [0, 0]
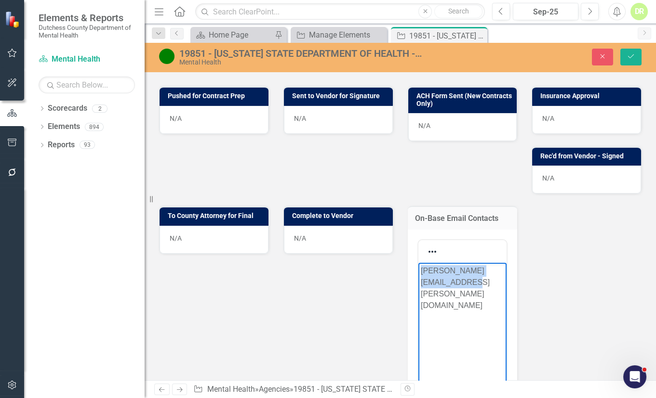
drag, startPoint x: 485, startPoint y: 280, endPoint x: 345, endPoint y: 242, distance: 144.3
click at [418, 263] on html "JOHN.POWHIDA@HEALTH.NY.GOV" at bounding box center [462, 335] width 89 height 145
paste body "Rich Text Area. Press ALT-0 for help."
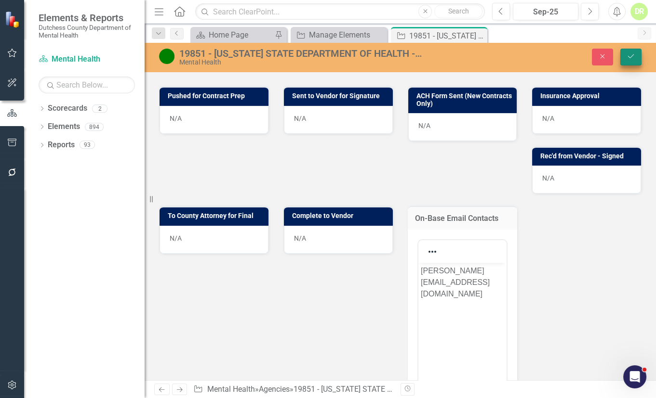
click at [634, 55] on icon "Save" at bounding box center [630, 56] width 9 height 7
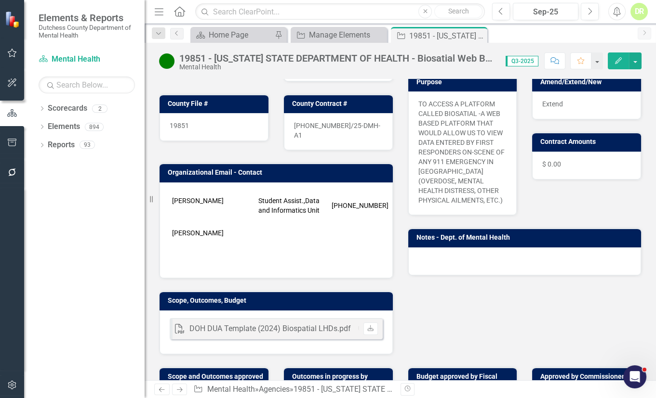
scroll to position [131, 0]
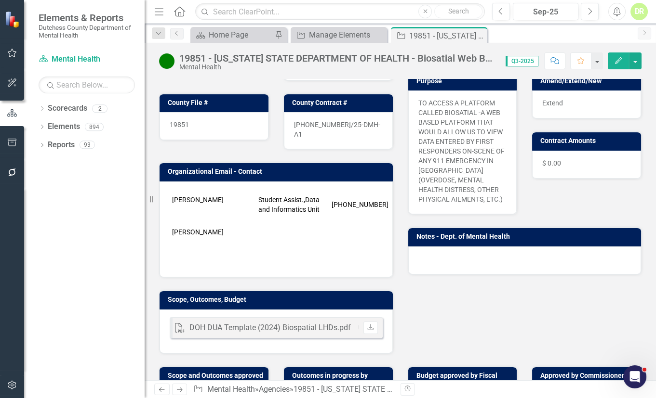
click at [180, 205] on p at bounding box center [212, 210] width 81 height 10
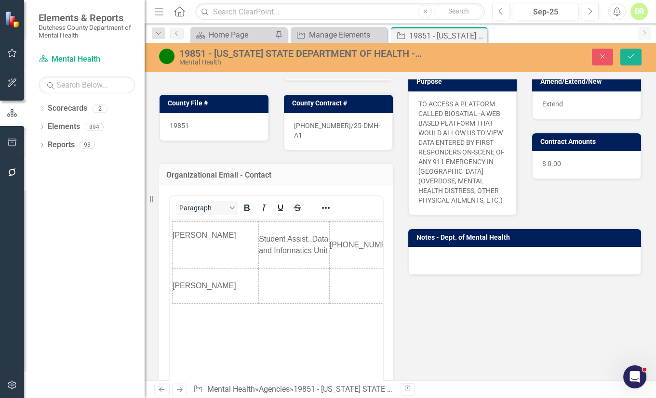
scroll to position [0, 0]
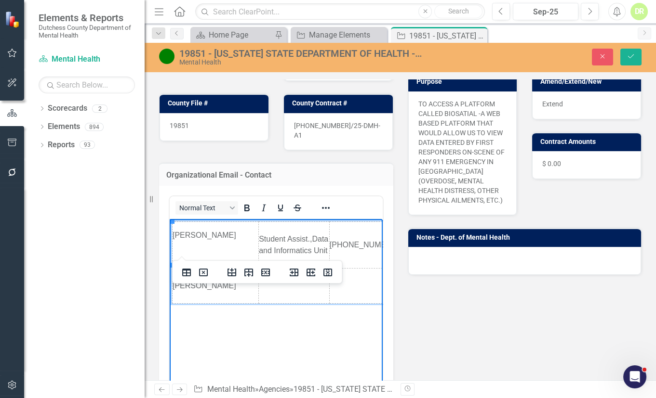
click at [173, 241] on p "Rich Text Area. Press ALT-0 for help." at bounding box center [215, 247] width 86 height 12
drag, startPoint x: 256, startPoint y: 229, endPoint x: 324, endPoint y: 239, distance: 68.7
click at [324, 239] on html "John Powhida Student Assist.,Data and Informatics Unit 518-402-1026 JOHN.POWHID…" at bounding box center [276, 291] width 213 height 145
copy td "Student Assist.,Data and Informatics Unit"
click at [270, 269] on td "Rich Text Area. Press ALT-0 for help." at bounding box center [294, 286] width 71 height 35
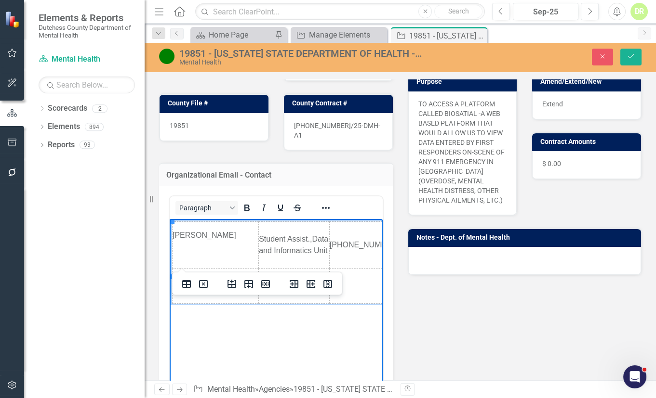
click at [329, 236] on td "518-402-1026" at bounding box center [364, 245] width 70 height 47
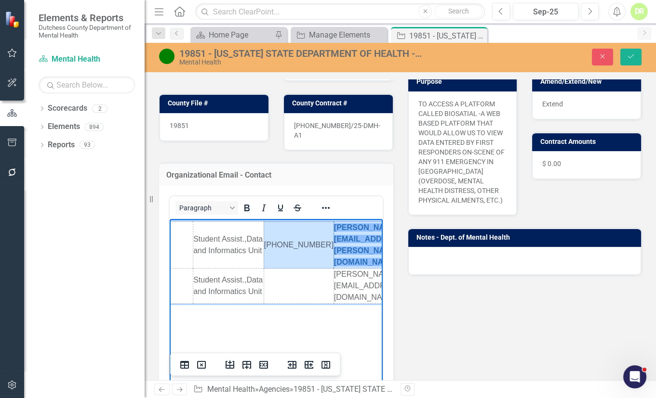
scroll to position [0, 87]
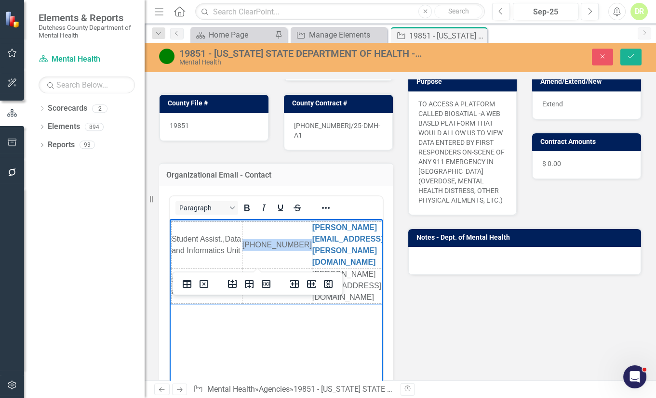
drag, startPoint x: 328, startPoint y: 236, endPoint x: 251, endPoint y: 250, distance: 77.9
click at [238, 240] on html "John Powhida Student Assist.,Data and Informatics Unit 518-402-1026 JOHN.POWHID…" at bounding box center [188, 291] width 213 height 145
click at [261, 269] on td "Rich Text Area. Press ALT-0 for help." at bounding box center [277, 286] width 70 height 35
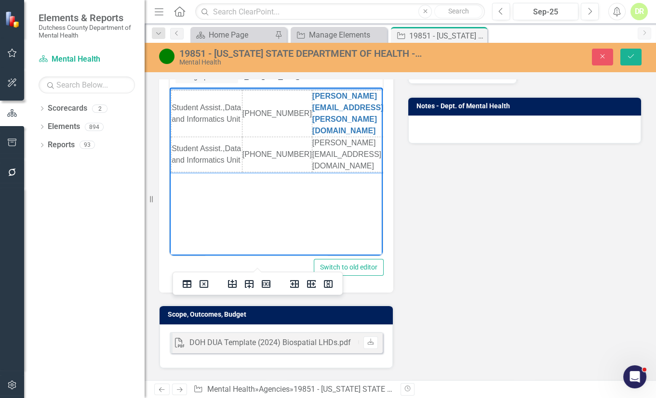
scroll to position [0, 0]
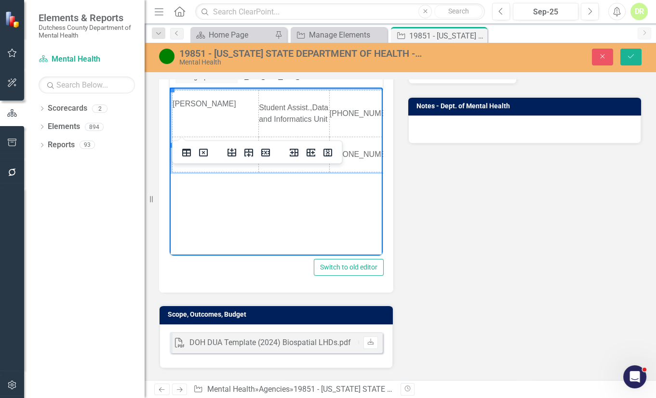
click at [174, 101] on td "John Powhida" at bounding box center [215, 114] width 86 height 47
click at [165, 98] on div "<table style="height: 89.7869px;" border="0" width="718" cellspacing="0" cellpa…" at bounding box center [276, 173] width 234 height 238
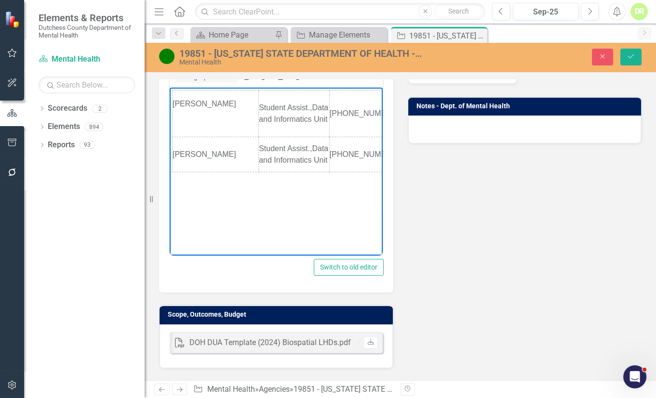
click at [171, 108] on body "John Powhida Student Assist.,Data and Informatics Unit 518-402-1026 JOHN.POWHID…" at bounding box center [276, 160] width 213 height 145
click at [178, 110] on p "Rich Text Area. Press ALT-0 for help." at bounding box center [215, 116] width 86 height 12
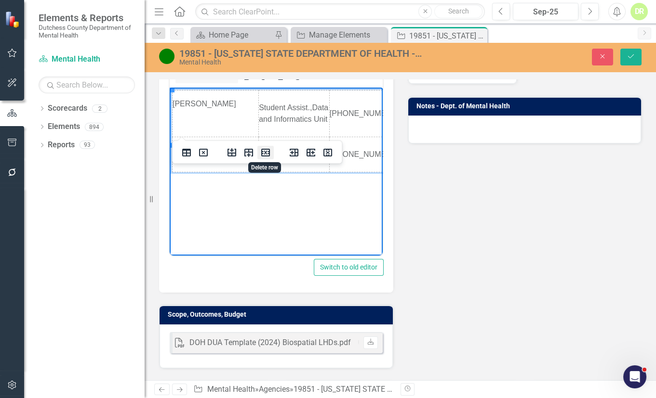
click at [268, 152] on icon "Delete row" at bounding box center [265, 153] width 9 height 8
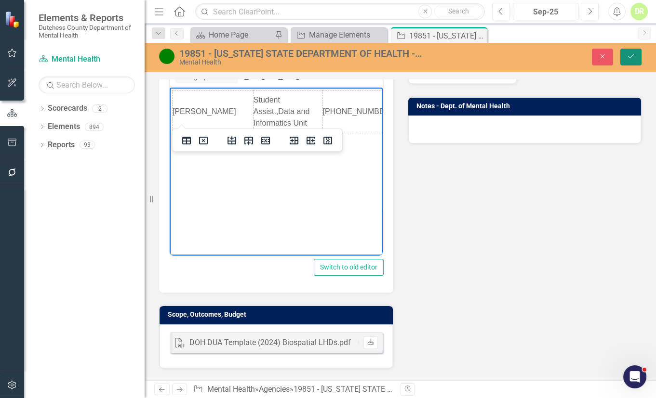
drag, startPoint x: 635, startPoint y: 55, endPoint x: 615, endPoint y: 55, distance: 20.2
click at [635, 55] on button "Save" at bounding box center [630, 57] width 21 height 17
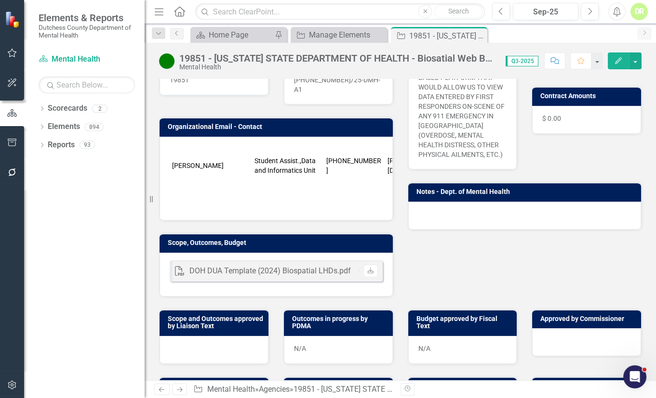
scroll to position [175, 0]
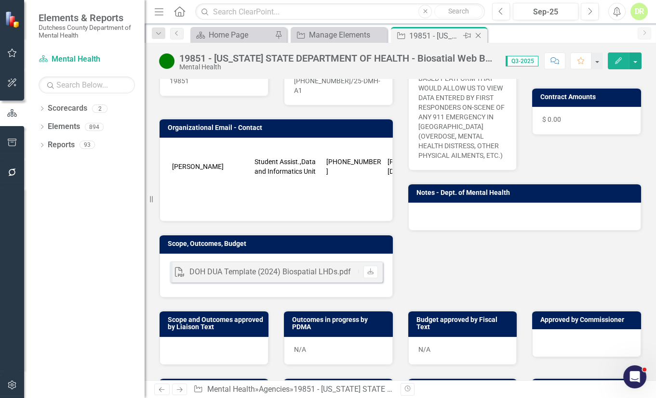
click at [480, 32] on icon "Close" at bounding box center [478, 36] width 10 height 8
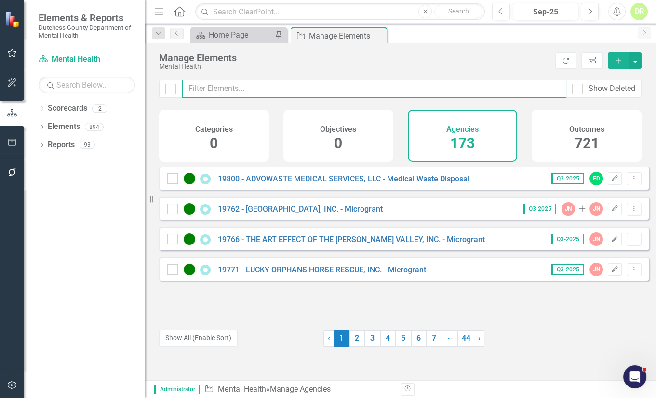
click at [263, 86] on input "text" at bounding box center [374, 89] width 384 height 18
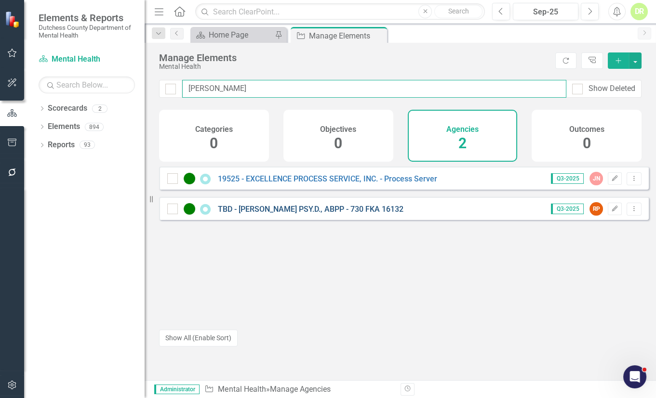
type input "ellen"
click at [312, 213] on link "TBD - [PERSON_NAME] PSY.D., ABPP - 730 FKA 16132" at bounding box center [310, 209] width 185 height 9
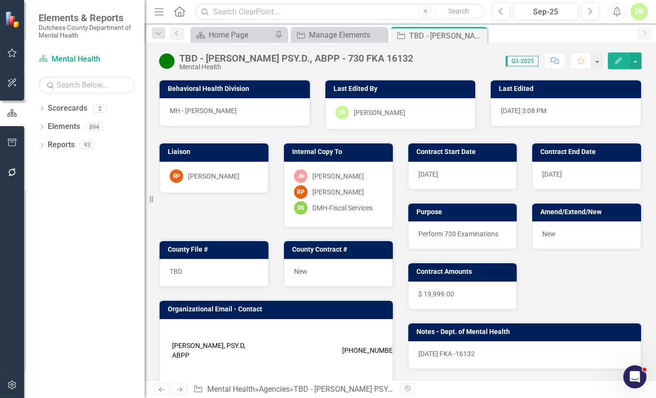
click at [555, 63] on icon "Comment" at bounding box center [554, 60] width 9 height 7
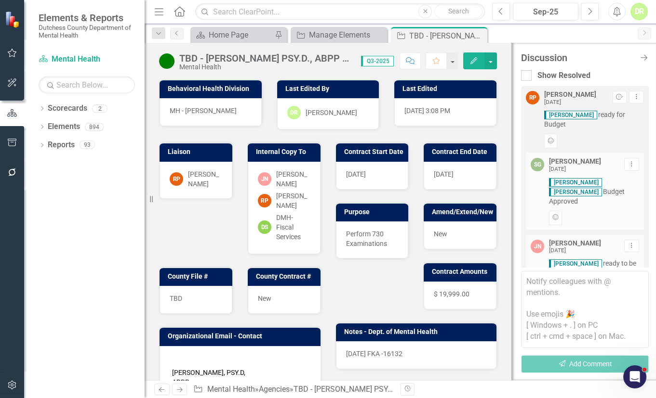
scroll to position [157, 0]
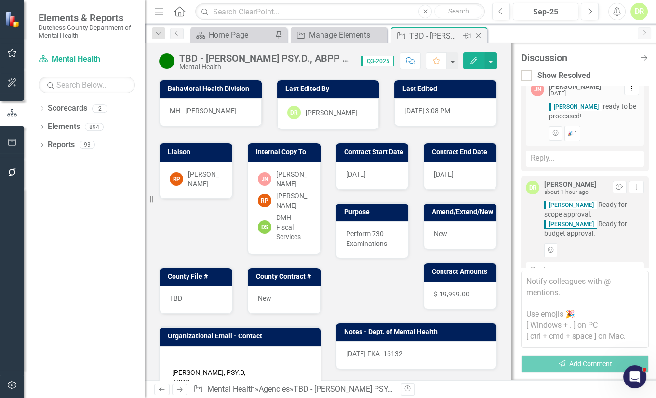
click at [478, 35] on icon "Close" at bounding box center [478, 36] width 10 height 8
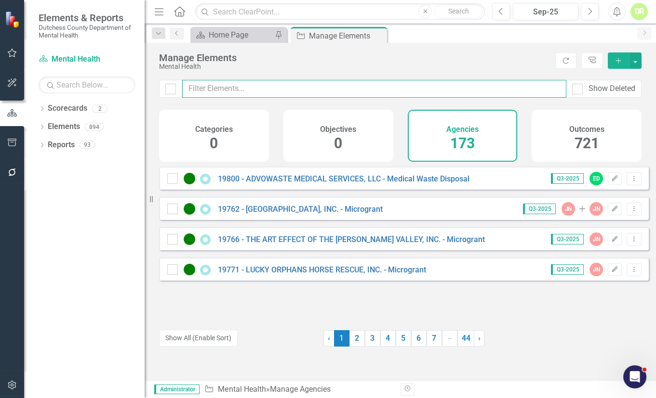
click at [228, 92] on input "text" at bounding box center [374, 89] width 384 height 18
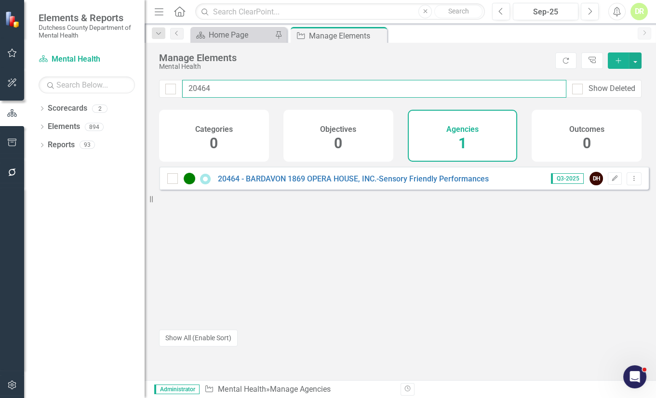
type input "20464"
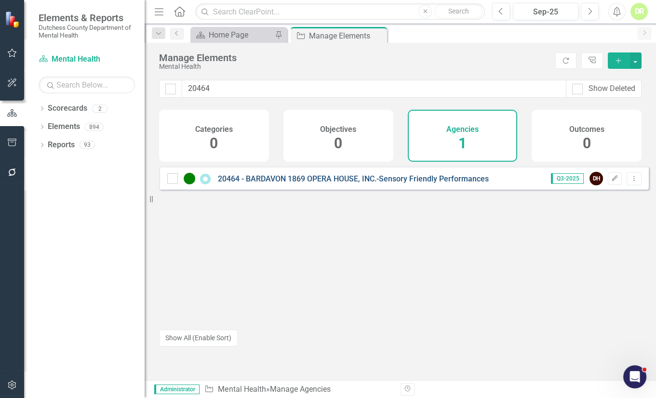
click at [326, 184] on link "20464 - BARDAVON 1869 OPERA HOUSE, INC.-Sensory Friendly Performances" at bounding box center [353, 178] width 271 height 9
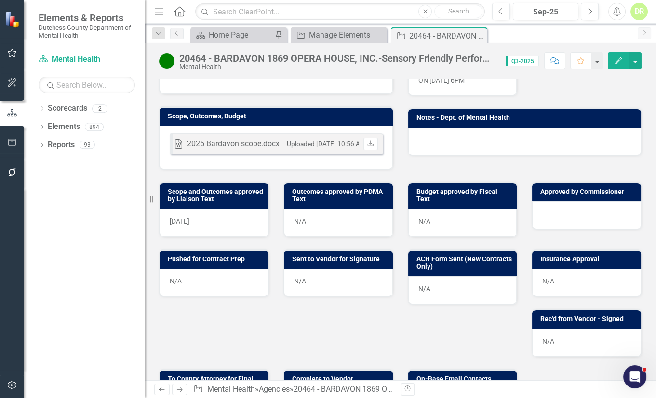
scroll to position [263, 0]
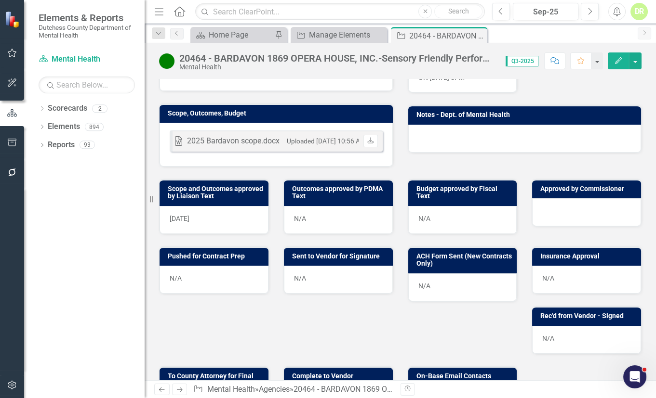
click at [558, 61] on icon "Comment" at bounding box center [554, 60] width 9 height 7
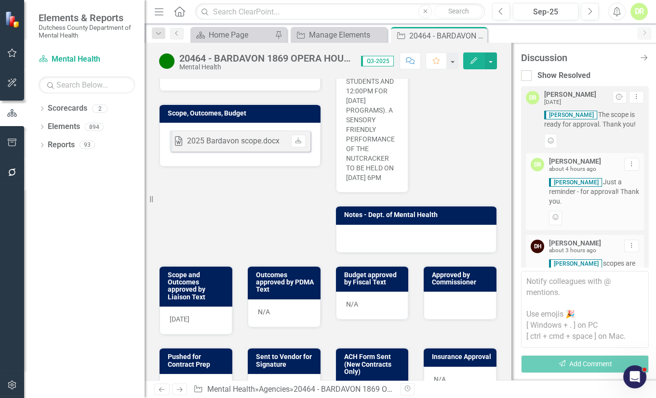
scroll to position [145, 0]
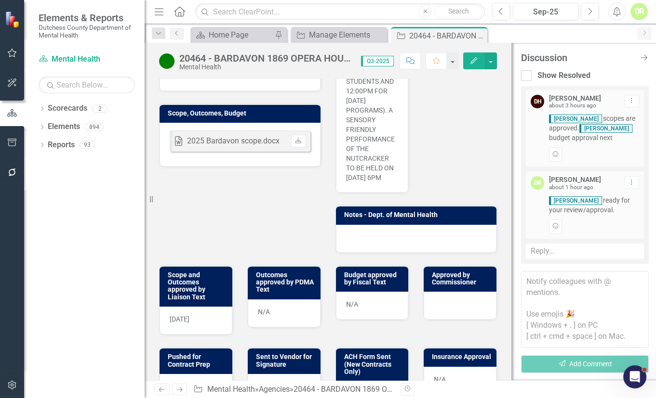
drag, startPoint x: 478, startPoint y: 35, endPoint x: 17, endPoint y: 191, distance: 486.2
click at [0, 0] on icon "Close" at bounding box center [0, 0] width 0 height 0
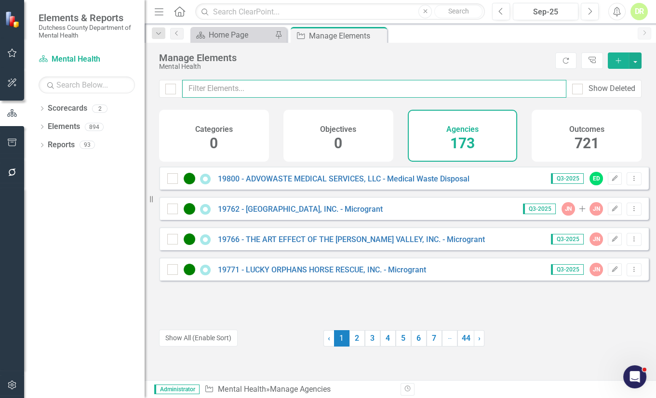
click at [260, 92] on input "text" at bounding box center [374, 89] width 384 height 18
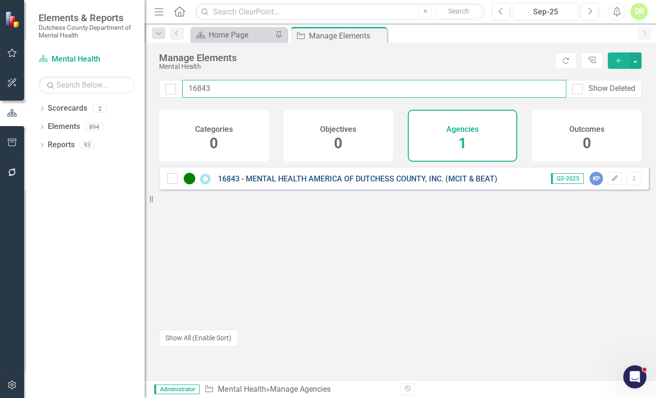
type input "16843"
click at [368, 184] on link "16843 - MENTAL HEALTH AMERICA OF DUTCHESS COUNTY, INC. (MCIT & BEAT)" at bounding box center [357, 178] width 279 height 9
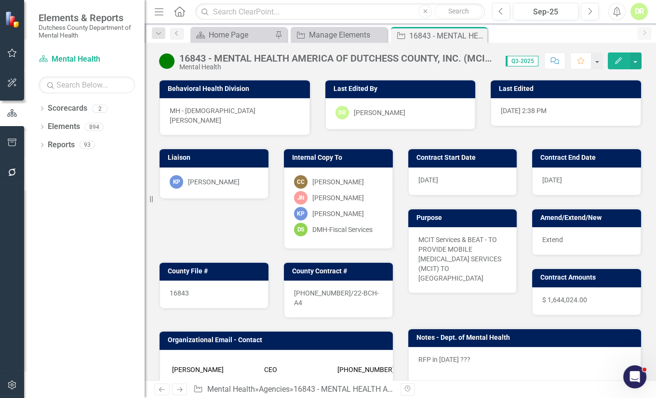
scroll to position [175, 0]
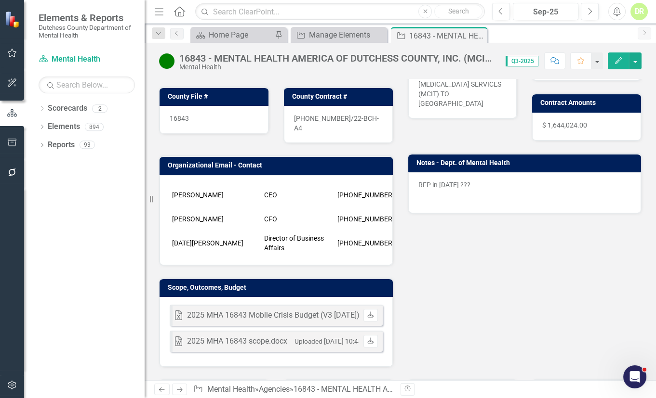
click at [335, 282] on td "Scope, Outcomes, Budget" at bounding box center [278, 289] width 220 height 14
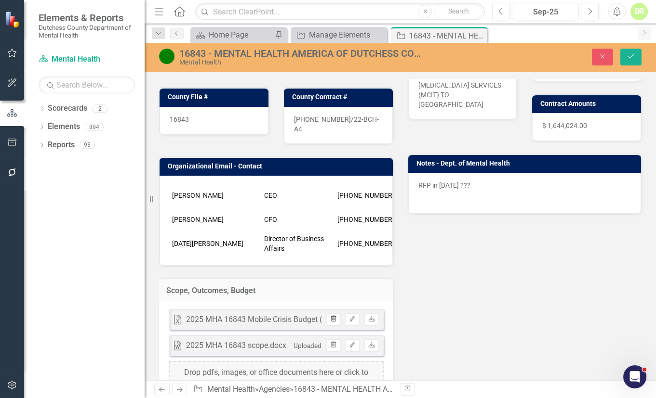
click at [329, 316] on icon "Trash" at bounding box center [332, 319] width 7 height 6
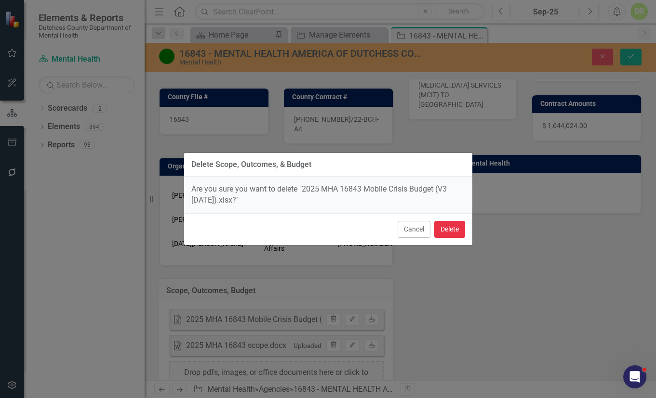
click at [446, 227] on button "Delete" at bounding box center [449, 229] width 31 height 17
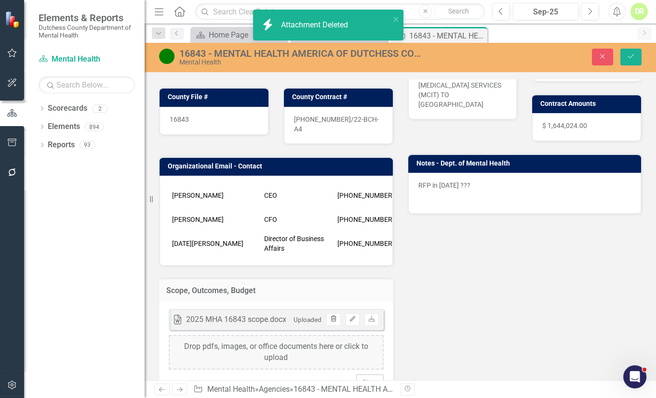
click at [333, 314] on button "Trash" at bounding box center [333, 320] width 14 height 13
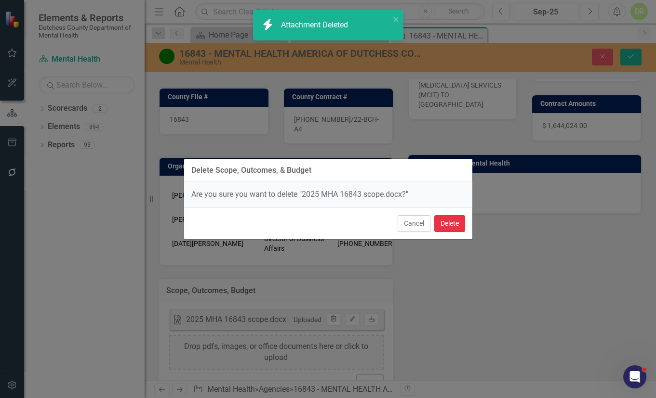
click at [444, 221] on button "Delete" at bounding box center [449, 223] width 31 height 17
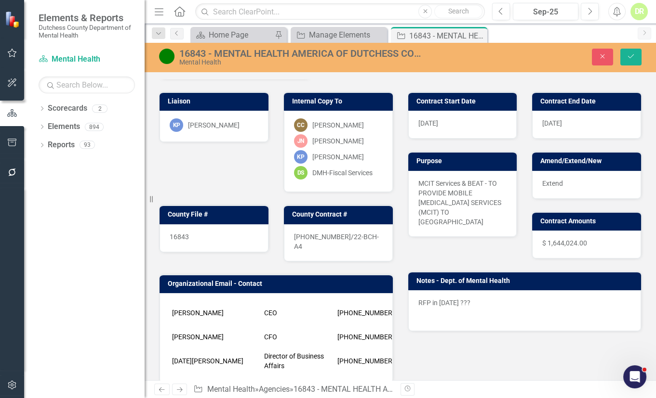
scroll to position [0, 0]
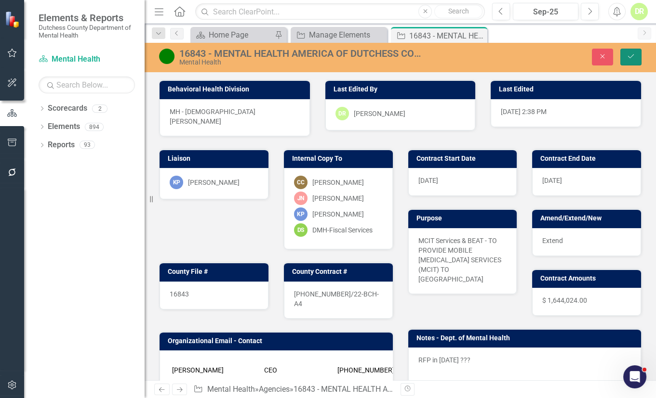
click at [630, 52] on button "Save" at bounding box center [630, 57] width 21 height 17
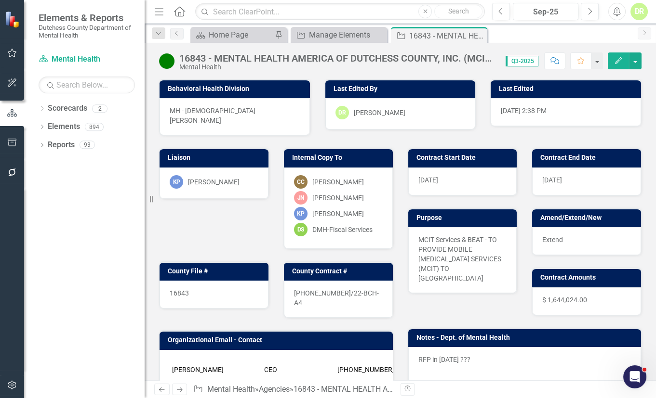
click at [555, 59] on icon "button" at bounding box center [554, 60] width 9 height 7
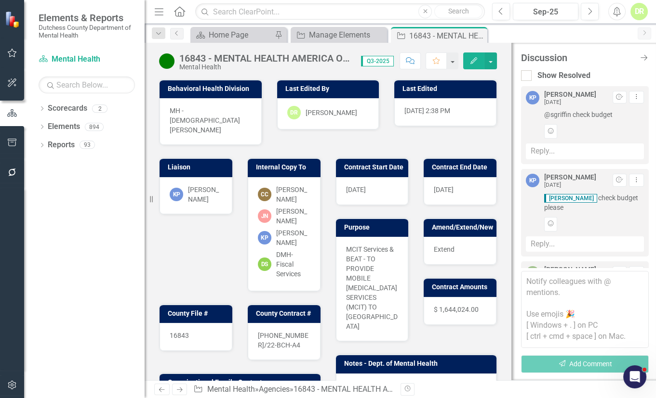
scroll to position [188, 0]
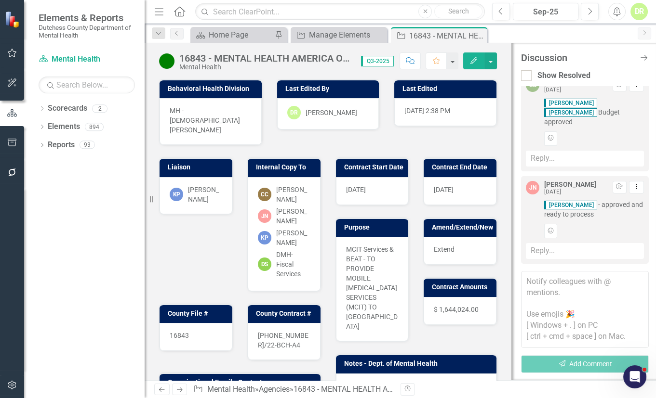
click at [535, 283] on textarea at bounding box center [585, 309] width 128 height 77
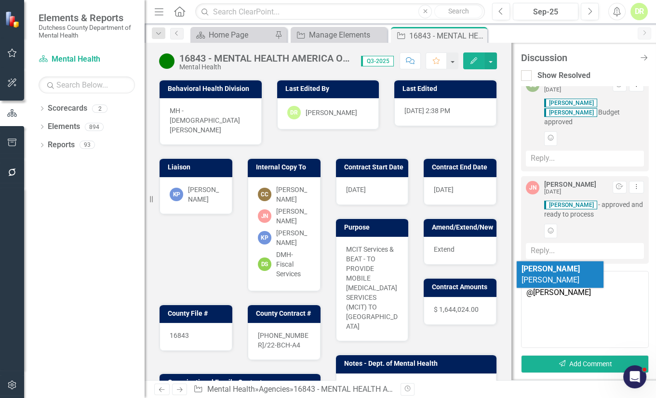
click at [552, 264] on li "Sean Griffin" at bounding box center [559, 275] width 87 height 27
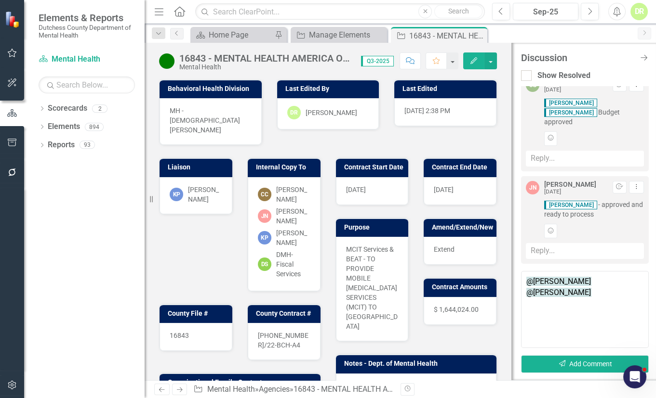
click at [580, 280] on textarea "@Kristin Parise @Sean Griffin" at bounding box center [585, 309] width 128 height 77
click at [569, 293] on textarea "@Kristin Parise ready for scope approval. @Sean Griffin ready for budget review." at bounding box center [585, 309] width 128 height 77
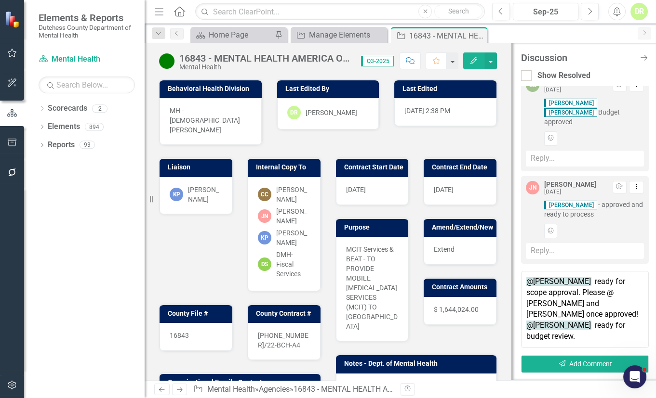
click at [589, 305] on textarea "@Kristin Parise ready for scope approval. Please @ Lisa and Kyle once approved!…" at bounding box center [585, 309] width 128 height 77
type textarea "@Kristin Parise ready for scope approval. Please @ Lisa and Kyle once approved.…"
click at [578, 365] on button "Send Add Comment" at bounding box center [585, 364] width 128 height 18
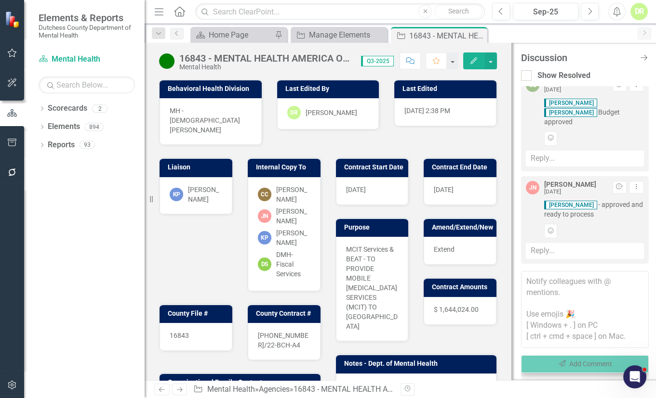
scroll to position [309, 0]
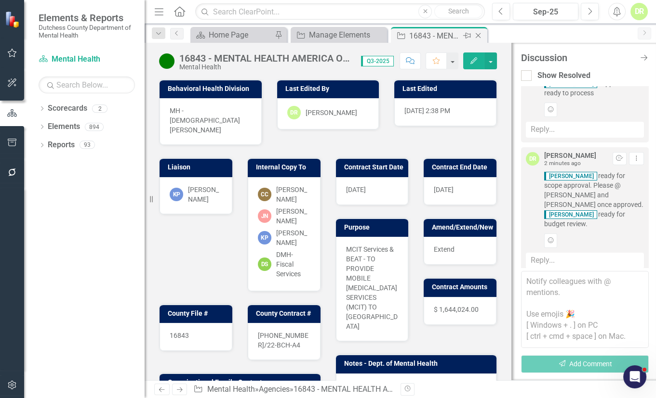
click at [484, 33] on div "Close" at bounding box center [479, 36] width 12 height 12
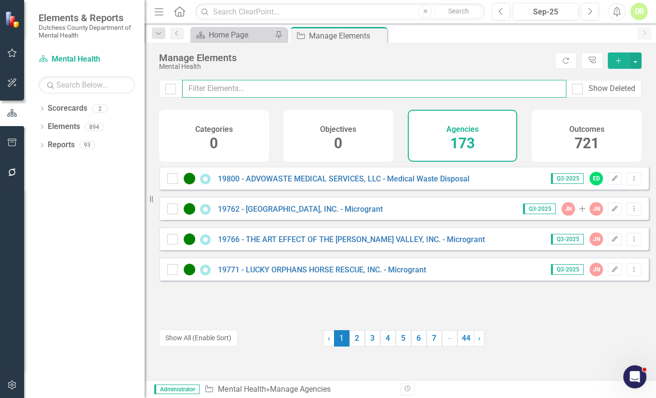
click at [248, 88] on input "text" at bounding box center [374, 89] width 384 height 18
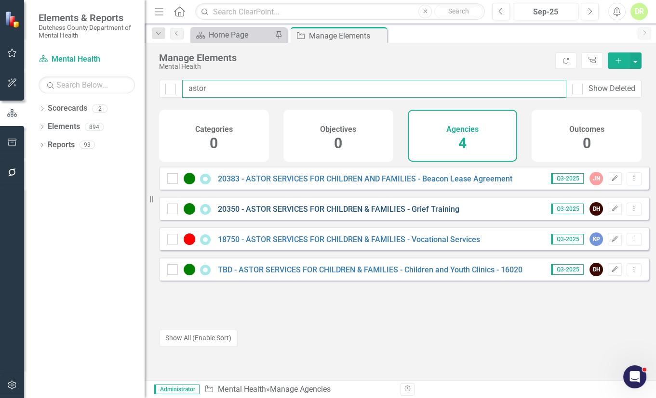
type input "astor"
click at [285, 211] on link "20350 - ASTOR SERVICES FOR CHILDREN & FAMILIES - Grief Training" at bounding box center [338, 209] width 241 height 9
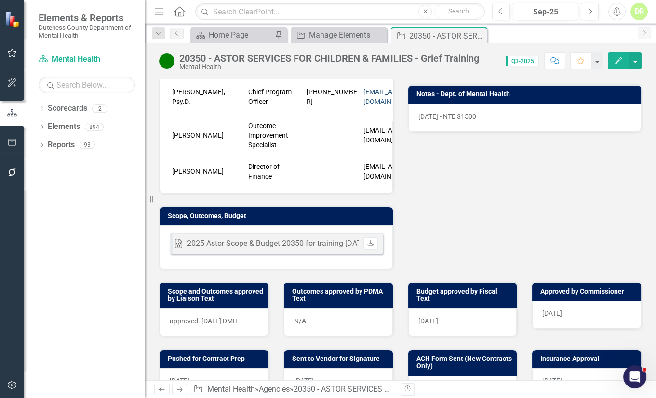
scroll to position [350, 0]
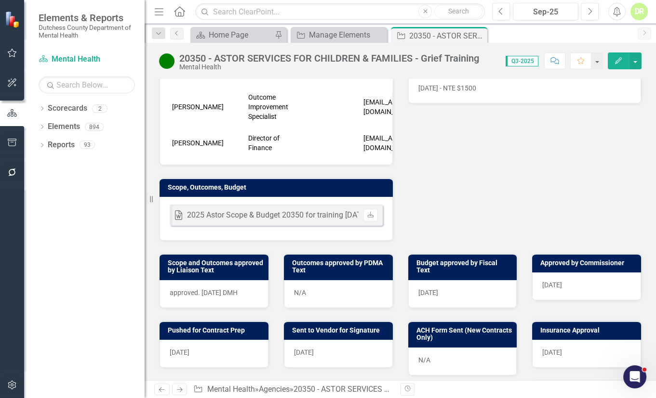
click at [224, 297] on span "approved. 9/5/25 DMH" at bounding box center [204, 293] width 68 height 8
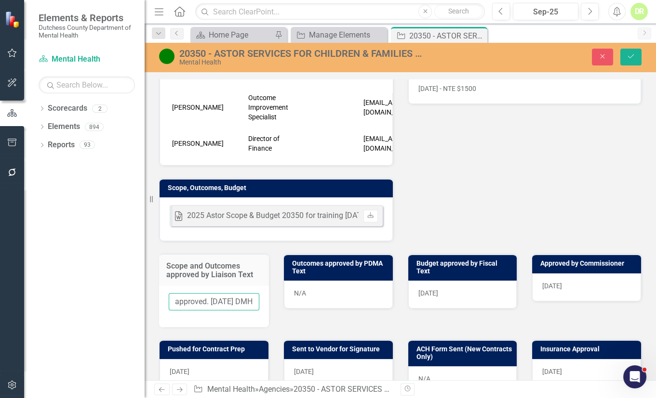
drag, startPoint x: 184, startPoint y: 306, endPoint x: 109, endPoint y: 303, distance: 74.7
click at [110, 304] on div "Elements & Reports Dutchess County Department of Mental Health Scorecard Mental…" at bounding box center [328, 199] width 656 height 398
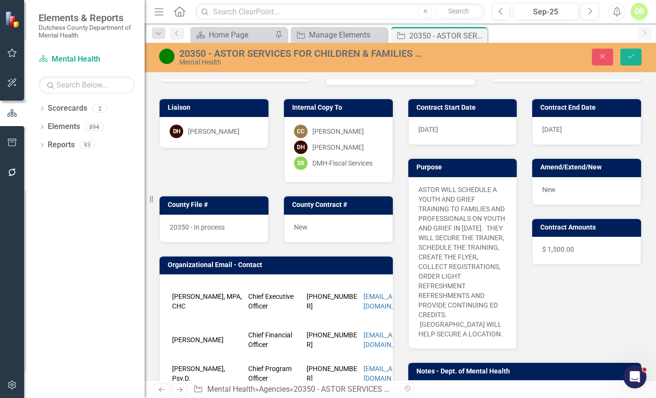
scroll to position [43, 0]
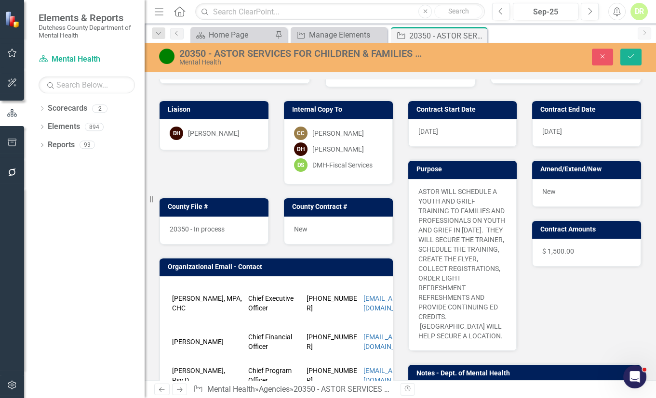
type input "9/5/25"
click at [219, 225] on span "20350 - In process" at bounding box center [197, 229] width 55 height 8
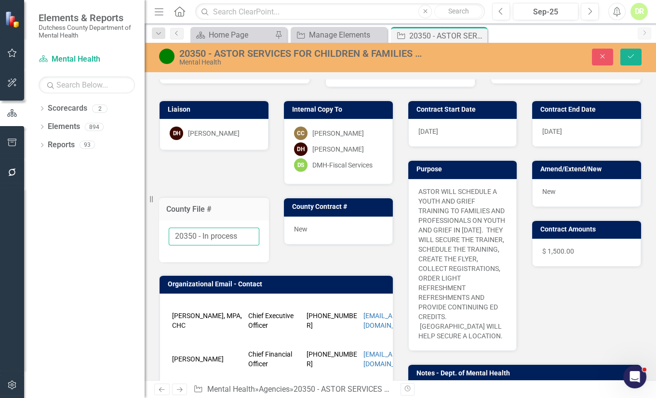
drag, startPoint x: 203, startPoint y: 235, endPoint x: 296, endPoint y: 231, distance: 93.5
click at [296, 231] on div "Liaison DH Dana Hopkins Internal Copy To CC Cristina Cefaloni DH Dana Hopkins D…" at bounding box center [276, 327] width 249 height 479
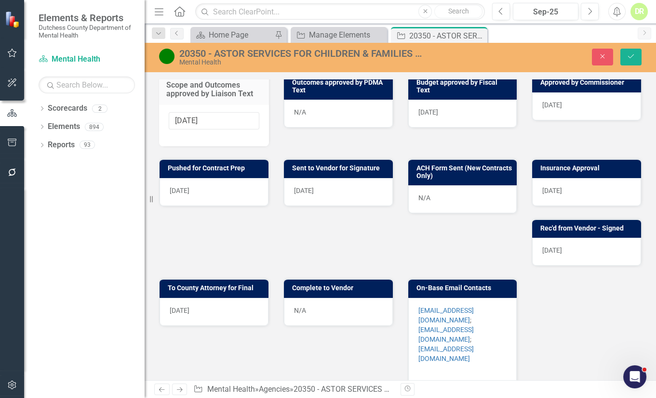
scroll to position [569, 0]
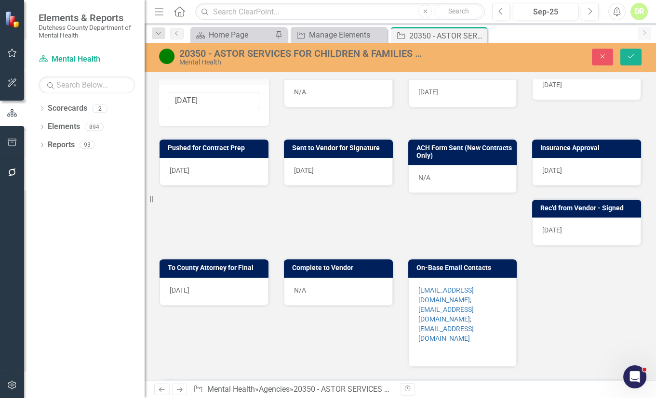
type input "20350 - Finalized"
click at [313, 295] on div "N/A" at bounding box center [338, 292] width 109 height 28
click at [312, 295] on div "N/A" at bounding box center [338, 292] width 109 height 28
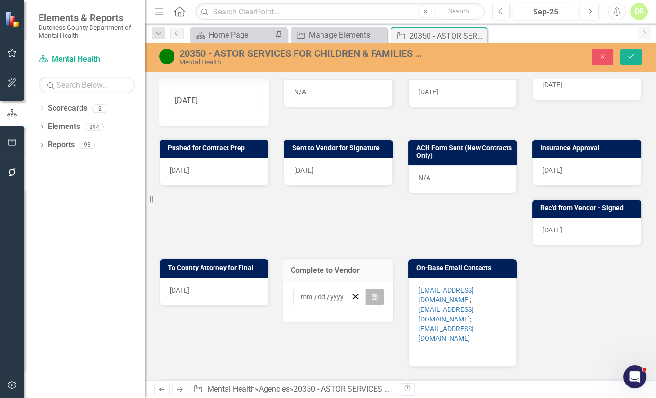
click at [371, 301] on icon "Calendar" at bounding box center [374, 297] width 6 height 7
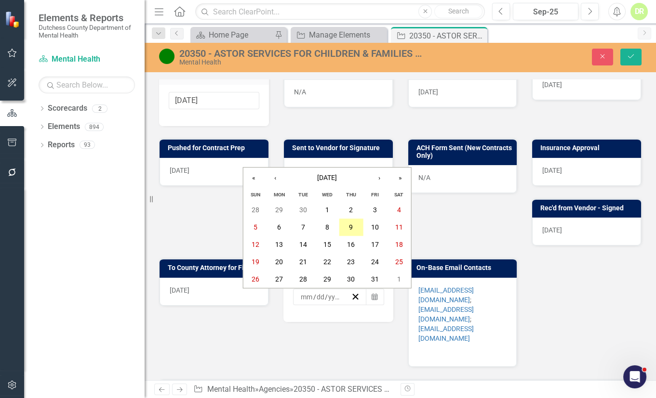
click at [352, 226] on abbr "9" at bounding box center [351, 228] width 4 height 8
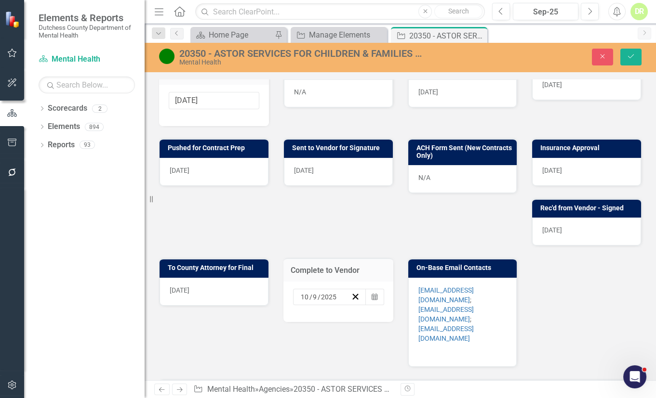
click at [471, 345] on p at bounding box center [462, 351] width 89 height 12
drag, startPoint x: 498, startPoint y: 334, endPoint x: 405, endPoint y: 316, distance: 95.1
click at [403, 313] on div "On-Base Email Contacts nsantiago@astorservices.org ; CANDREWS@ASTORSERVICES.ORG…" at bounding box center [462, 306] width 124 height 121
click at [429, 346] on p at bounding box center [462, 351] width 89 height 12
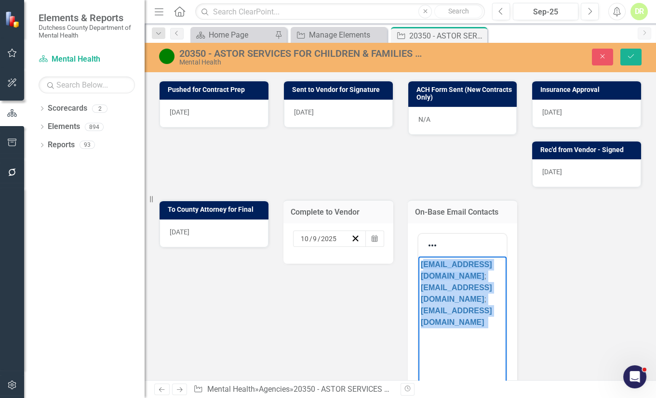
scroll to position [675, 0]
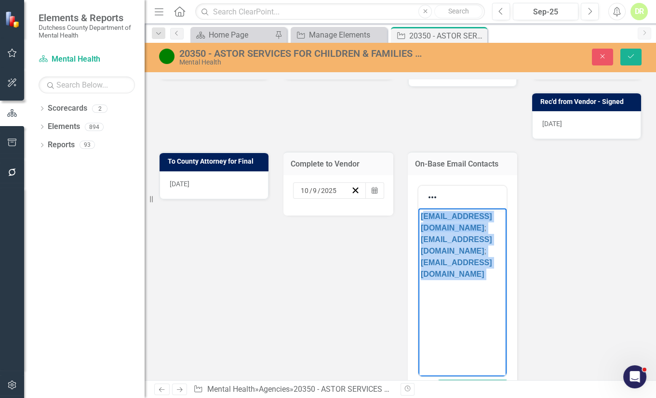
drag, startPoint x: 420, startPoint y: 214, endPoint x: 485, endPoint y: 278, distance: 90.6
click at [485, 278] on p "﻿nsantiago@astorservices.org ; CANDREWS@ASTORSERVICES.ORG ; nkenkel@astorservic…" at bounding box center [462, 244] width 84 height 69
copy p "nsantiago@astorservices.org ; CANDREWS@ASTORSERVICES.ORG ; nkenkel@astorservice…"
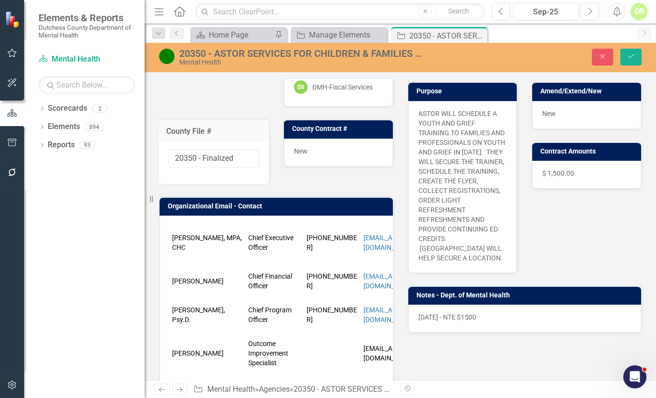
scroll to position [0, 0]
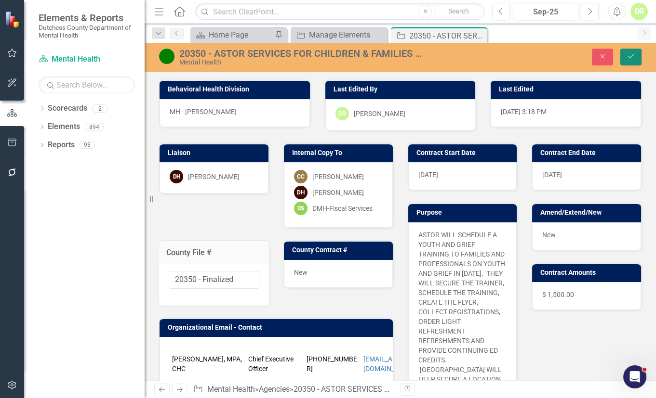
drag, startPoint x: 635, startPoint y: 53, endPoint x: 647, endPoint y: 57, distance: 12.8
click at [635, 53] on button "Save" at bounding box center [630, 57] width 21 height 17
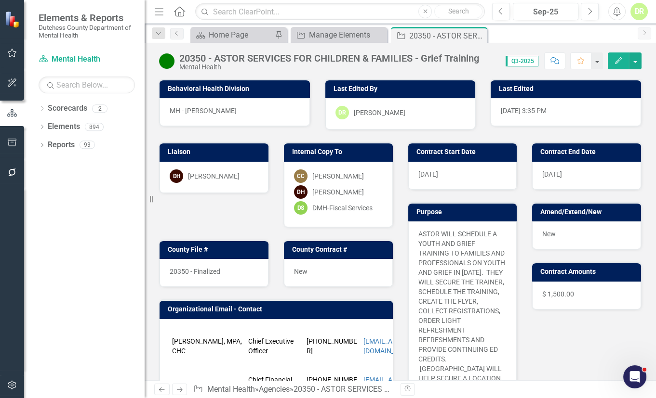
click at [328, 270] on div "New" at bounding box center [338, 273] width 109 height 28
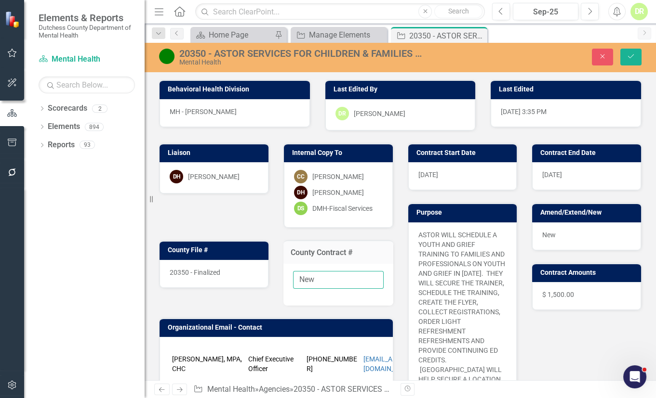
drag, startPoint x: 328, startPoint y: 277, endPoint x: 157, endPoint y: 275, distance: 171.5
click at [157, 275] on div "Liaison DH Dana Hopkins Internal Copy To CC Cristina Cefaloni DH Dana Hopkins D…" at bounding box center [276, 370] width 249 height 479
paste input "25-0443-12/25-DMH"
type input "25-0443-12/25-DMH"
drag, startPoint x: 633, startPoint y: 53, endPoint x: 593, endPoint y: 53, distance: 40.0
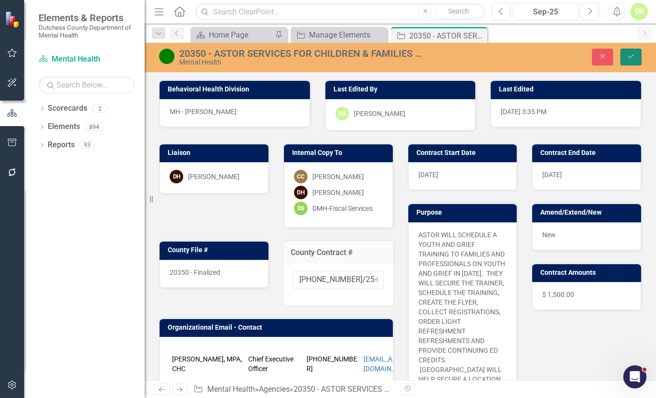
click at [633, 53] on button "Save" at bounding box center [630, 57] width 21 height 17
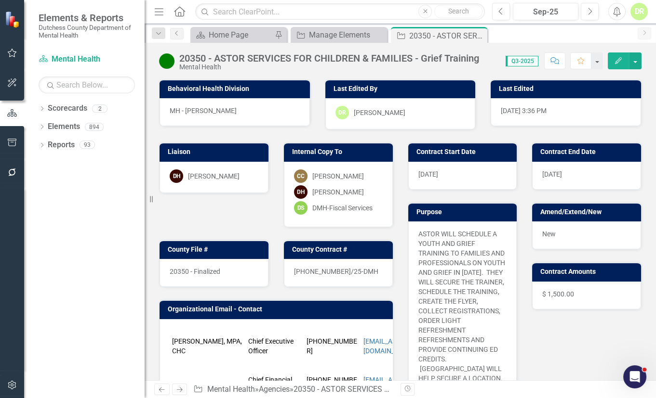
drag, startPoint x: 482, startPoint y: 33, endPoint x: 467, endPoint y: 39, distance: 16.4
click at [0, 0] on icon "Close" at bounding box center [0, 0] width 0 height 0
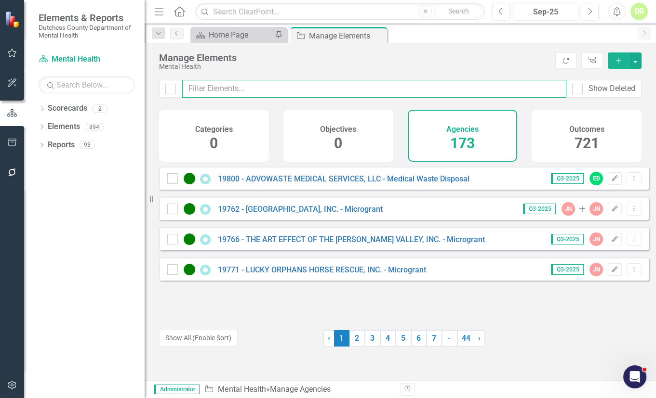
click at [227, 91] on input "text" at bounding box center [374, 89] width 384 height 18
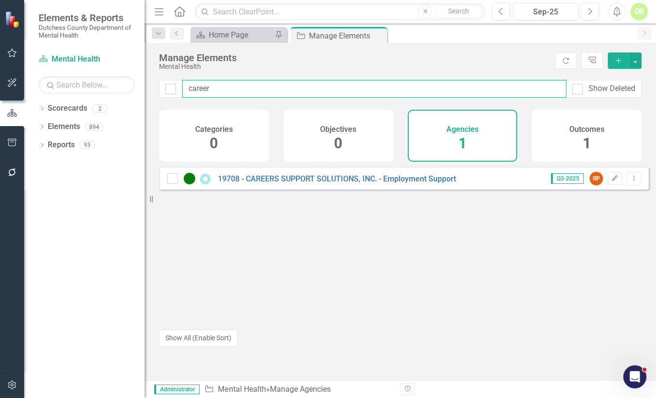
drag, startPoint x: 216, startPoint y: 91, endPoint x: 100, endPoint y: 98, distance: 115.8
click at [100, 95] on div "Elements & Reports Dutchess County Department of Mental Health Scorecard Mental…" at bounding box center [328, 199] width 656 height 398
type input "20152"
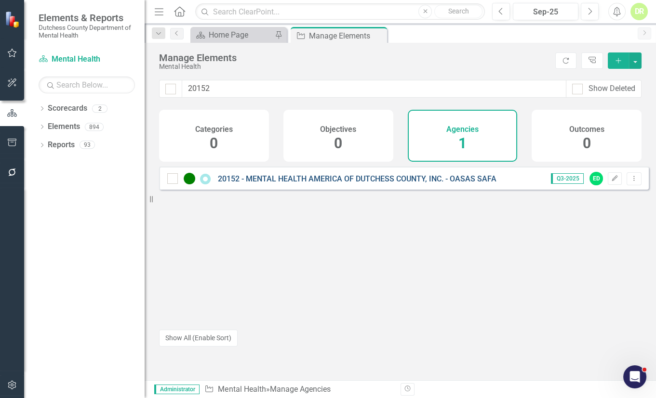
click at [250, 183] on link "20152 - MENTAL HEALTH AMERICA OF DUTCHESS COUNTY, INC. - OASAS SAFA" at bounding box center [357, 178] width 278 height 9
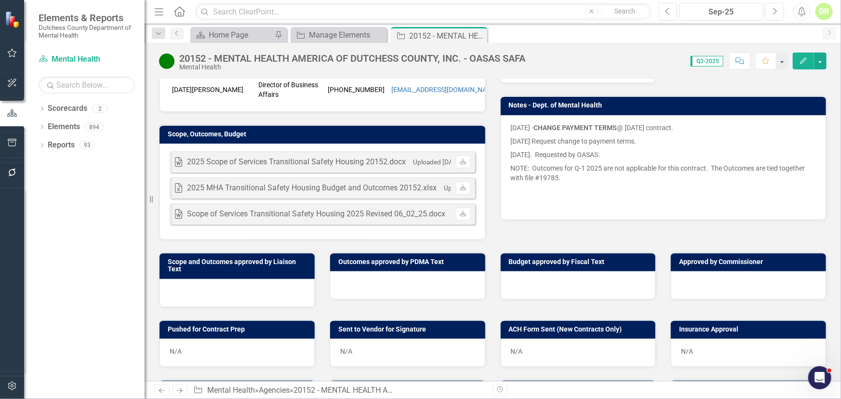
scroll to position [254, 0]
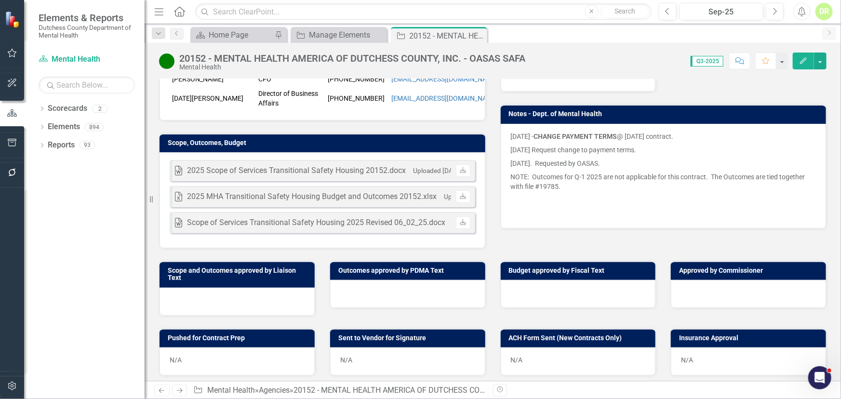
click at [416, 177] on div "Word 2025 Scope of Services Transitional Safety Housing 20152.docx Uploaded Jun…" at bounding box center [322, 200] width 326 height 96
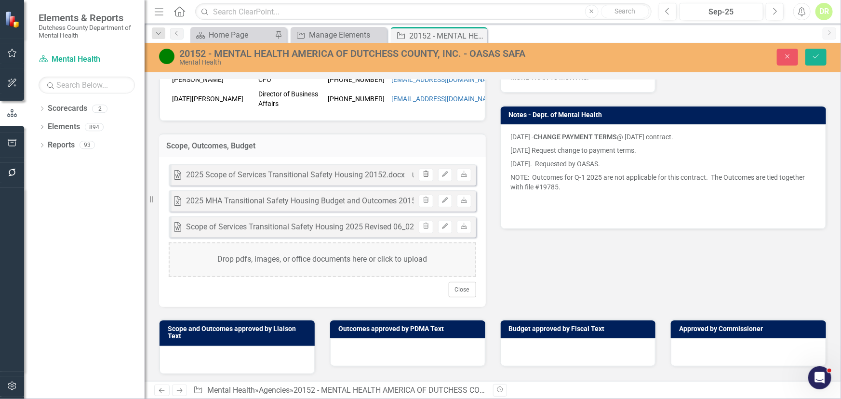
click at [426, 181] on button "Trash" at bounding box center [426, 175] width 14 height 13
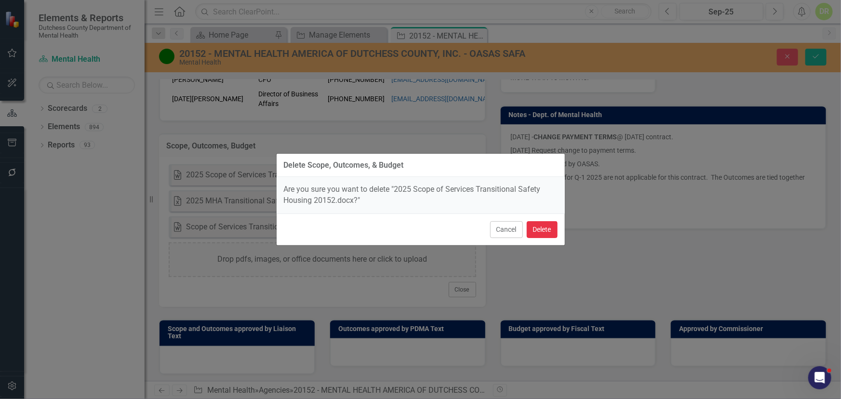
click at [537, 228] on button "Delete" at bounding box center [541, 229] width 31 height 17
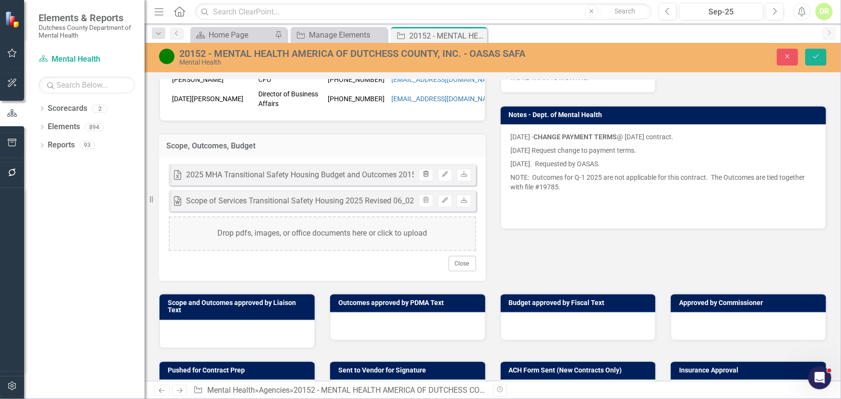
click at [424, 177] on icon "button" at bounding box center [425, 174] width 5 height 6
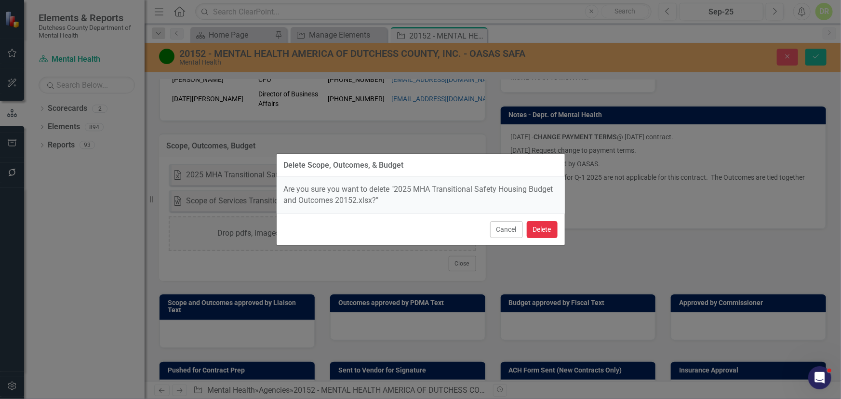
click at [549, 225] on button "Delete" at bounding box center [541, 229] width 31 height 17
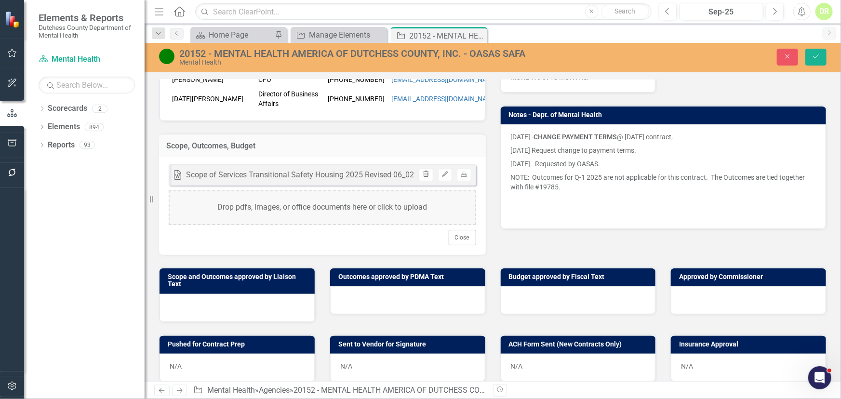
click at [425, 177] on icon "Trash" at bounding box center [425, 174] width 7 height 6
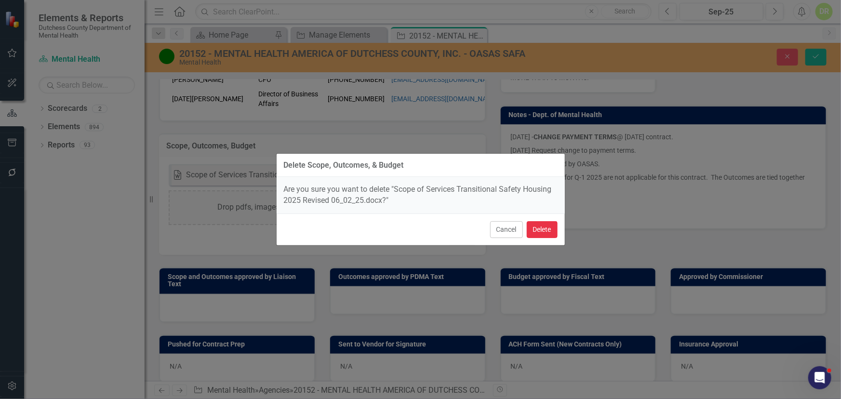
click at [541, 224] on button "Delete" at bounding box center [541, 229] width 31 height 17
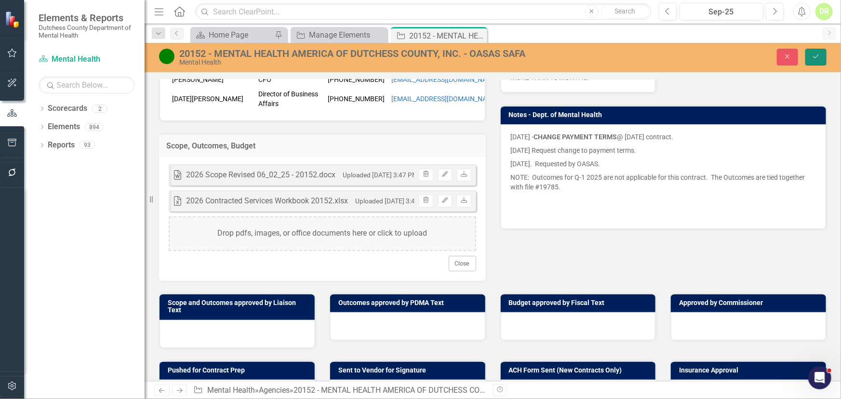
click at [814, 53] on icon "Save" at bounding box center [815, 56] width 9 height 7
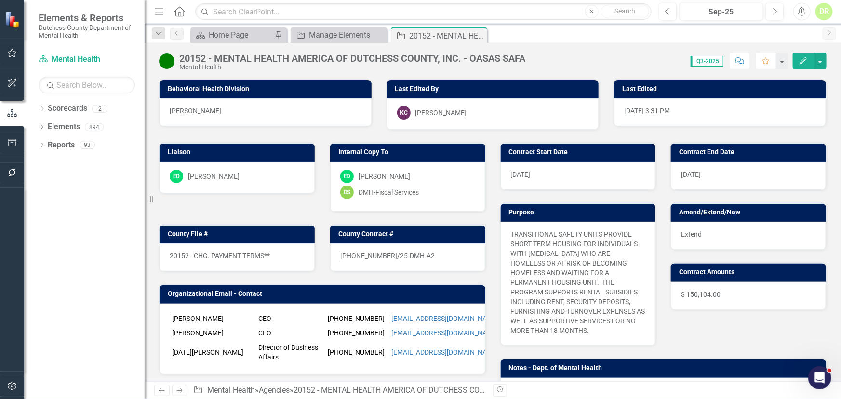
click at [737, 57] on icon "Comment" at bounding box center [739, 60] width 9 height 7
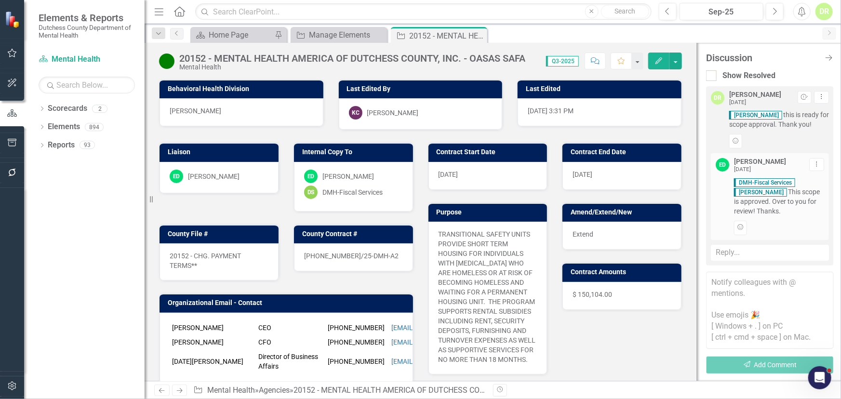
scroll to position [878, 0]
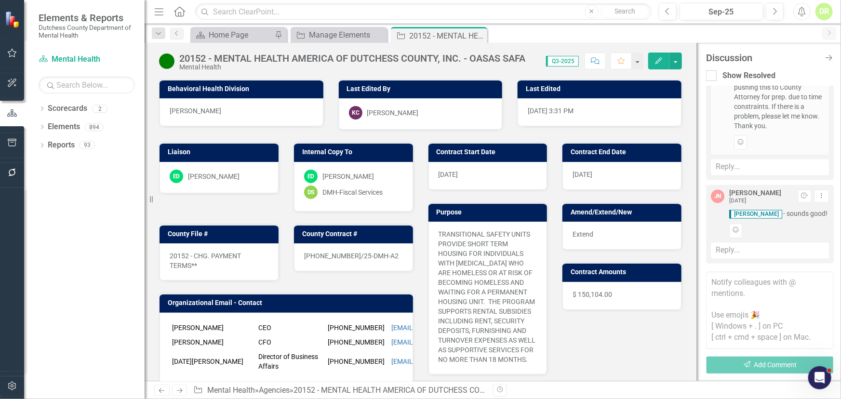
click at [712, 280] on textarea at bounding box center [770, 310] width 128 height 77
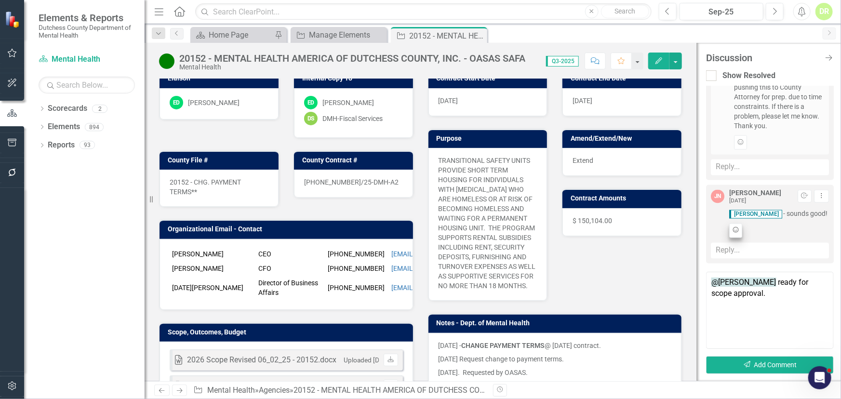
scroll to position [43, 0]
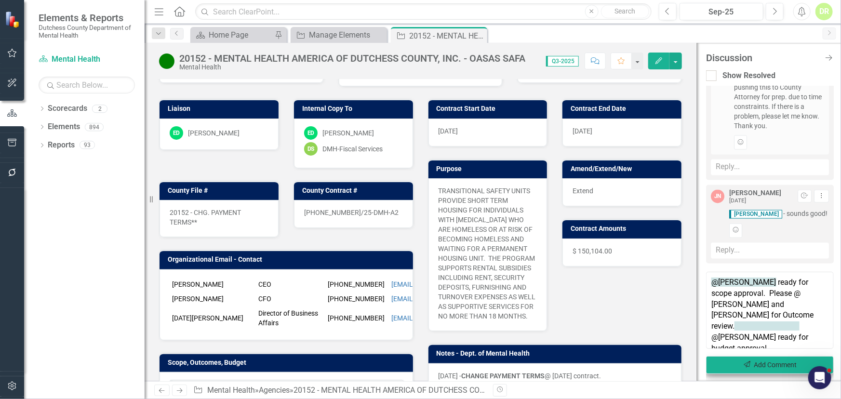
type textarea "@Eric D'Entrone ready for scope approval. Please @ Lisa and Kyle for Outcome re…"
click at [745, 362] on icon "Send" at bounding box center [747, 364] width 9 height 7
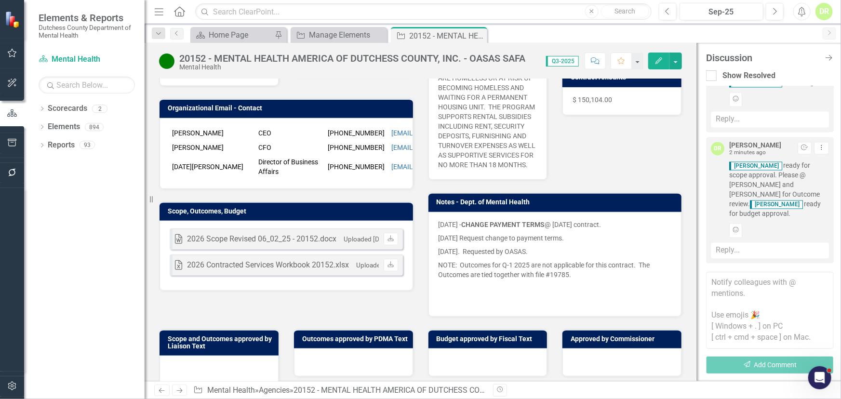
scroll to position [219, 0]
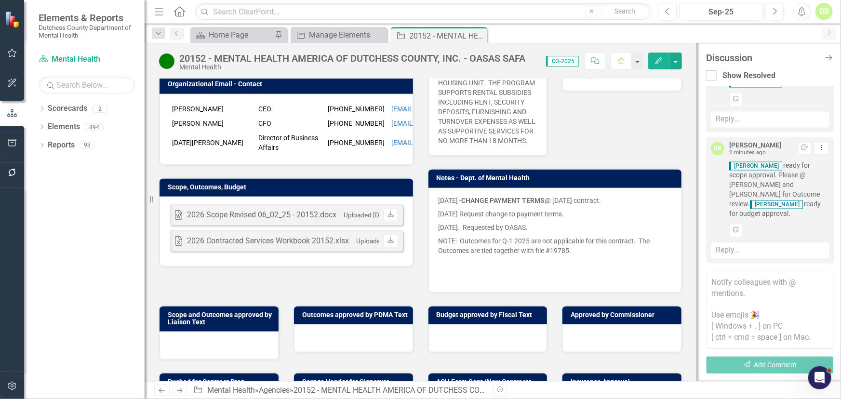
click at [361, 227] on div "Word 2026 Scope Revised 06_02_25 - 20152.docx Uploaded Oct 9, 2025 3:47 PM Down…" at bounding box center [285, 232] width 253 height 70
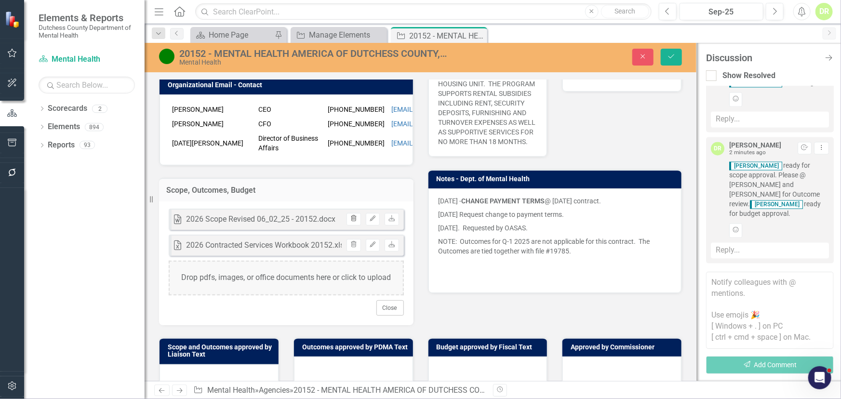
click at [351, 222] on icon "Trash" at bounding box center [353, 219] width 7 height 6
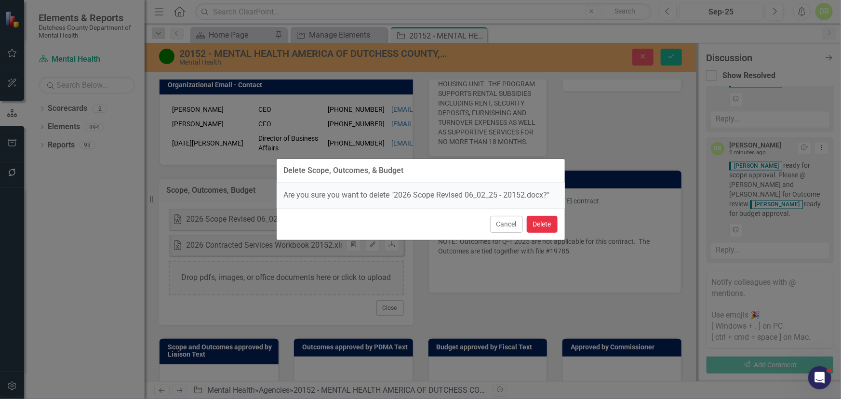
click at [530, 225] on button "Delete" at bounding box center [541, 224] width 31 height 17
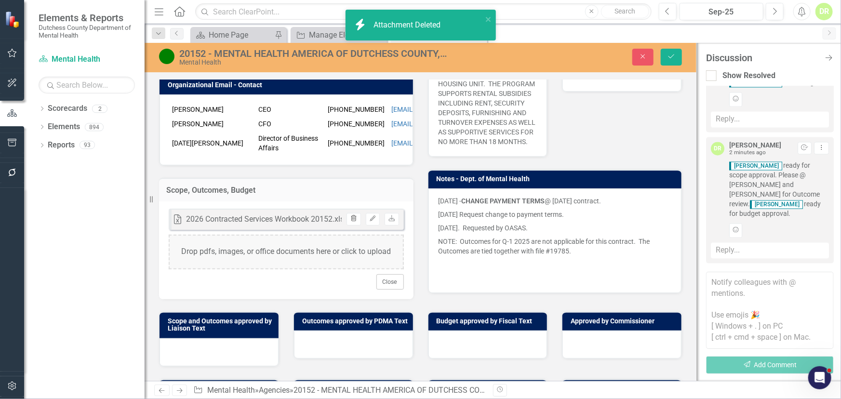
click at [353, 225] on button "Trash" at bounding box center [353, 219] width 14 height 13
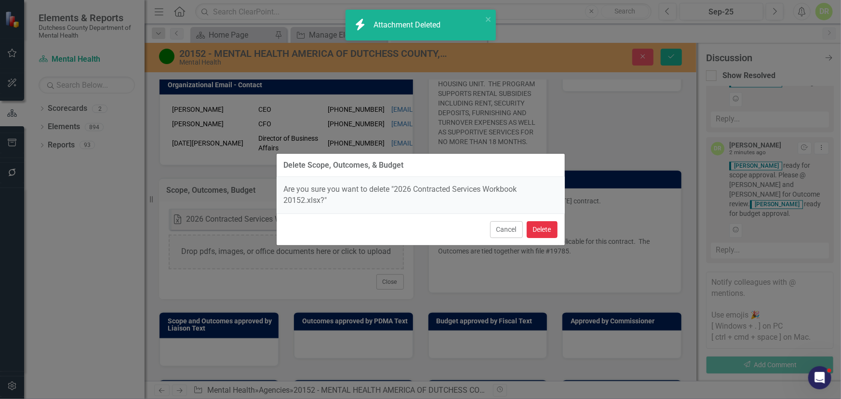
click at [543, 227] on button "Delete" at bounding box center [541, 229] width 31 height 17
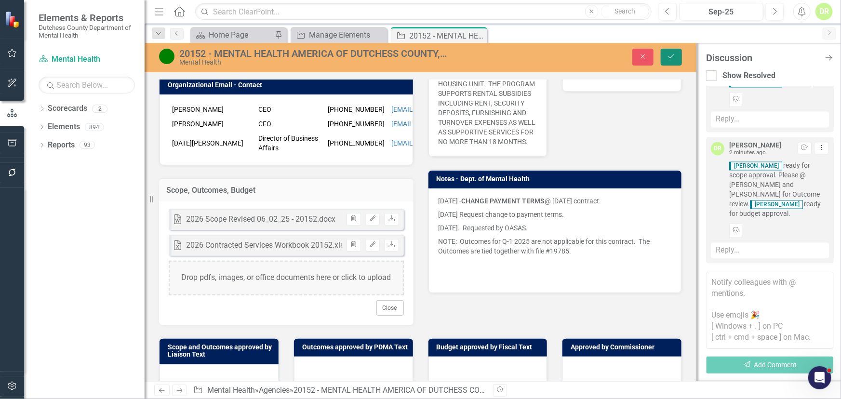
click at [674, 54] on icon "submit" at bounding box center [671, 56] width 6 height 4
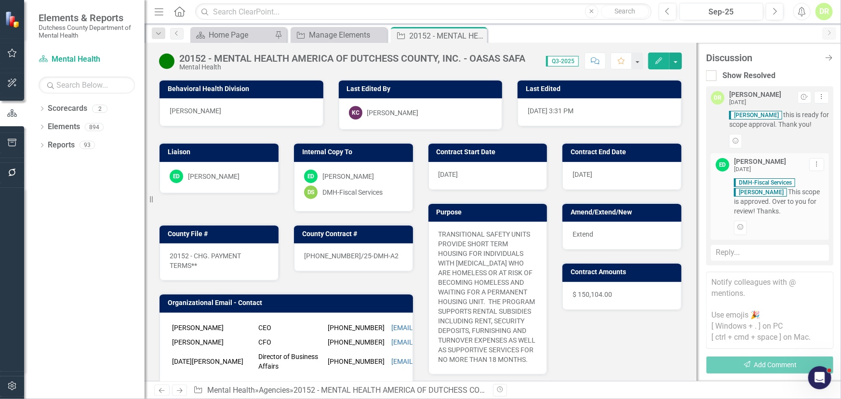
click at [823, 14] on div "DR" at bounding box center [823, 11] width 17 height 17
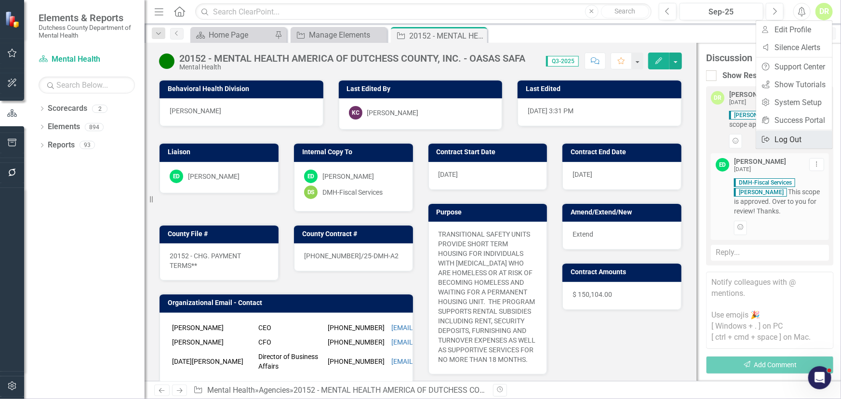
click at [812, 138] on link "Logout Log Out" at bounding box center [794, 140] width 76 height 18
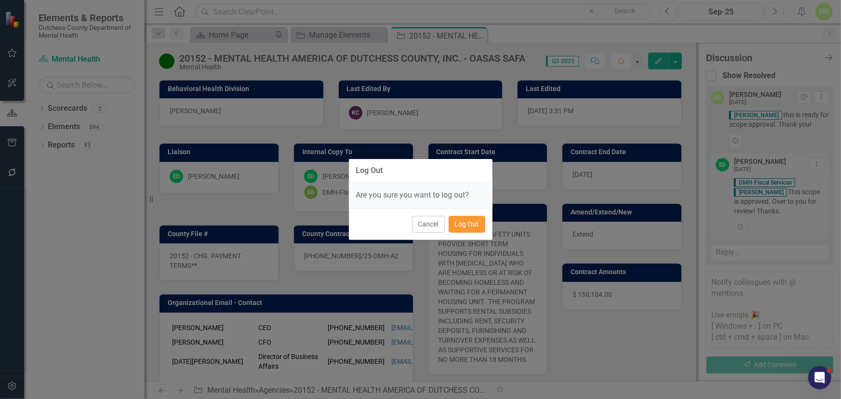
click at [478, 228] on button "Log Out" at bounding box center [466, 224] width 37 height 17
